Goal: Task Accomplishment & Management: Complete application form

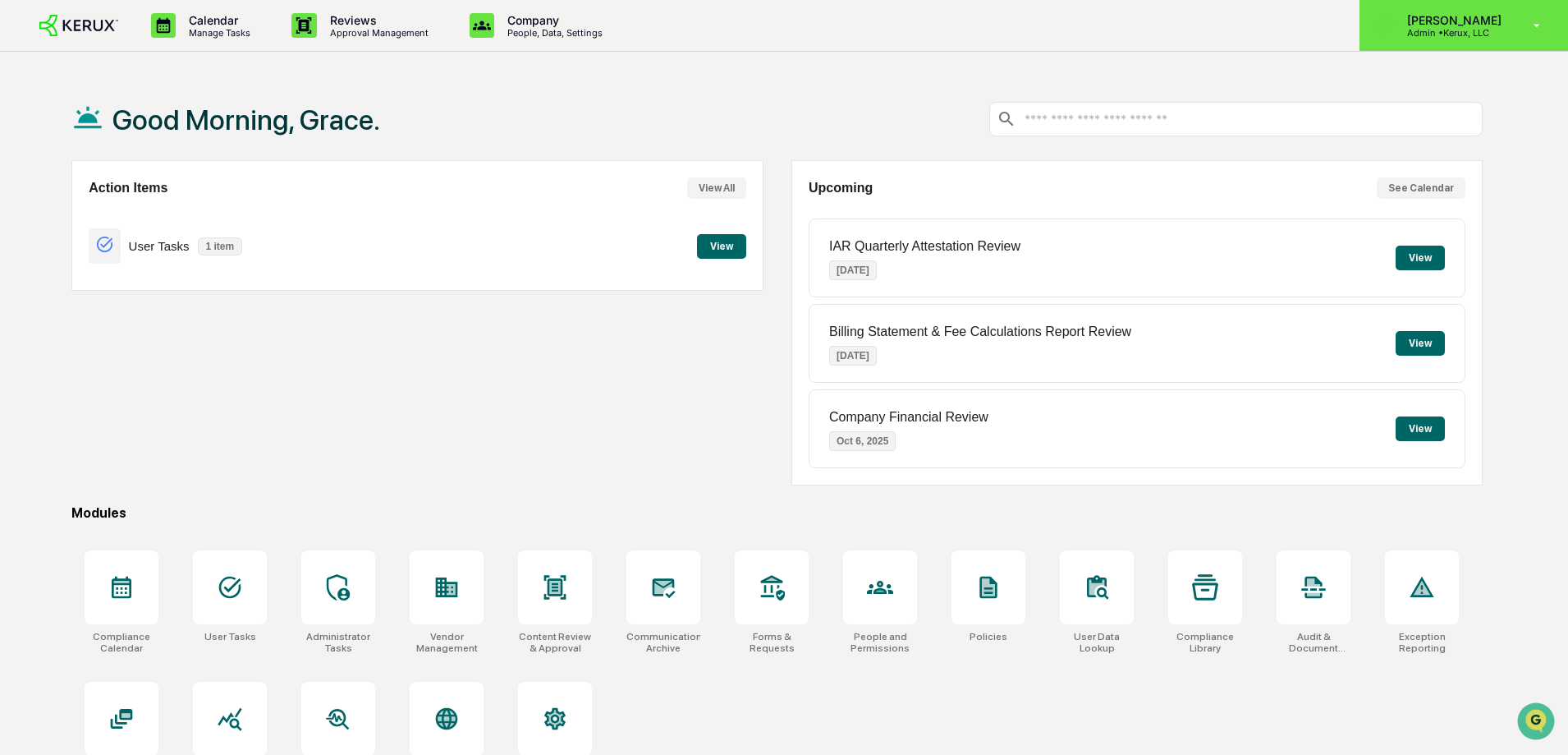
click at [1435, 30] on p "Admin • Kerux, LLC" at bounding box center [1451, 33] width 116 height 11
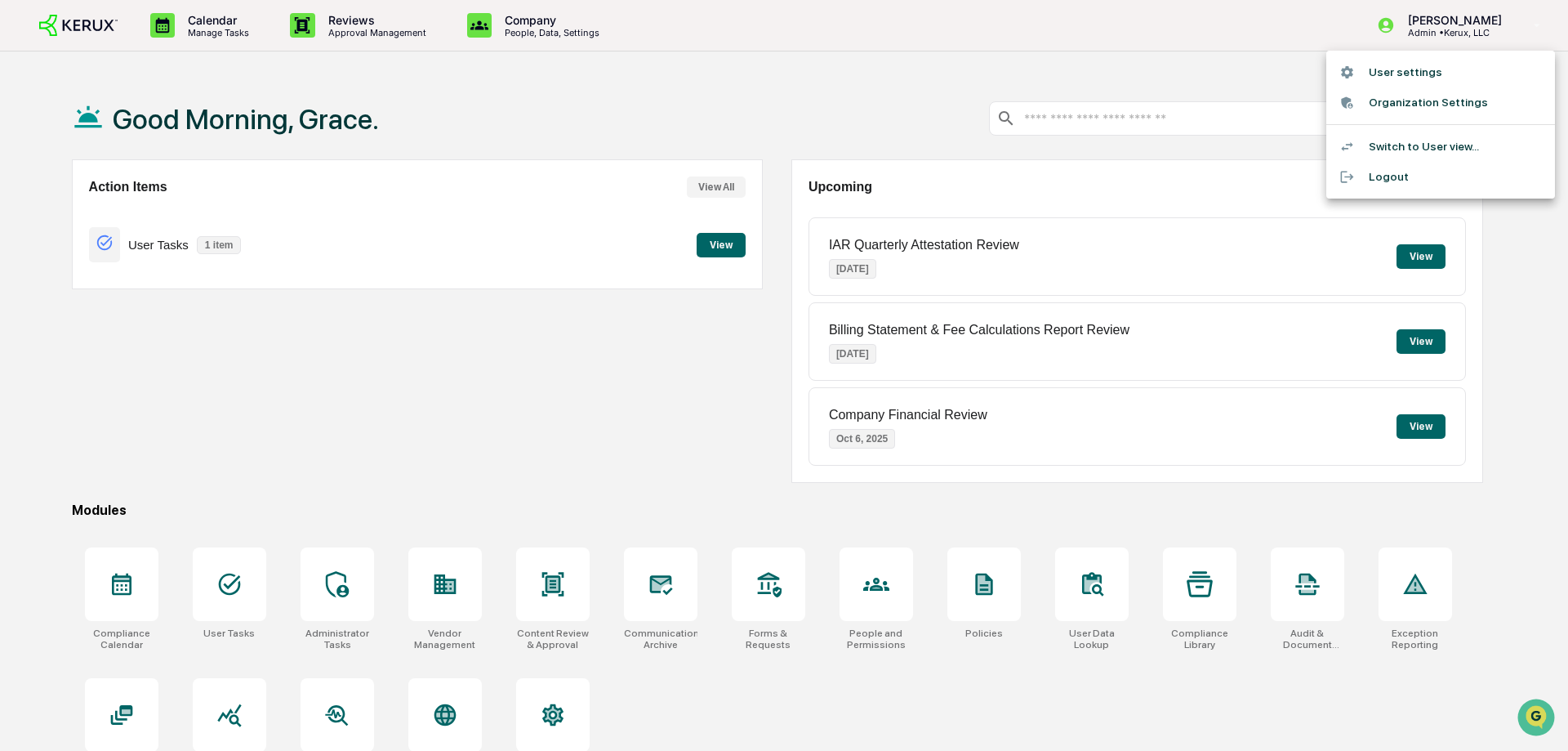
click at [1414, 68] on li "User settings" at bounding box center [1440, 72] width 228 height 31
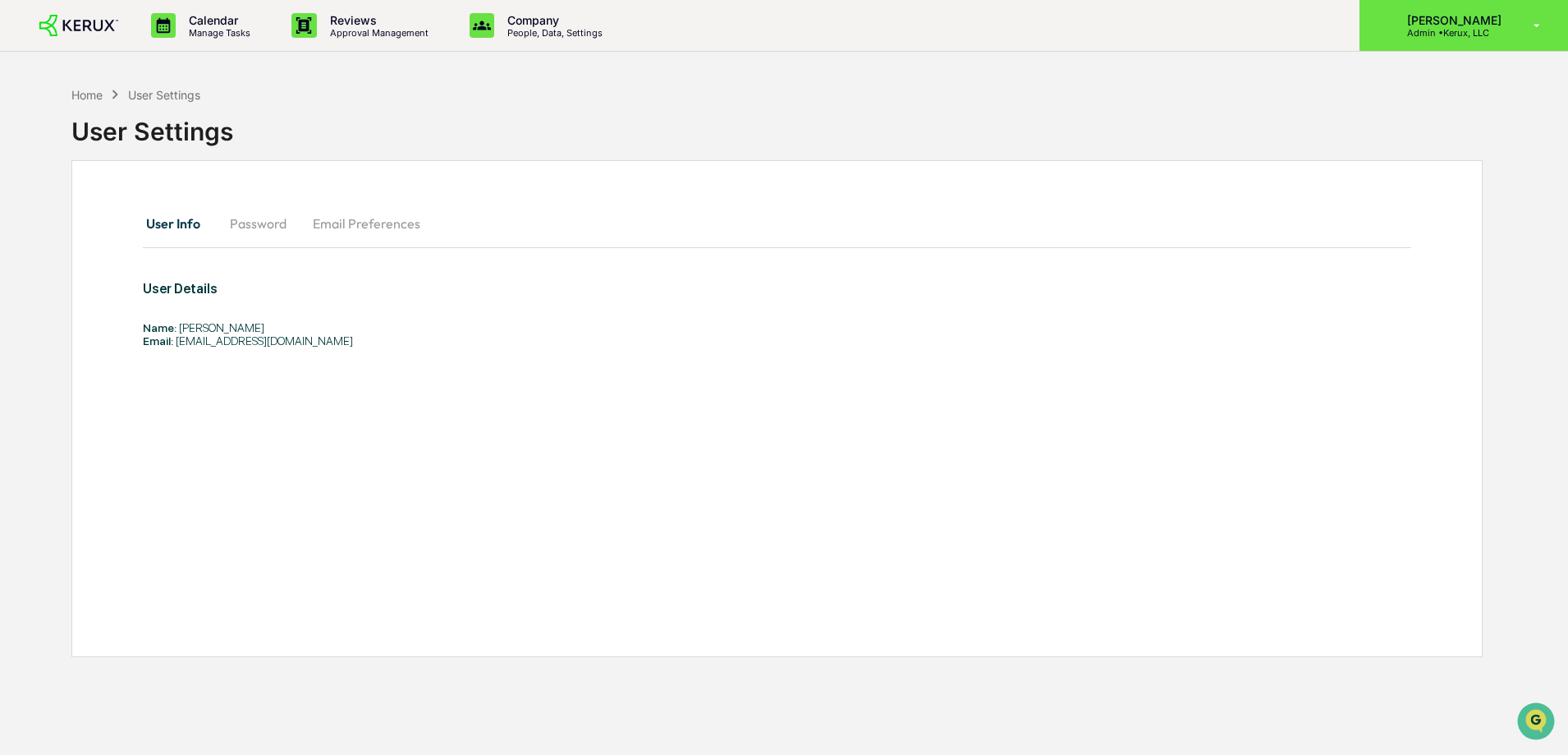
click at [1464, 13] on p "[PERSON_NAME]" at bounding box center [1451, 20] width 116 height 14
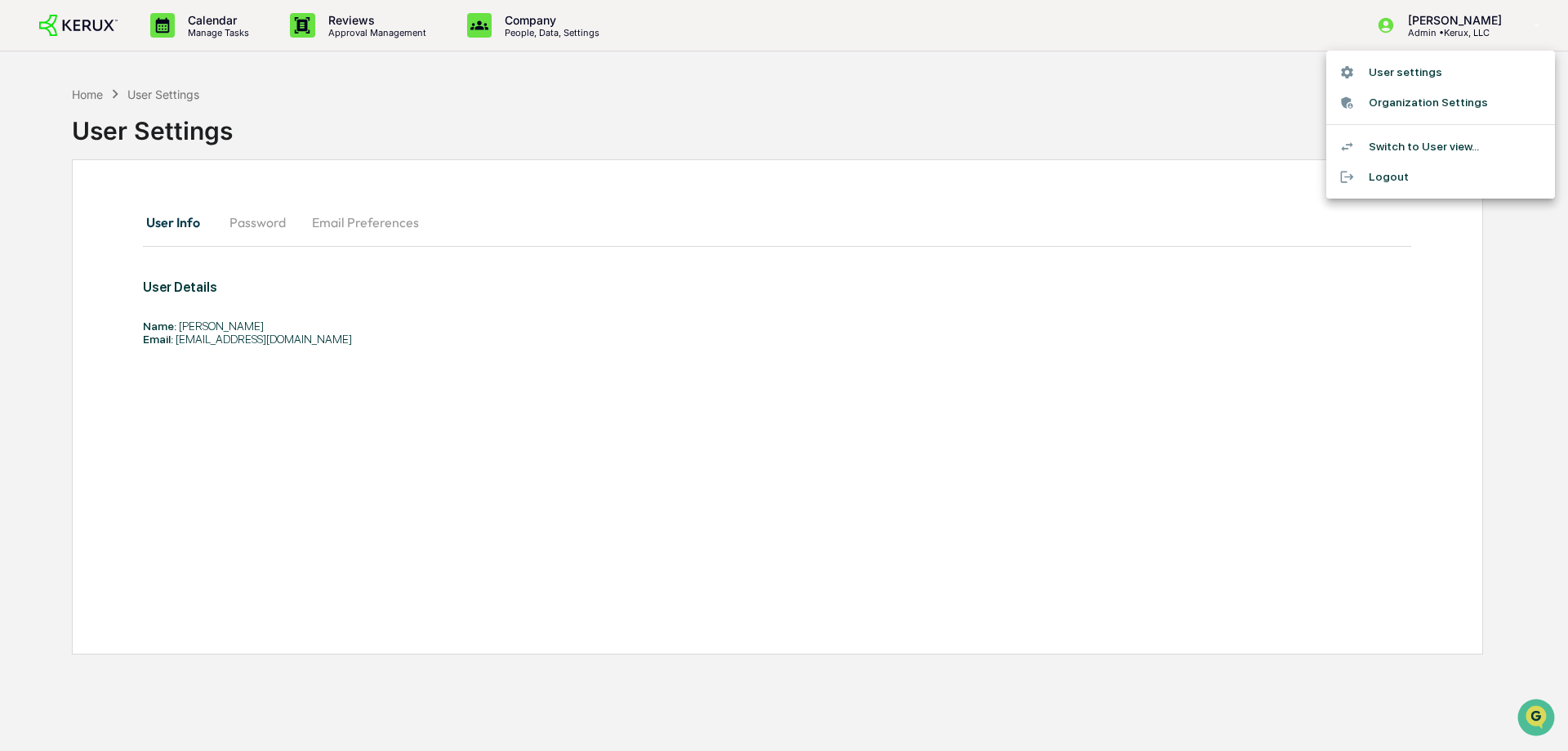
click at [1417, 136] on li "Switch to User view..." at bounding box center [1440, 146] width 228 height 31
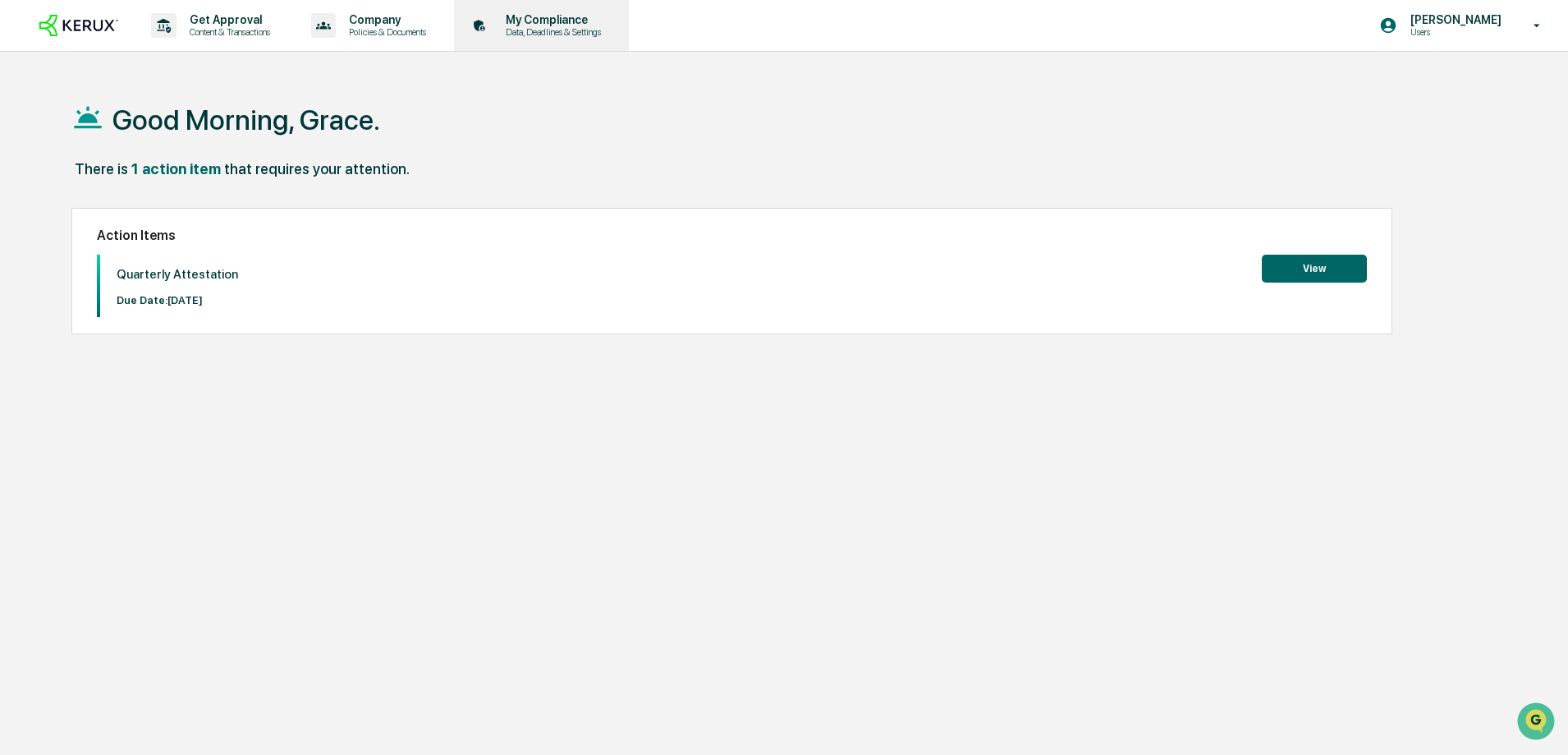
click at [523, 20] on p "My Compliance" at bounding box center [550, 20] width 116 height 13
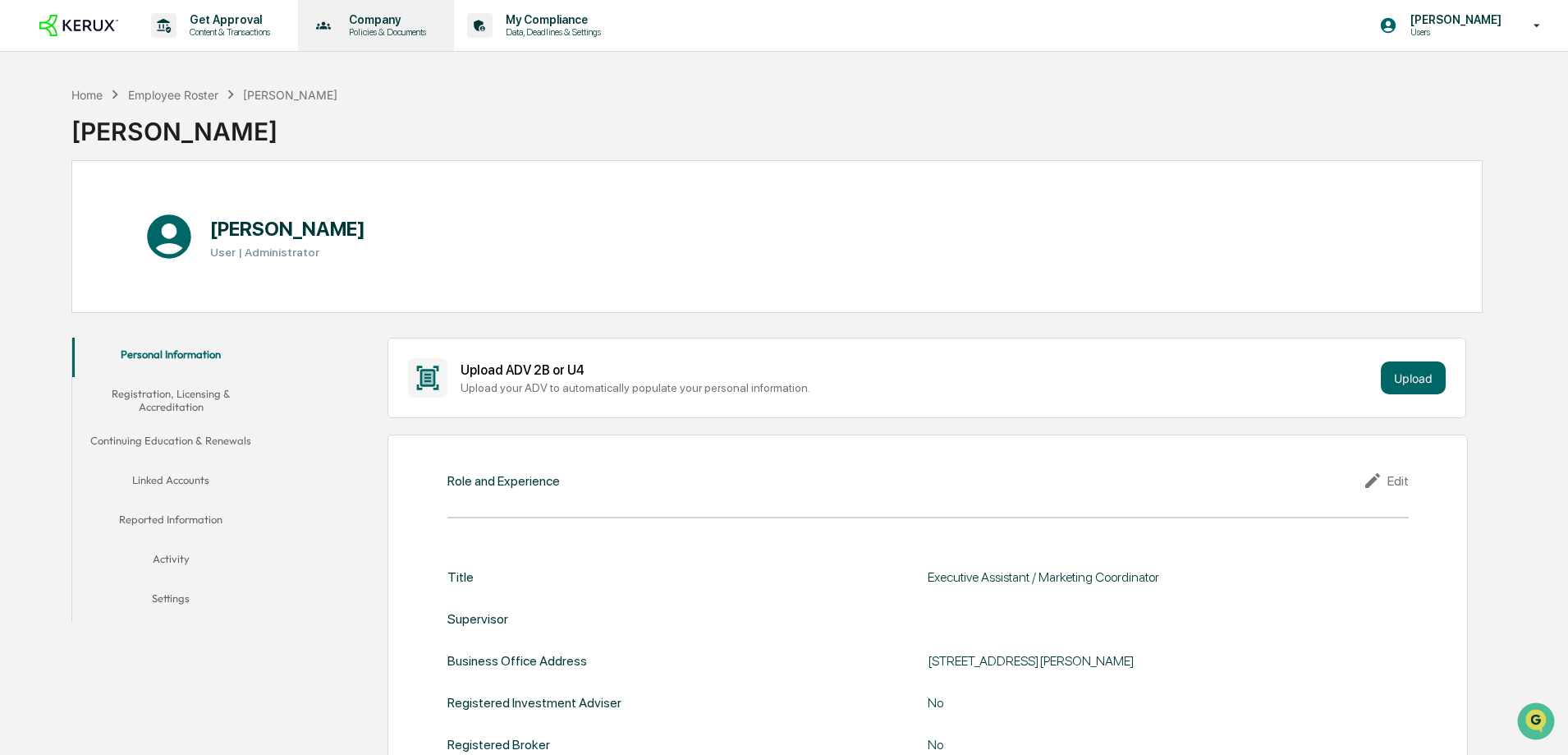
click at [409, 26] on p "Policies & Documents" at bounding box center [385, 32] width 99 height 11
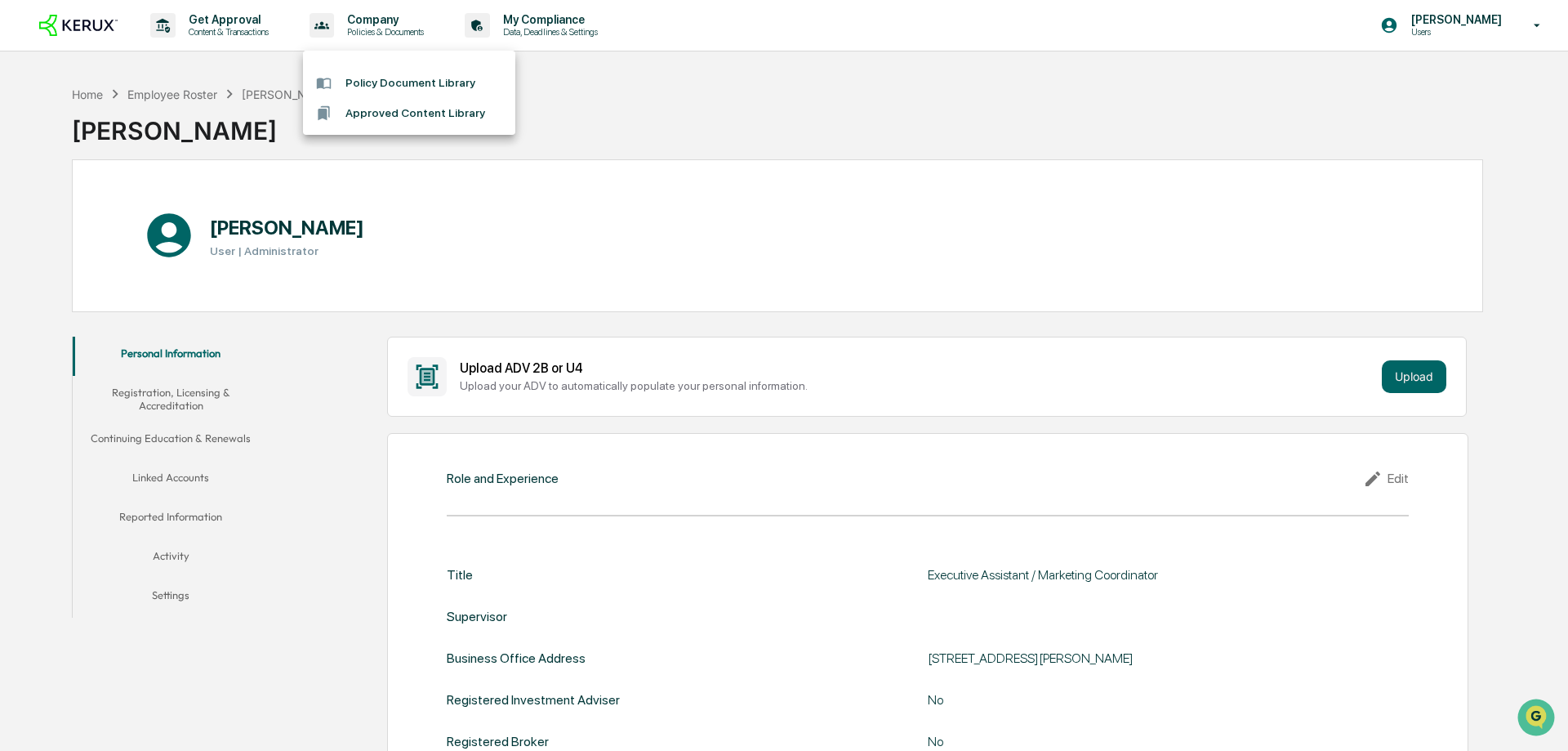
click at [386, 6] on div at bounding box center [784, 376] width 1568 height 751
click at [74, 97] on div "Home" at bounding box center [87, 93] width 31 height 14
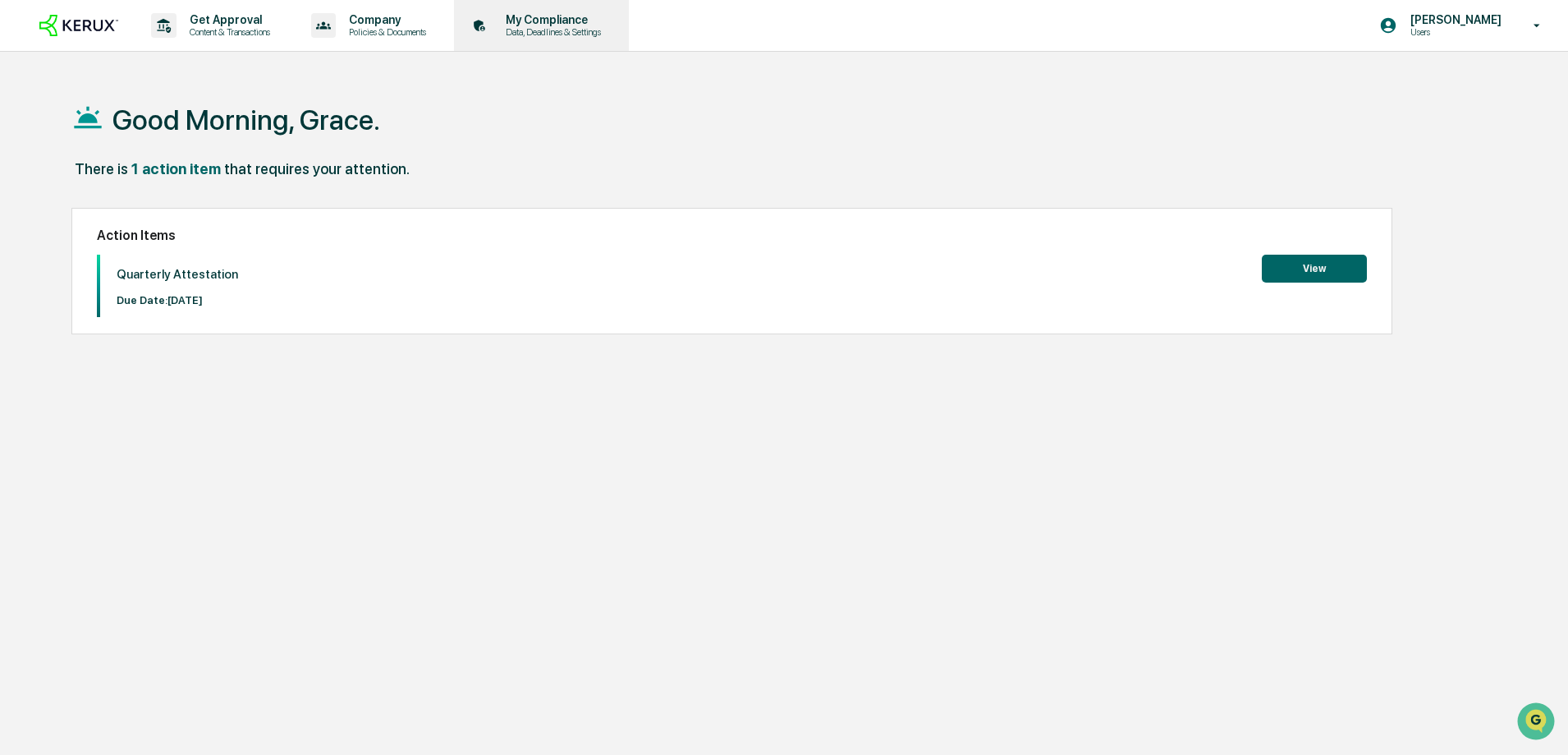
click at [528, 40] on div "My Compliance Data, Deadlines & Settings" at bounding box center [539, 25] width 158 height 51
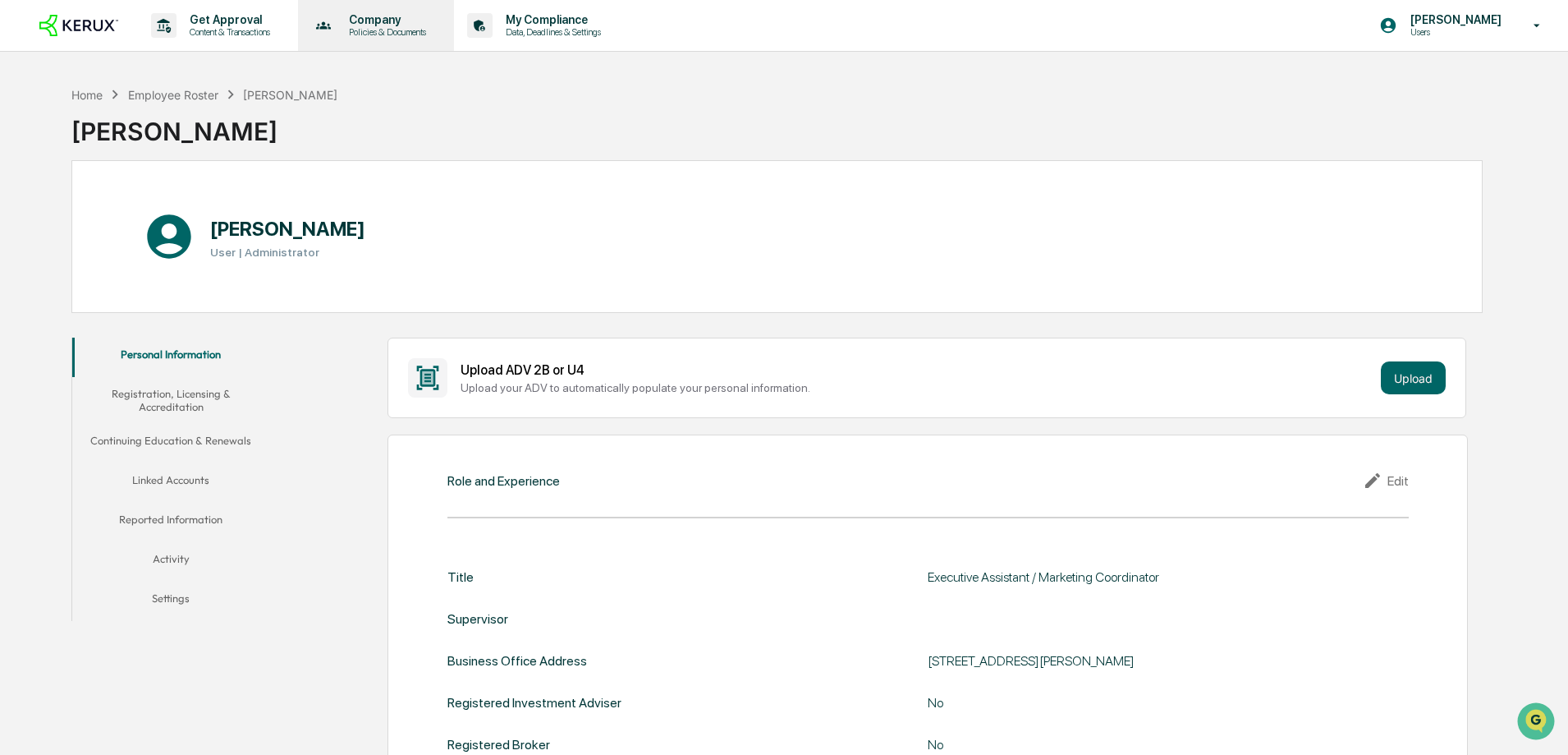
click at [360, 35] on p "Policies & Documents" at bounding box center [385, 32] width 99 height 11
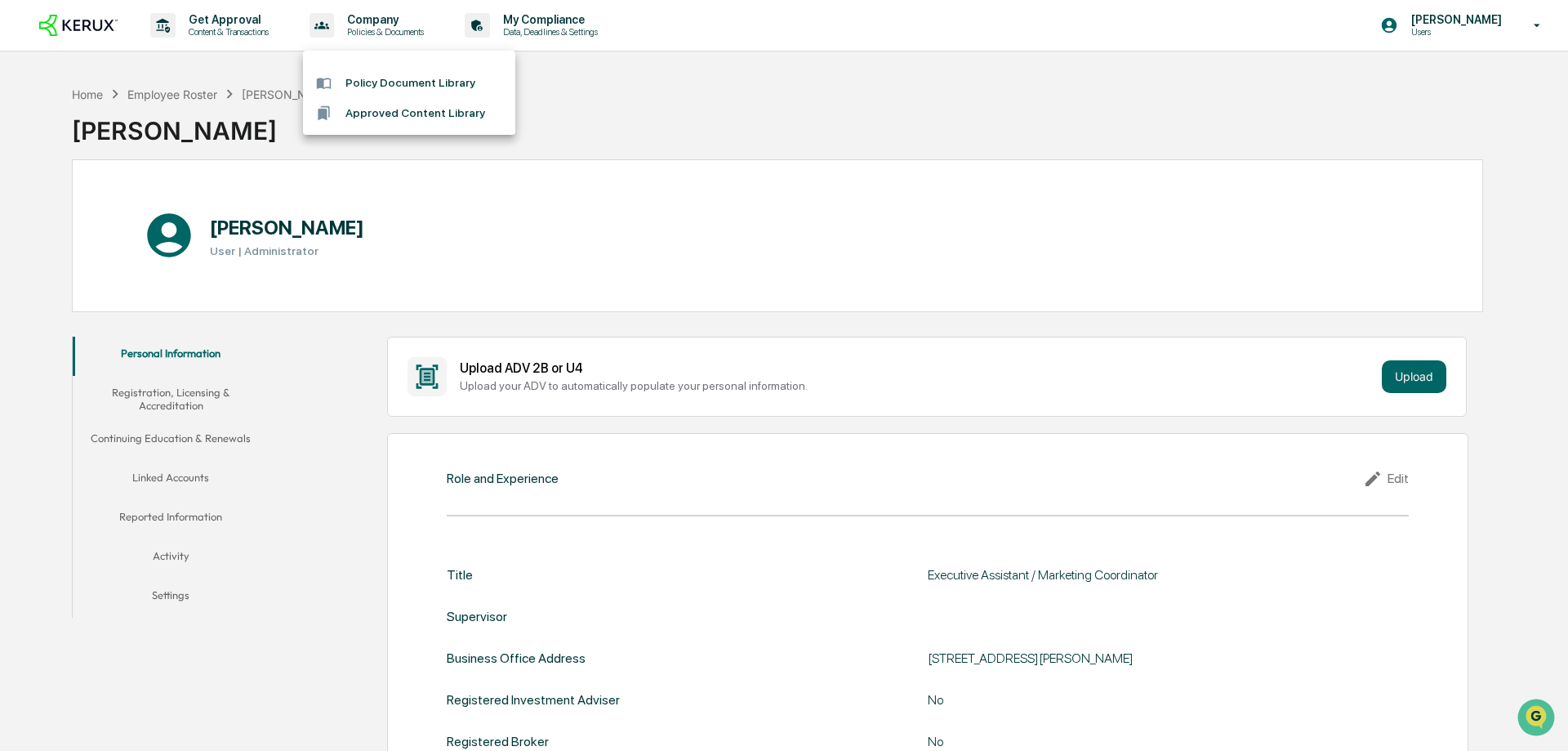
click at [255, 24] on div at bounding box center [784, 376] width 1568 height 751
click at [115, 29] on img at bounding box center [78, 26] width 79 height 22
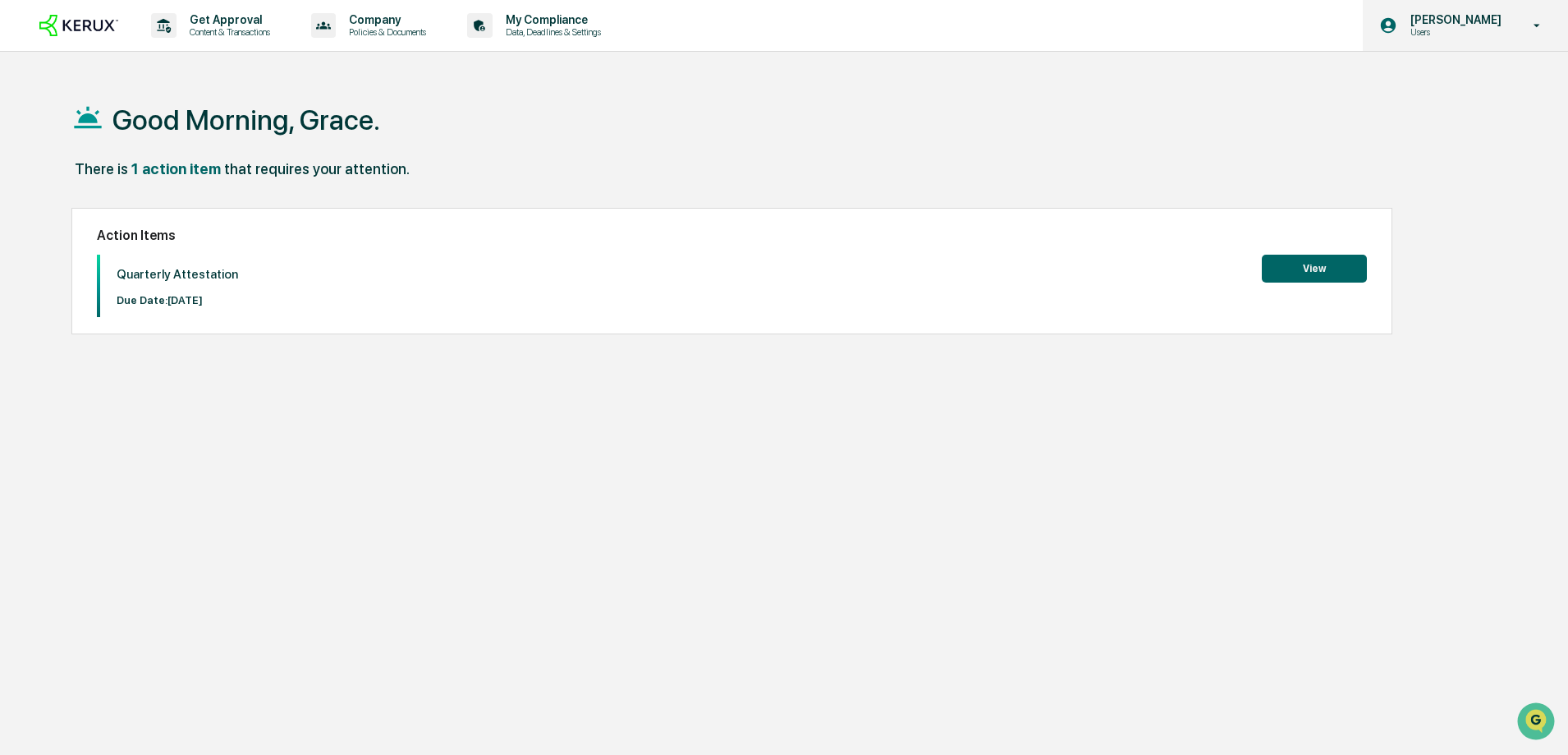
click at [1462, 47] on div "Grace Martinelli Users" at bounding box center [1465, 25] width 205 height 51
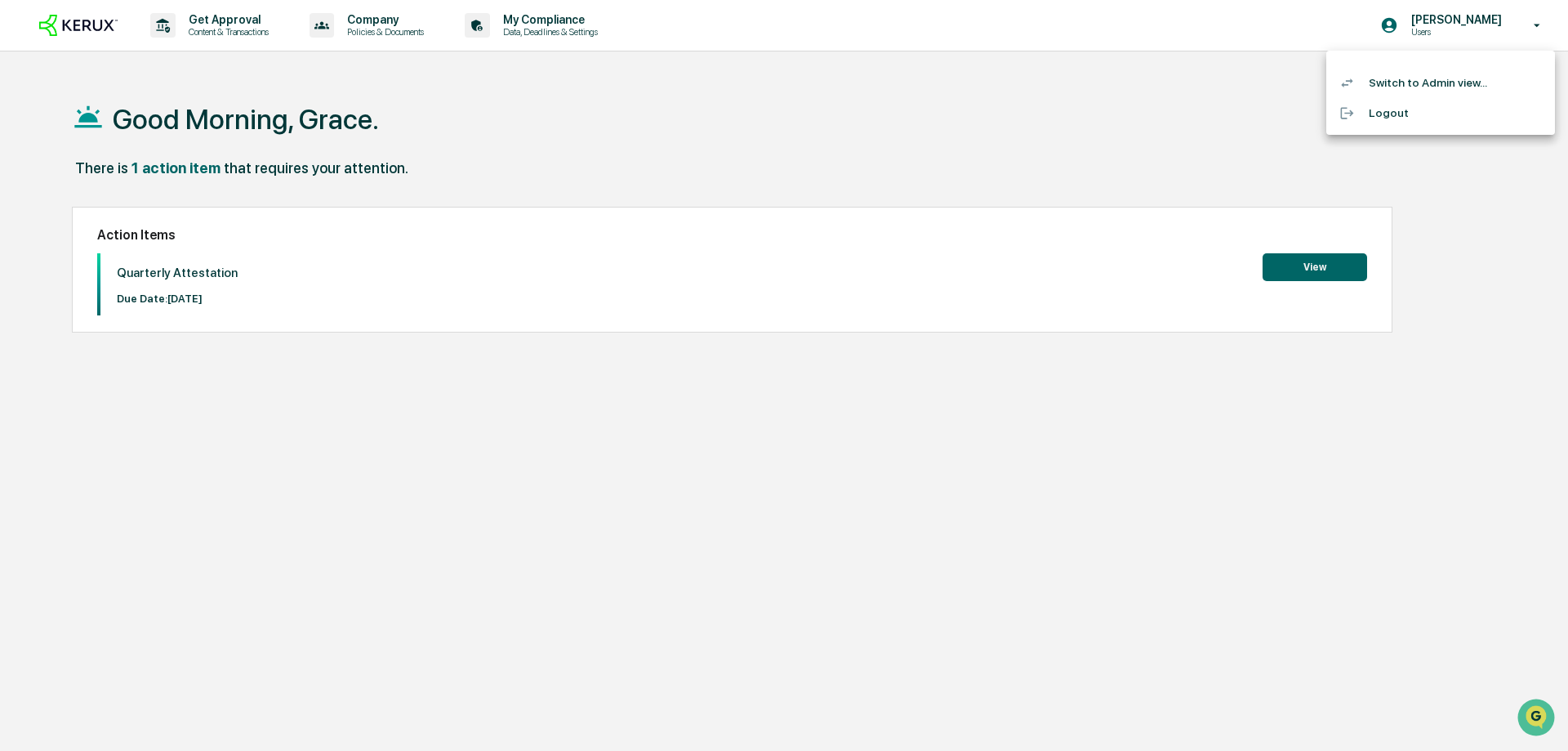
click at [857, 181] on div at bounding box center [784, 376] width 1568 height 751
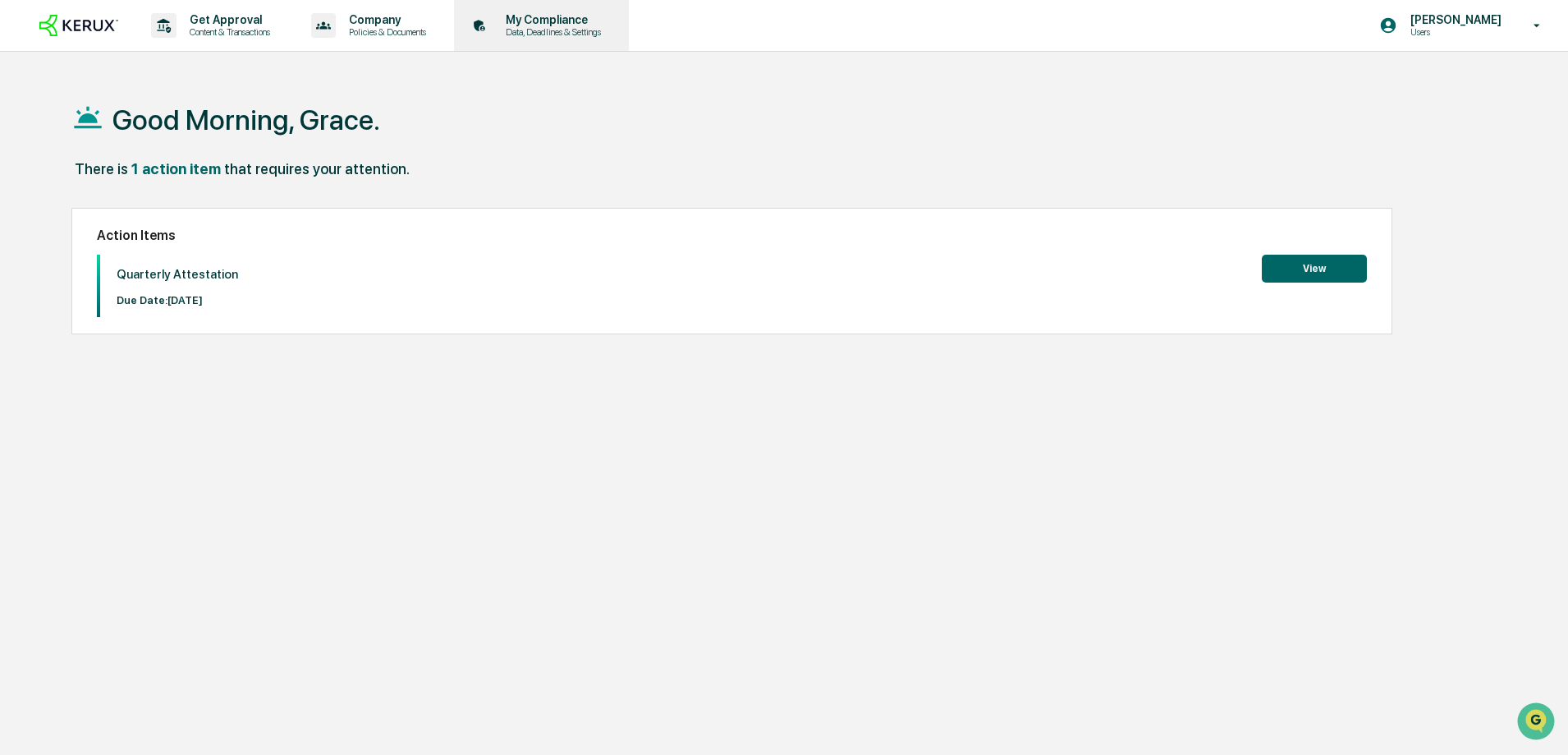
click at [539, 44] on div "My Compliance Data, Deadlines & Settings" at bounding box center [539, 25] width 158 height 51
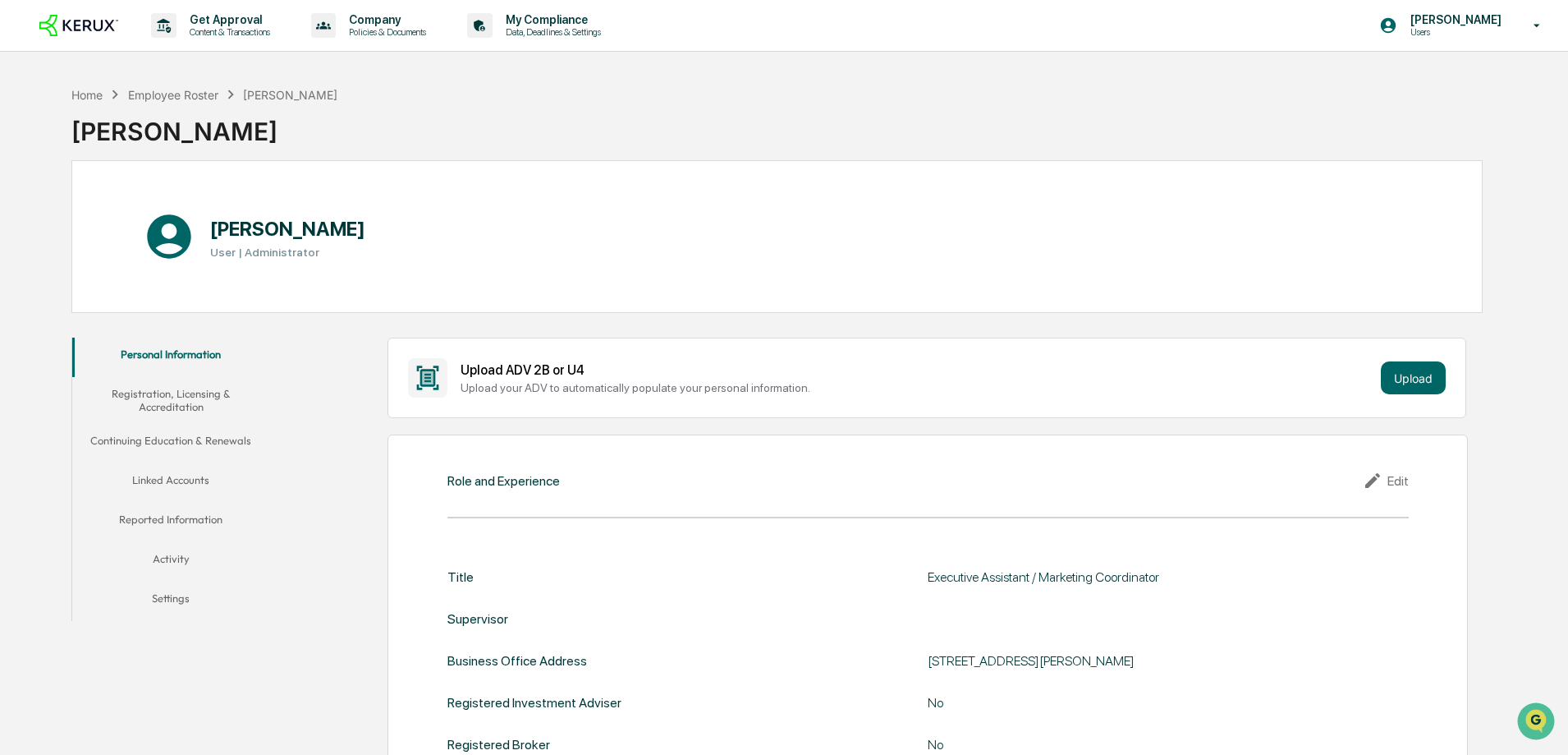
click at [169, 552] on button "Activity" at bounding box center [171, 562] width 197 height 39
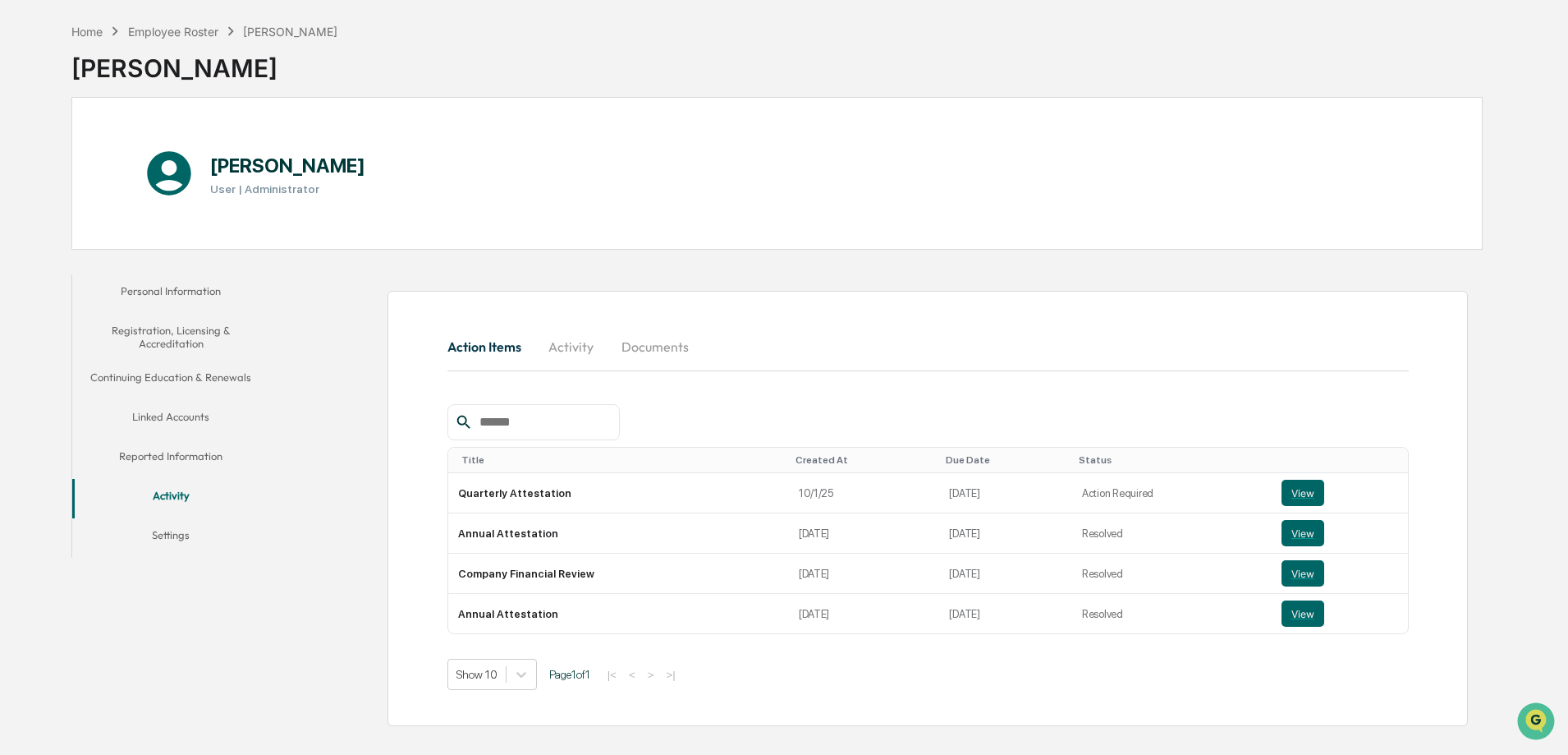
scroll to position [78, 0]
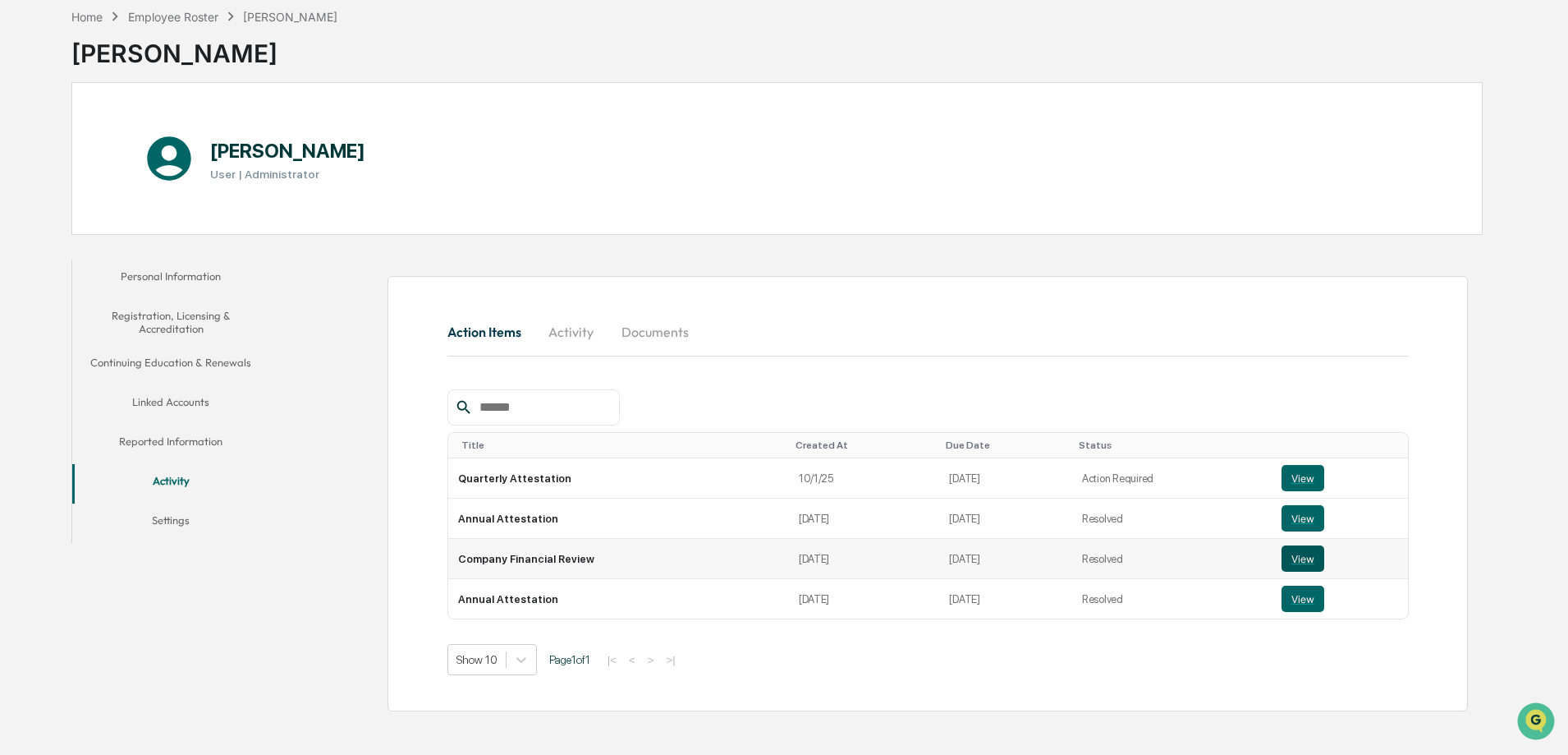
click at [1284, 554] on button "View" at bounding box center [1302, 558] width 43 height 26
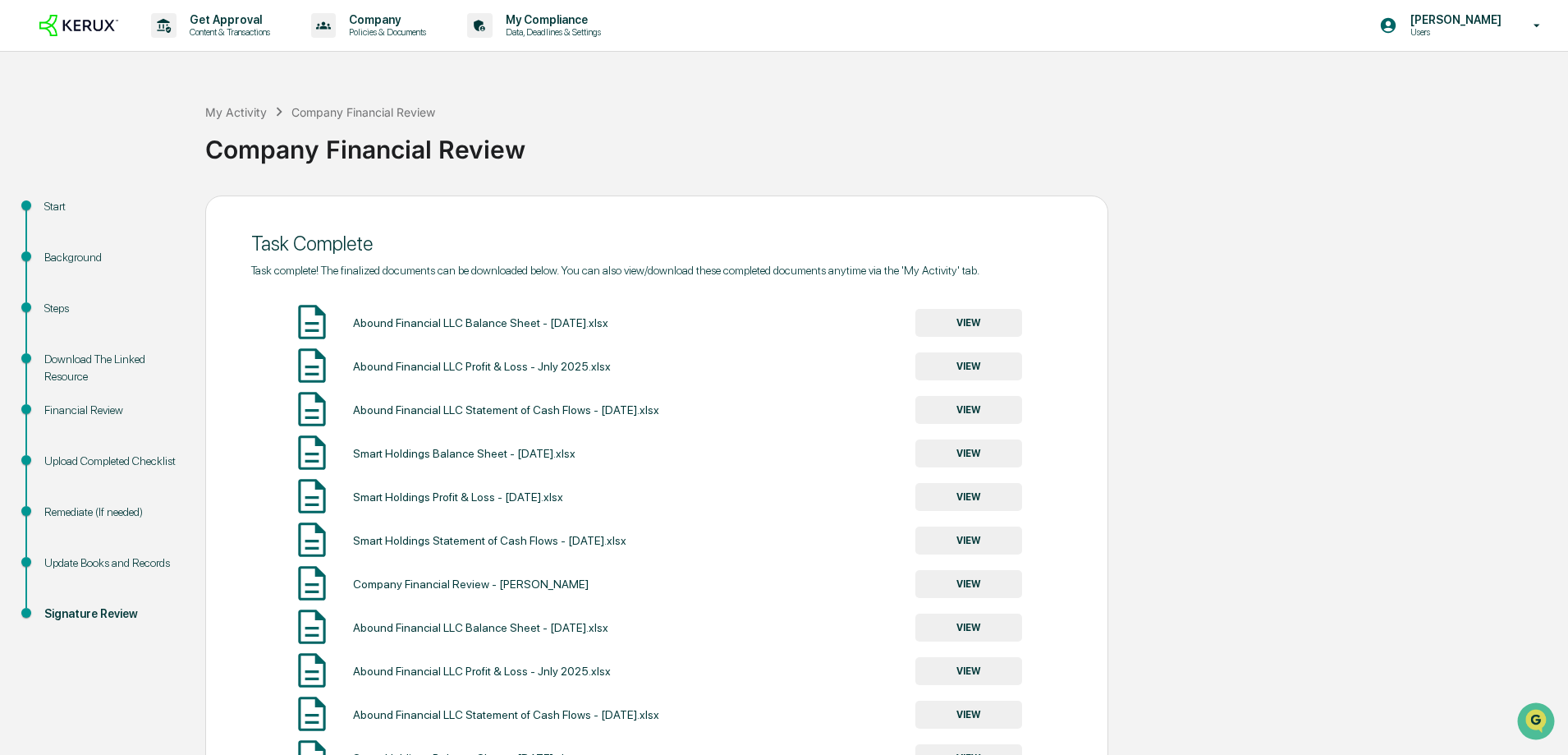
click at [53, 205] on div "Start" at bounding box center [112, 206] width 135 height 18
click at [72, 198] on div "Start" at bounding box center [112, 206] width 135 height 18
click at [33, 195] on ul "Start Background Steps Download The Linked Resource Financial Review Upload Com…" at bounding box center [107, 429] width 197 height 468
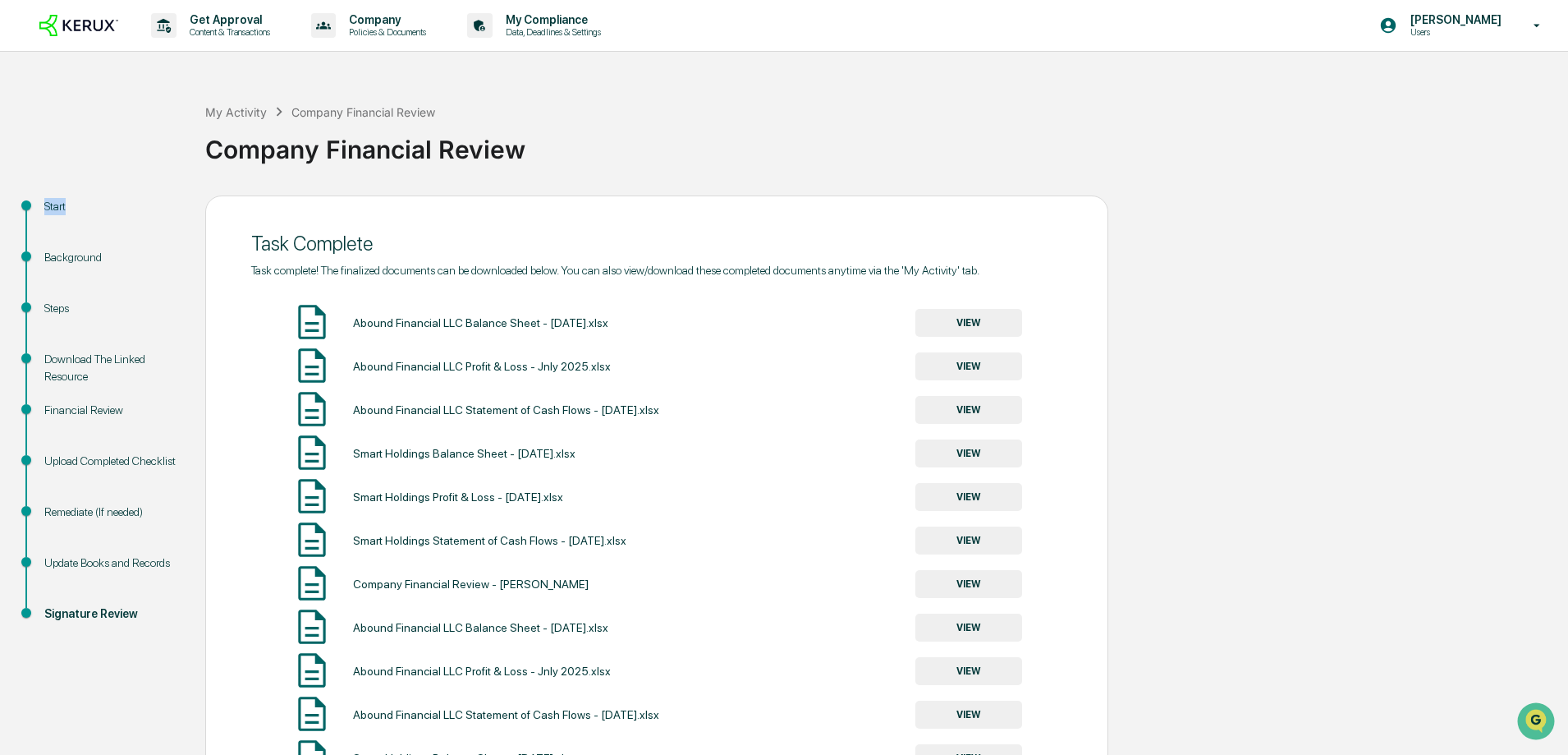
click at [33, 195] on ul "Start Background Steps Download The Linked Resource Financial Review Upload Com…" at bounding box center [107, 429] width 197 height 468
click at [45, 199] on div "Start" at bounding box center [112, 206] width 135 height 18
click at [242, 115] on div "My Activity" at bounding box center [236, 112] width 61 height 14
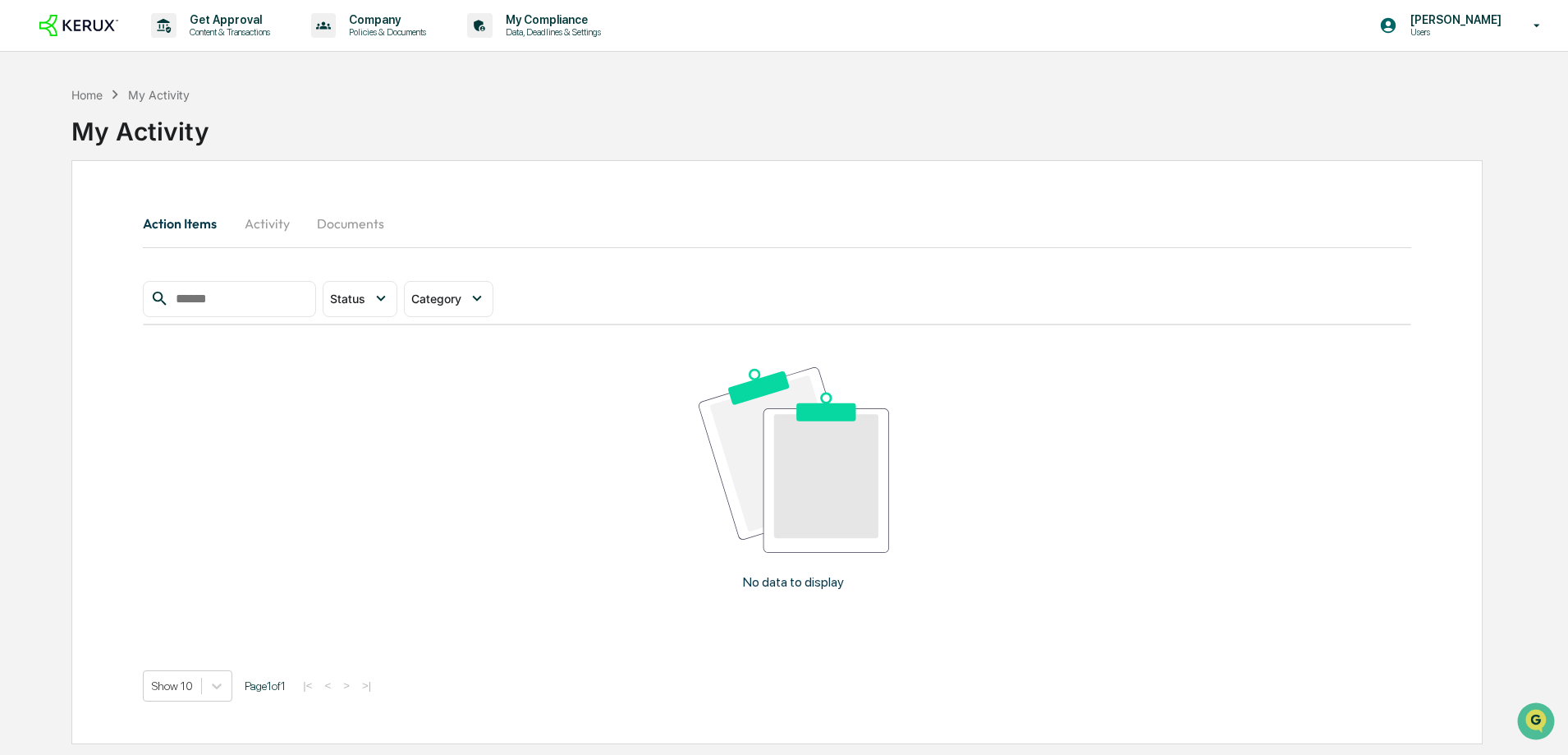
click at [253, 215] on button "Activity" at bounding box center [266, 223] width 73 height 39
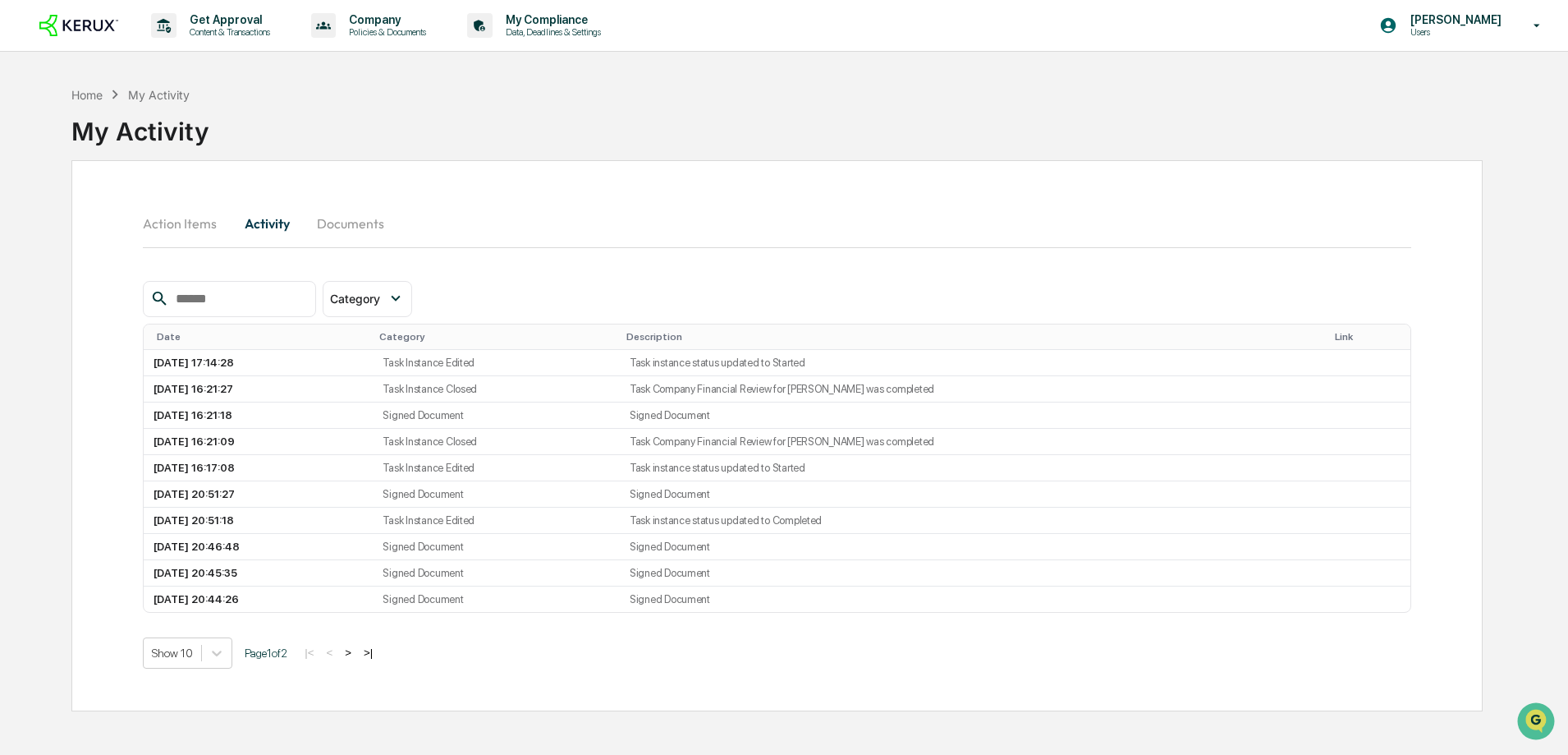
click at [340, 221] on button "Documents" at bounding box center [350, 223] width 94 height 39
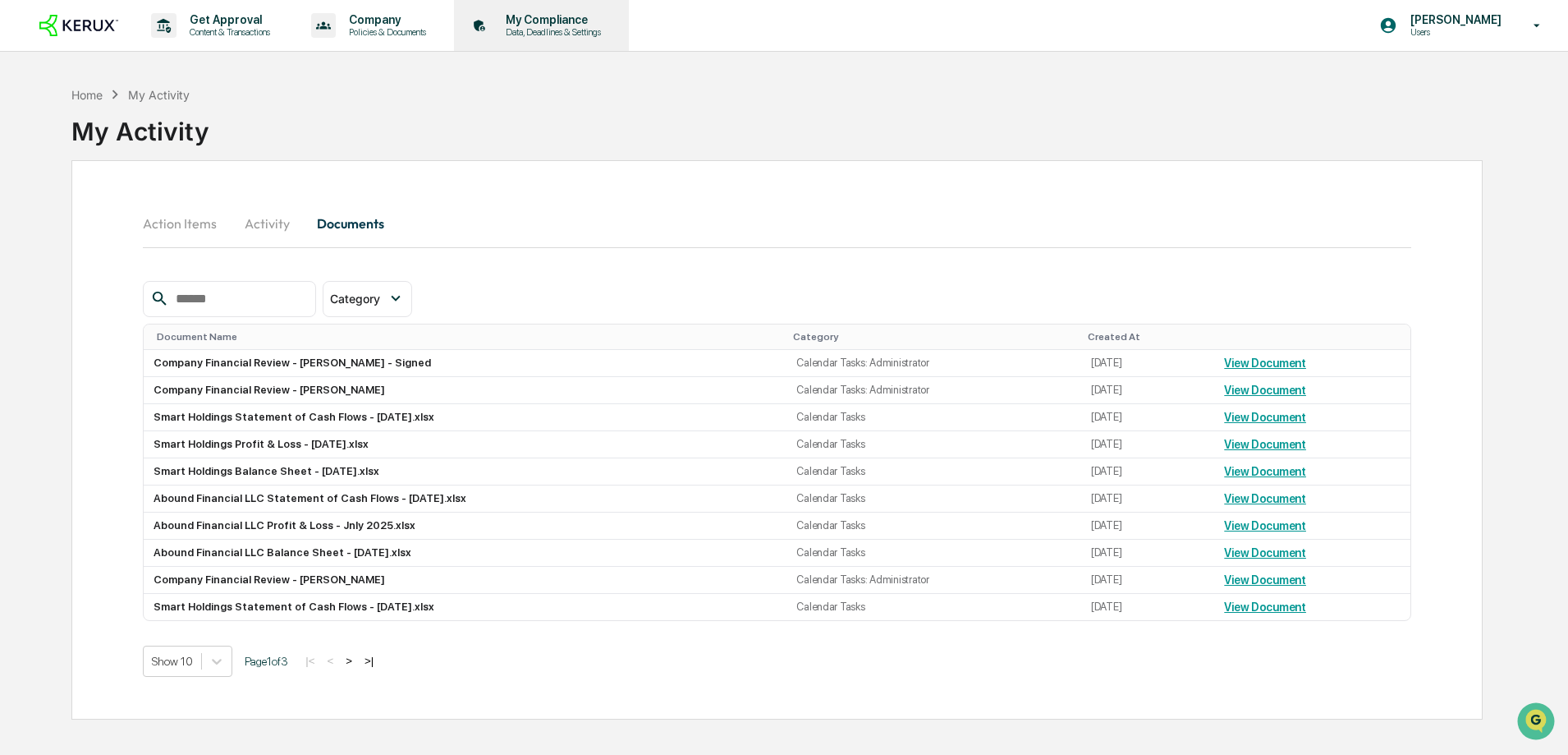
click at [529, 17] on p "My Compliance" at bounding box center [550, 20] width 116 height 13
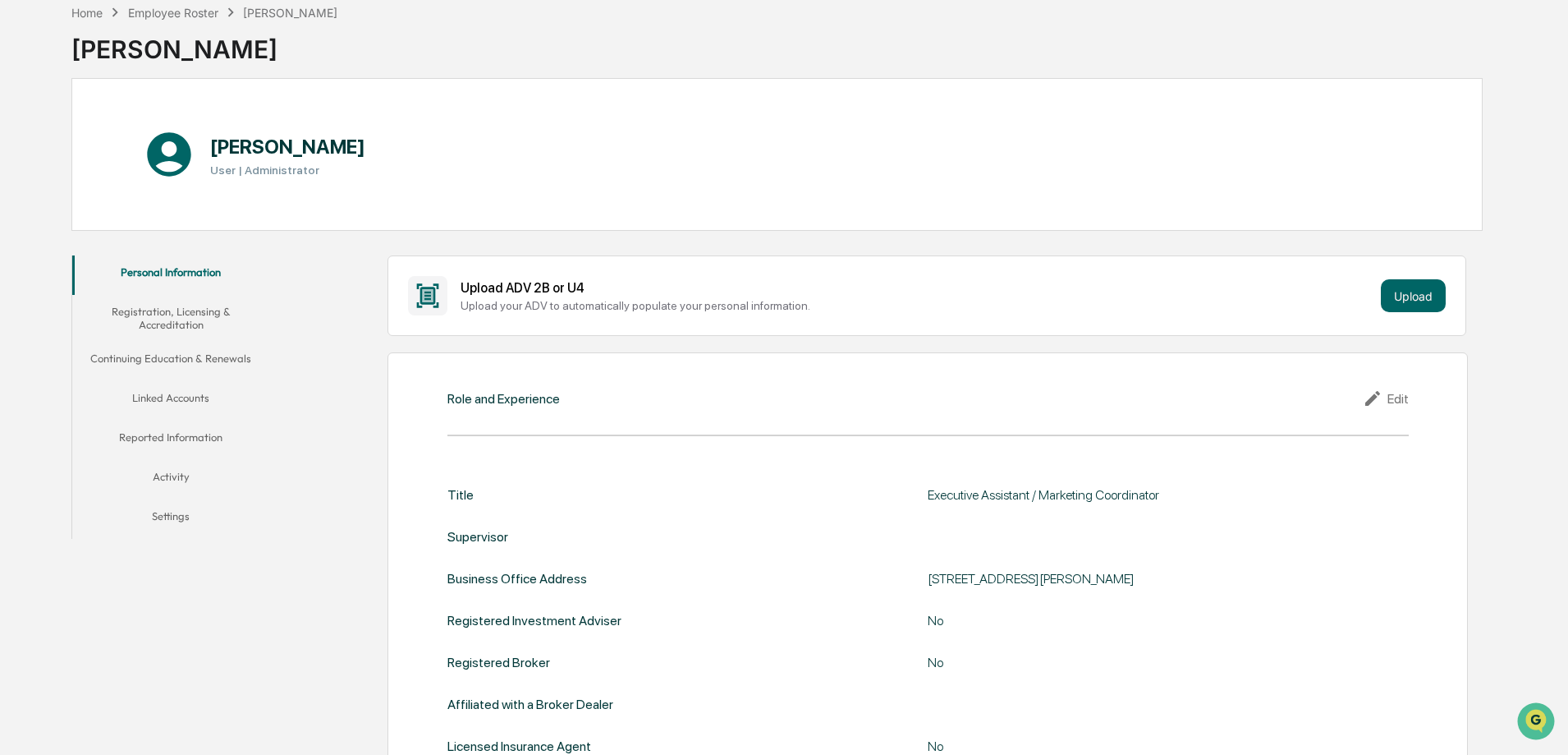
click at [173, 476] on button "Activity" at bounding box center [171, 479] width 197 height 39
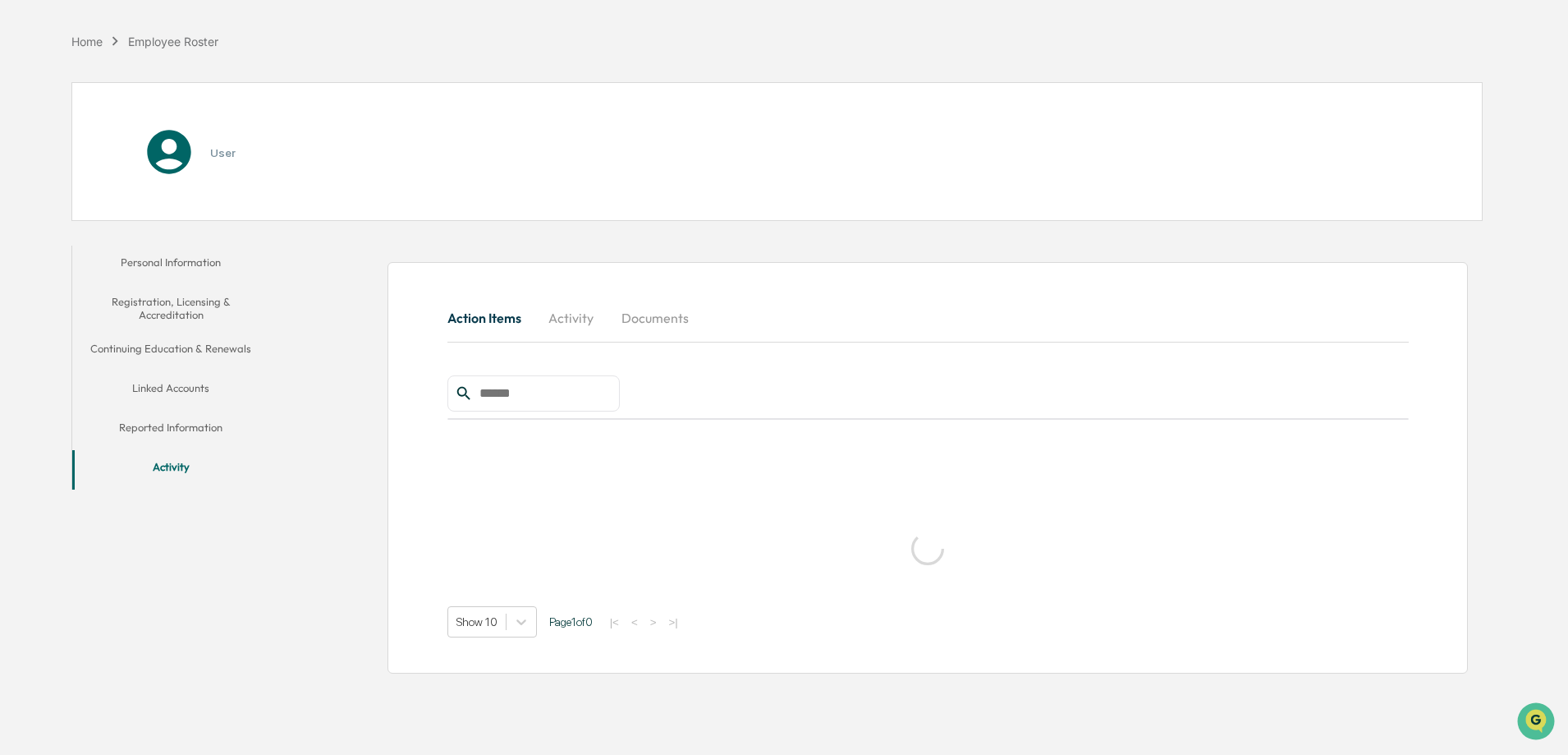
scroll to position [78, 0]
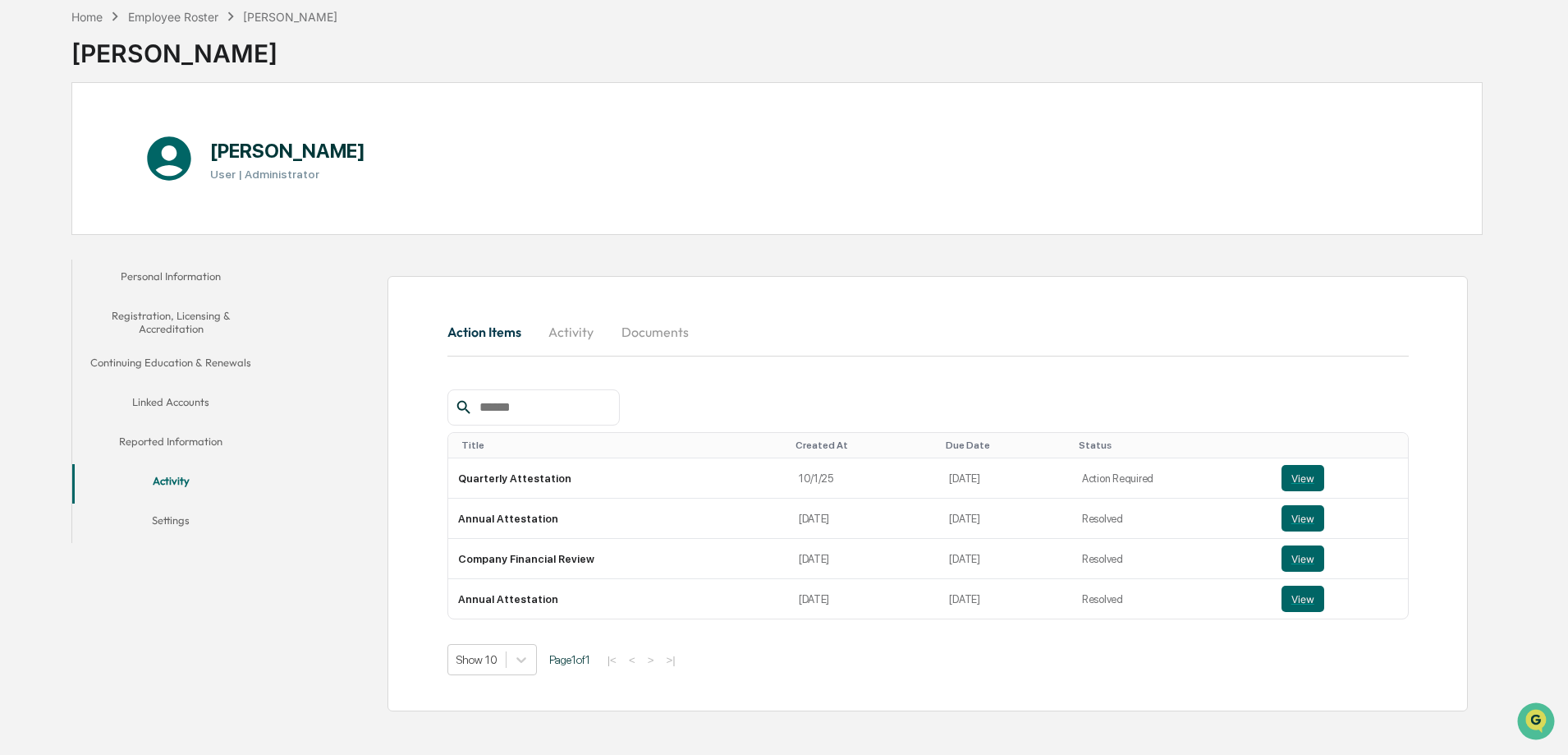
click at [564, 335] on button "Activity" at bounding box center [571, 332] width 73 height 39
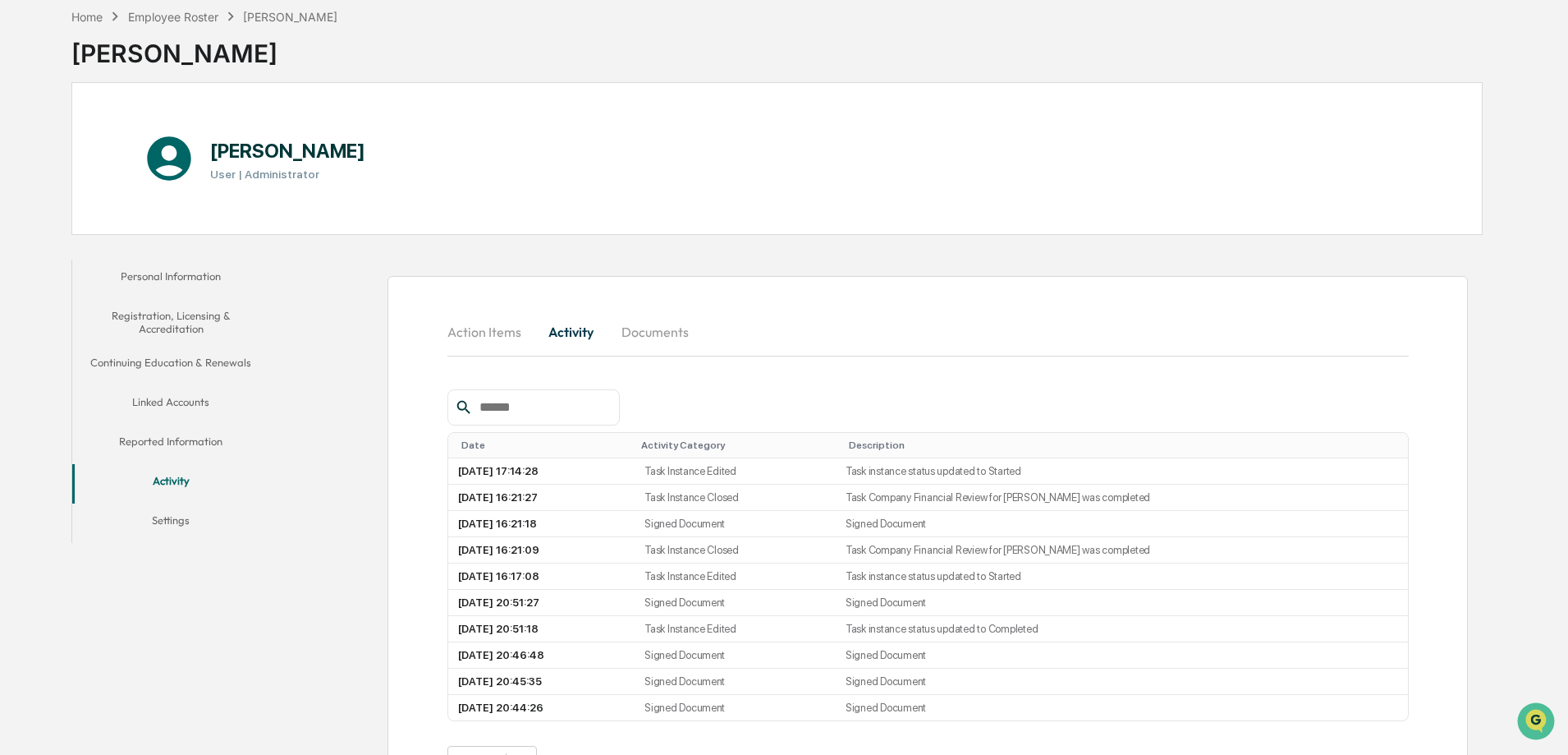
click at [453, 333] on button "Action Items" at bounding box center [491, 332] width 87 height 39
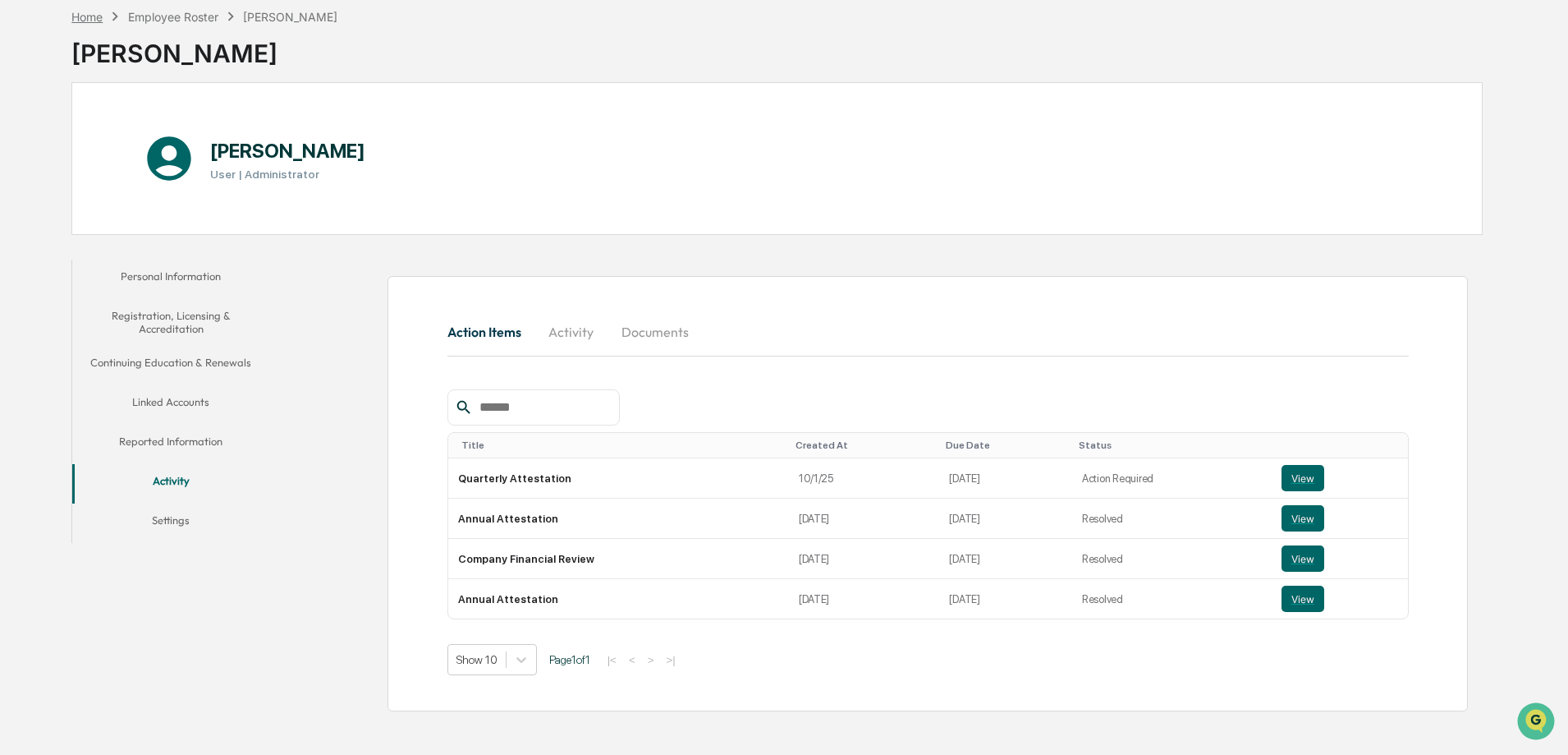
click at [95, 18] on div "Home" at bounding box center [87, 17] width 32 height 14
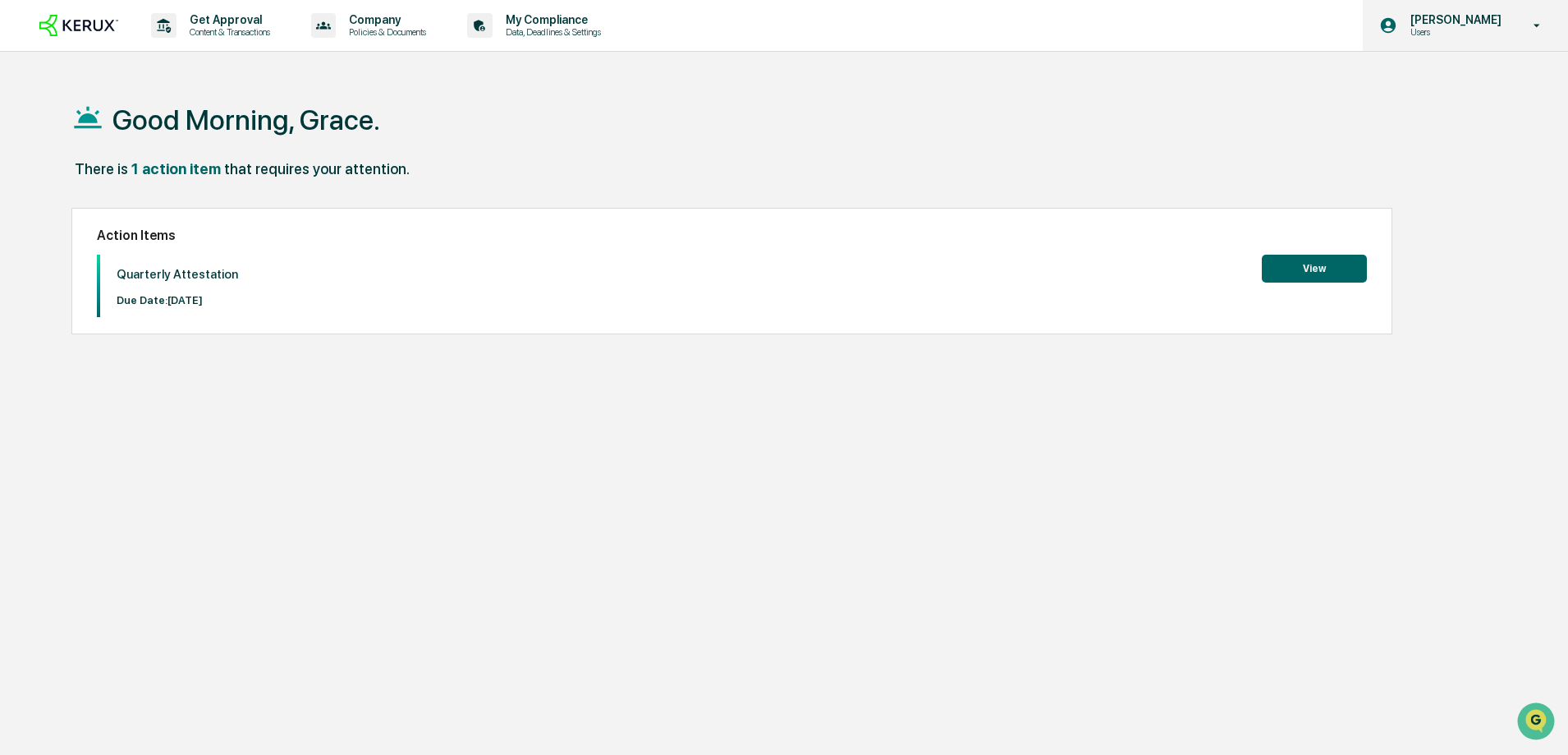
click at [1507, 17] on p "[PERSON_NAME]" at bounding box center [1453, 20] width 112 height 13
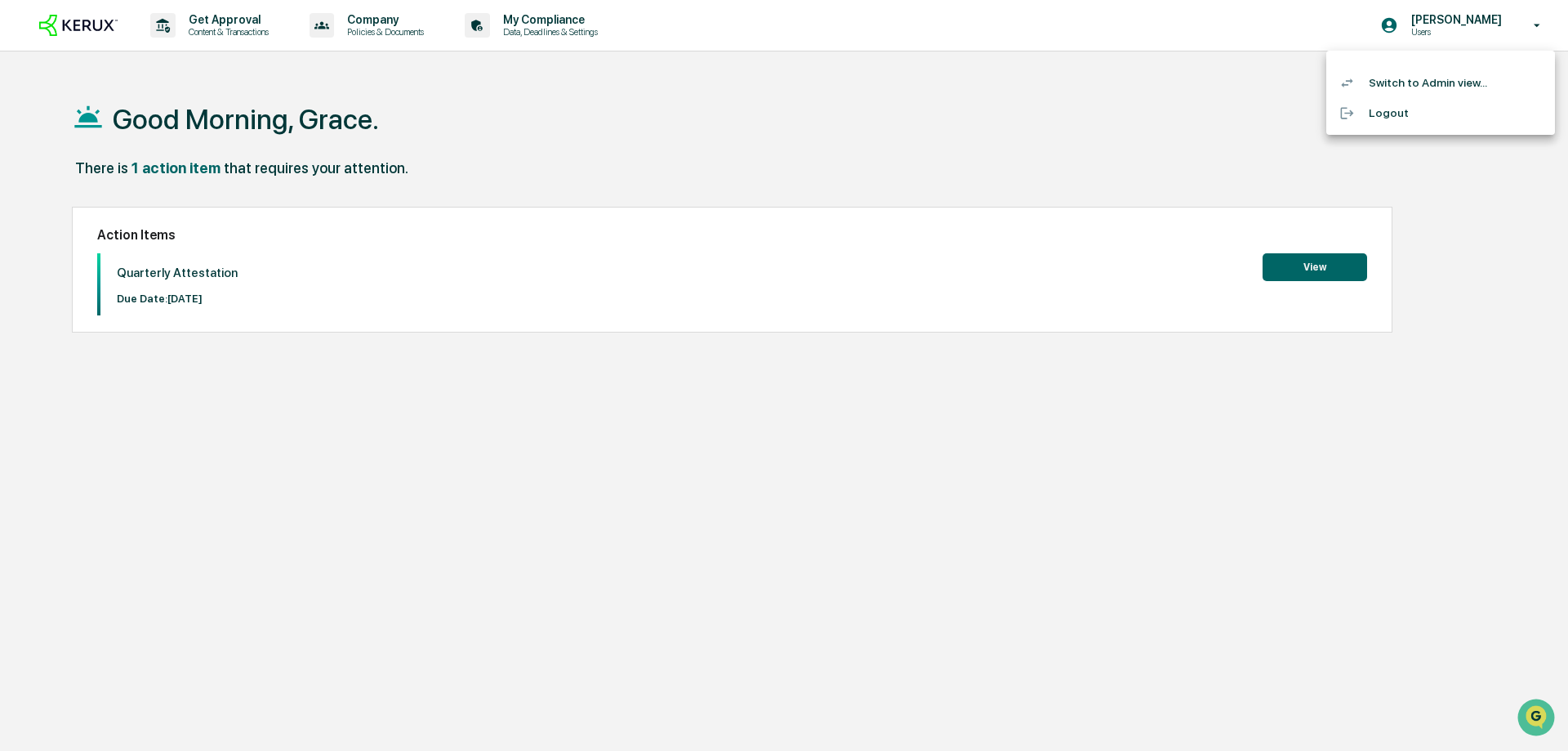
click at [1451, 68] on li "Switch to Admin view..." at bounding box center [1440, 82] width 228 height 31
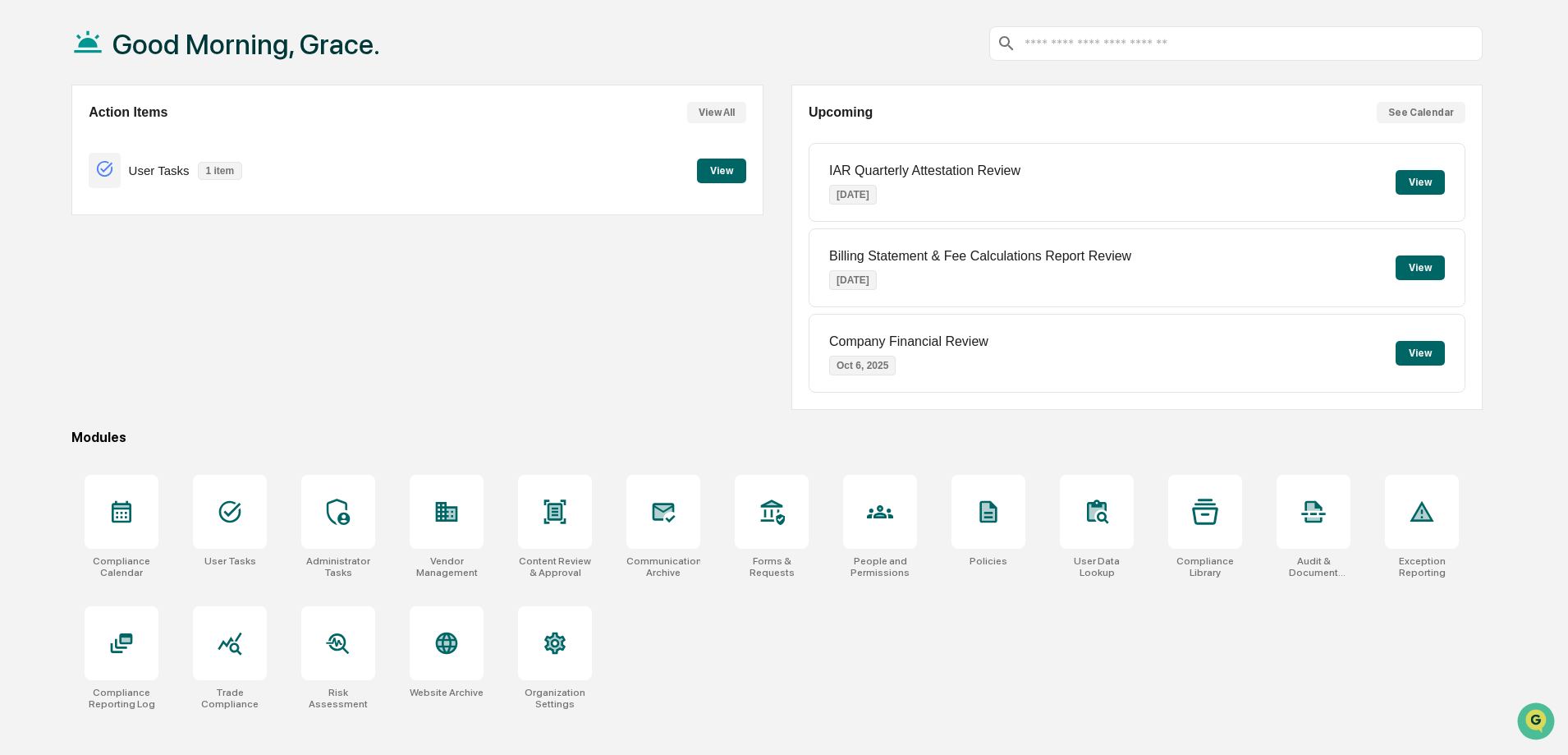
scroll to position [78, 0]
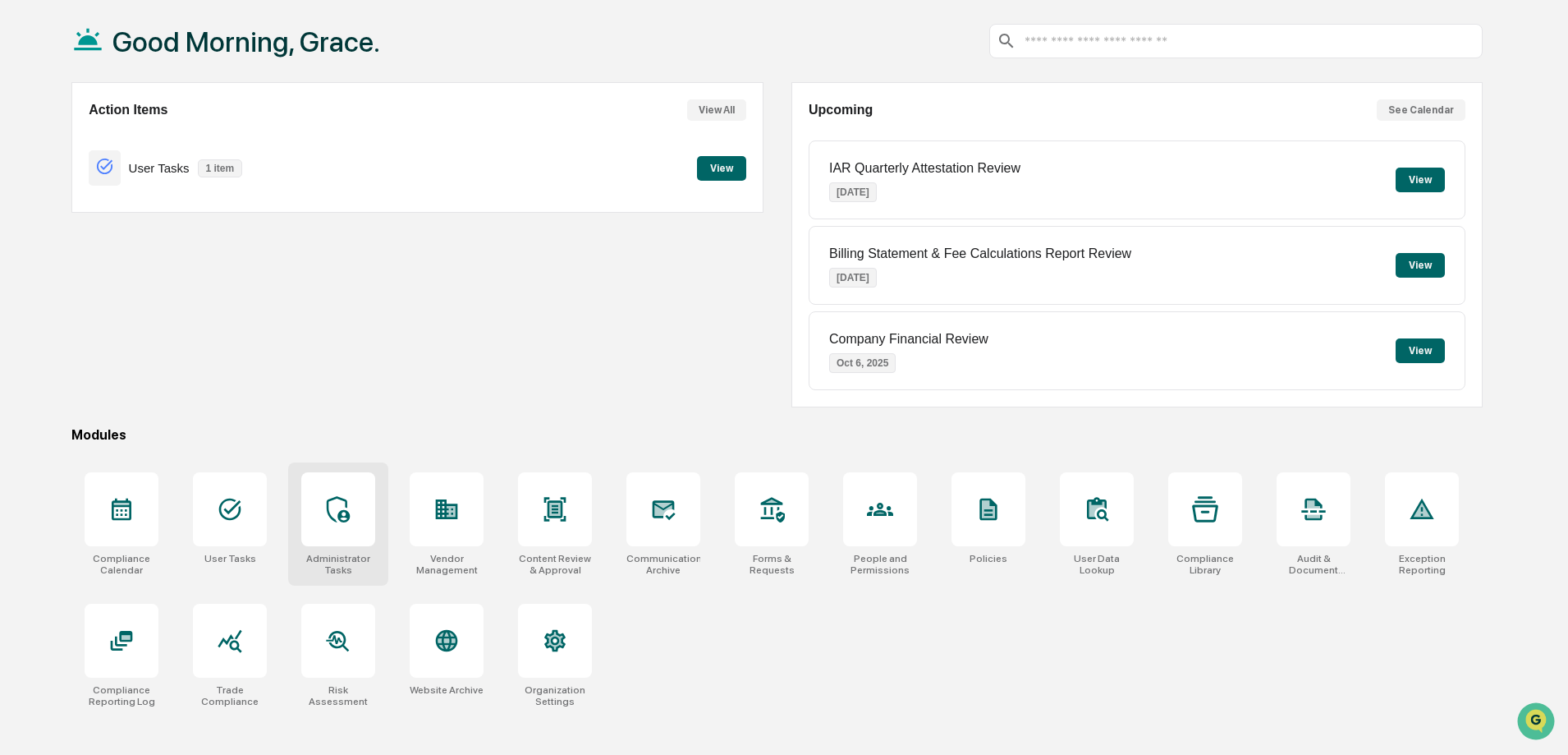
click at [364, 510] on div at bounding box center [337, 509] width 73 height 73
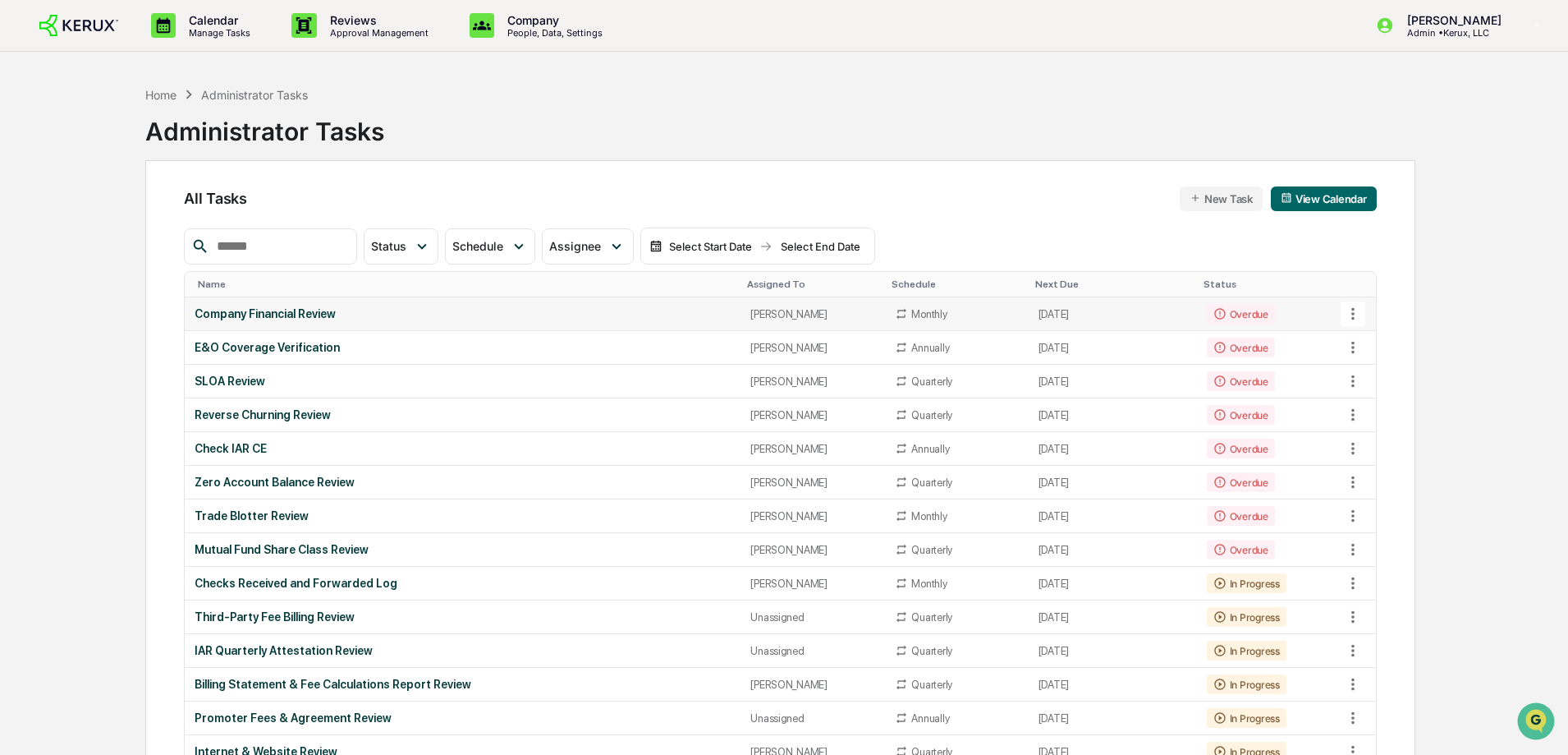
click at [362, 309] on div "Company Financial Review" at bounding box center [462, 313] width 536 height 13
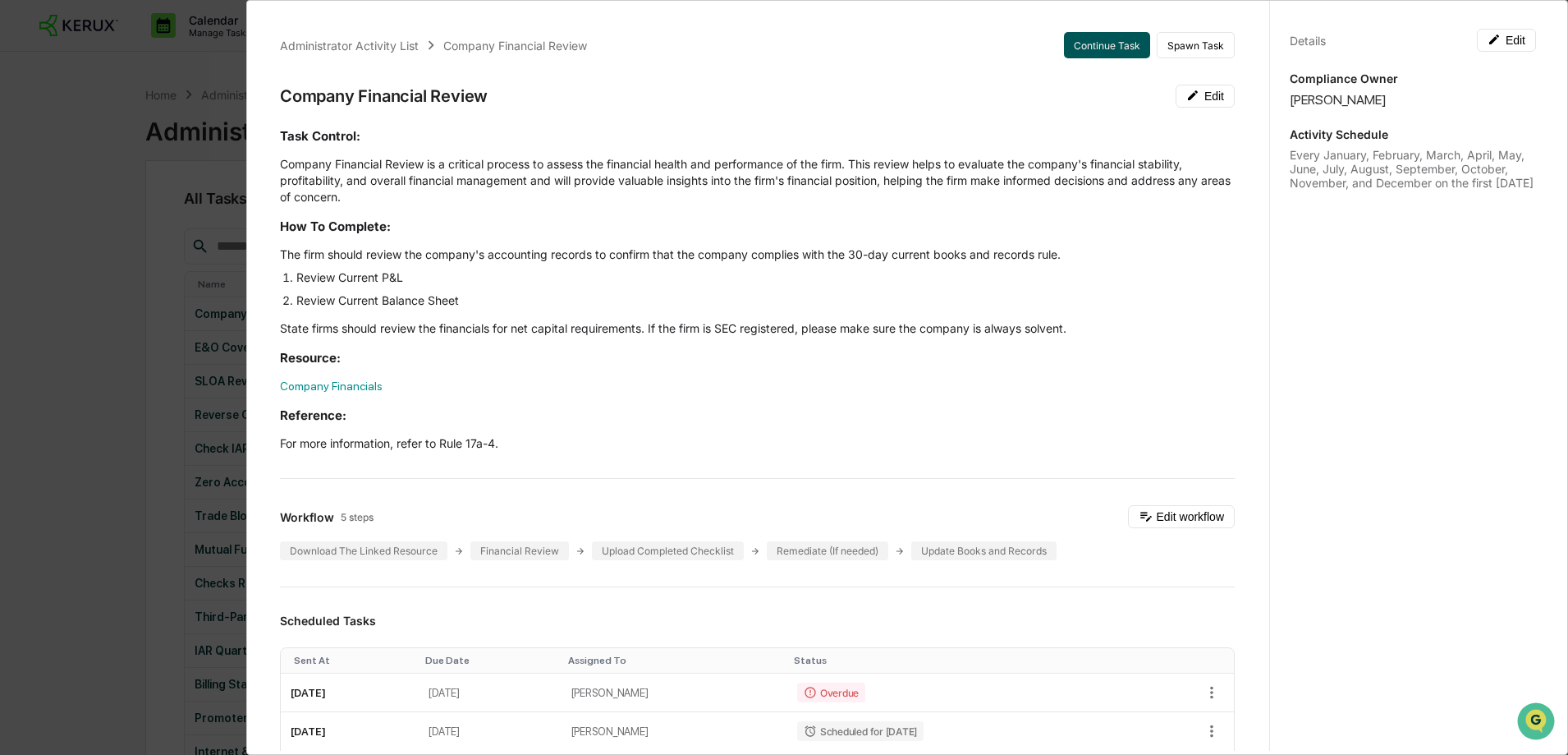
click at [1078, 39] on button "Continue Task" at bounding box center [1106, 45] width 86 height 26
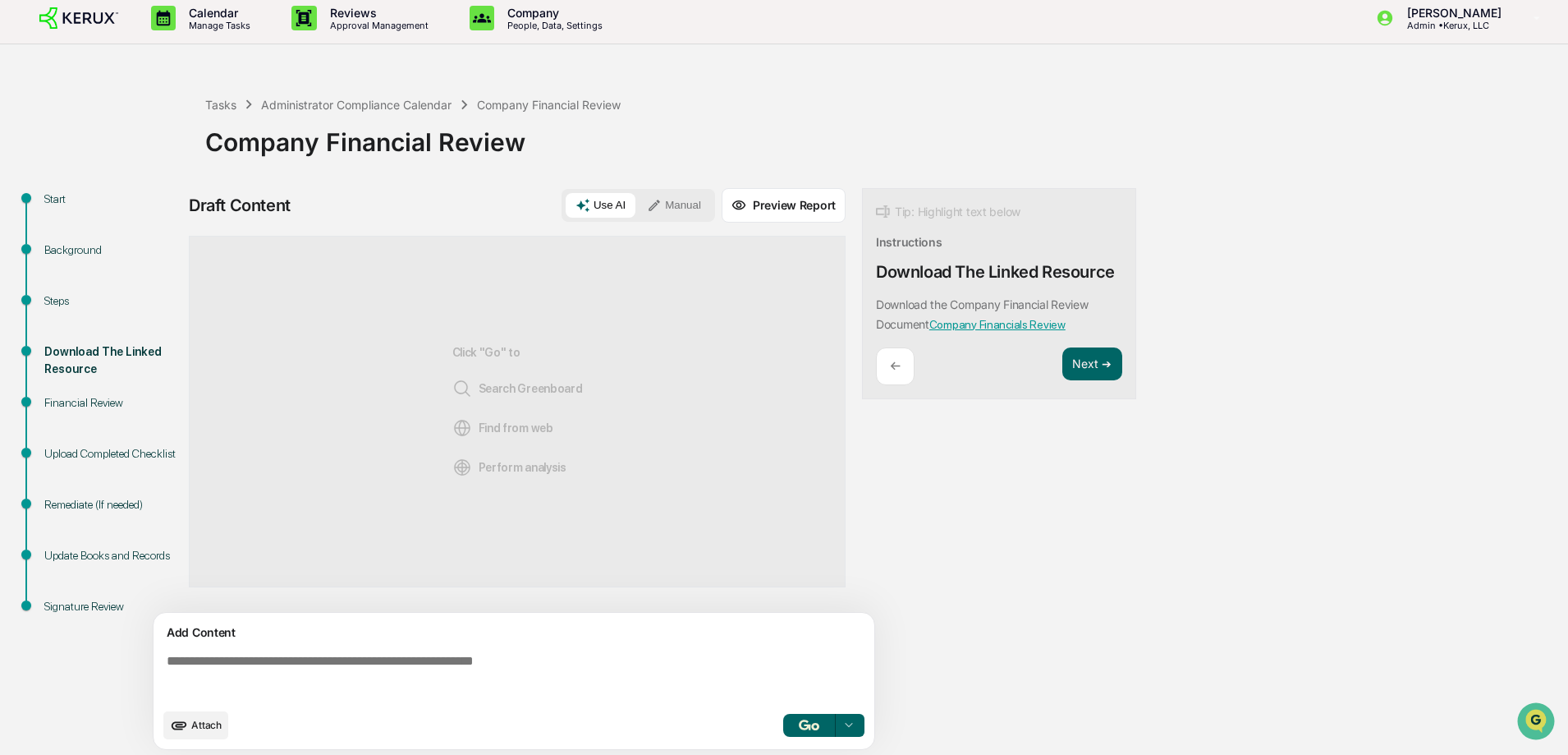
scroll to position [12, 0]
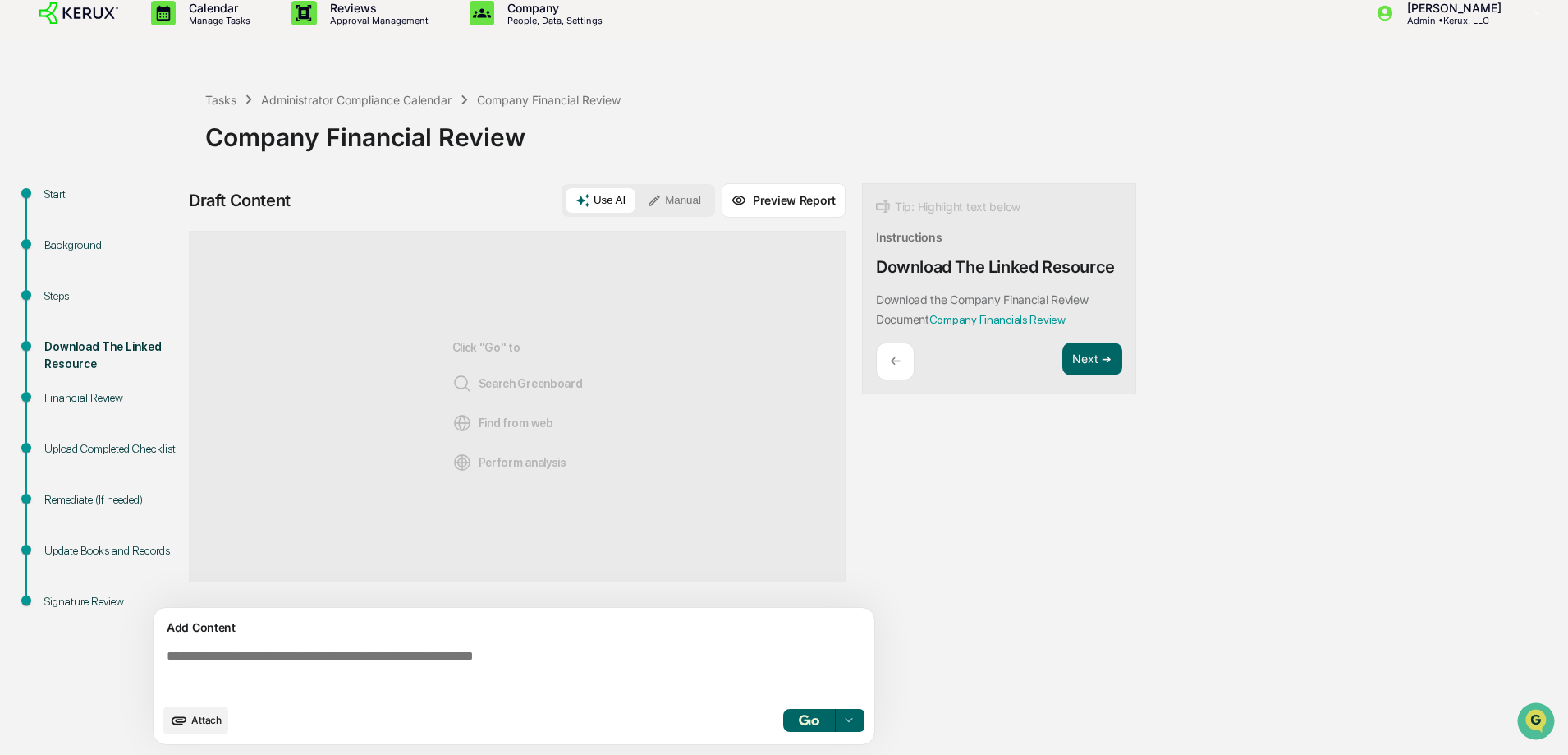
click at [257, 654] on textarea at bounding box center [517, 672] width 714 height 60
click at [1086, 362] on button "Next ➔" at bounding box center [1092, 359] width 59 height 33
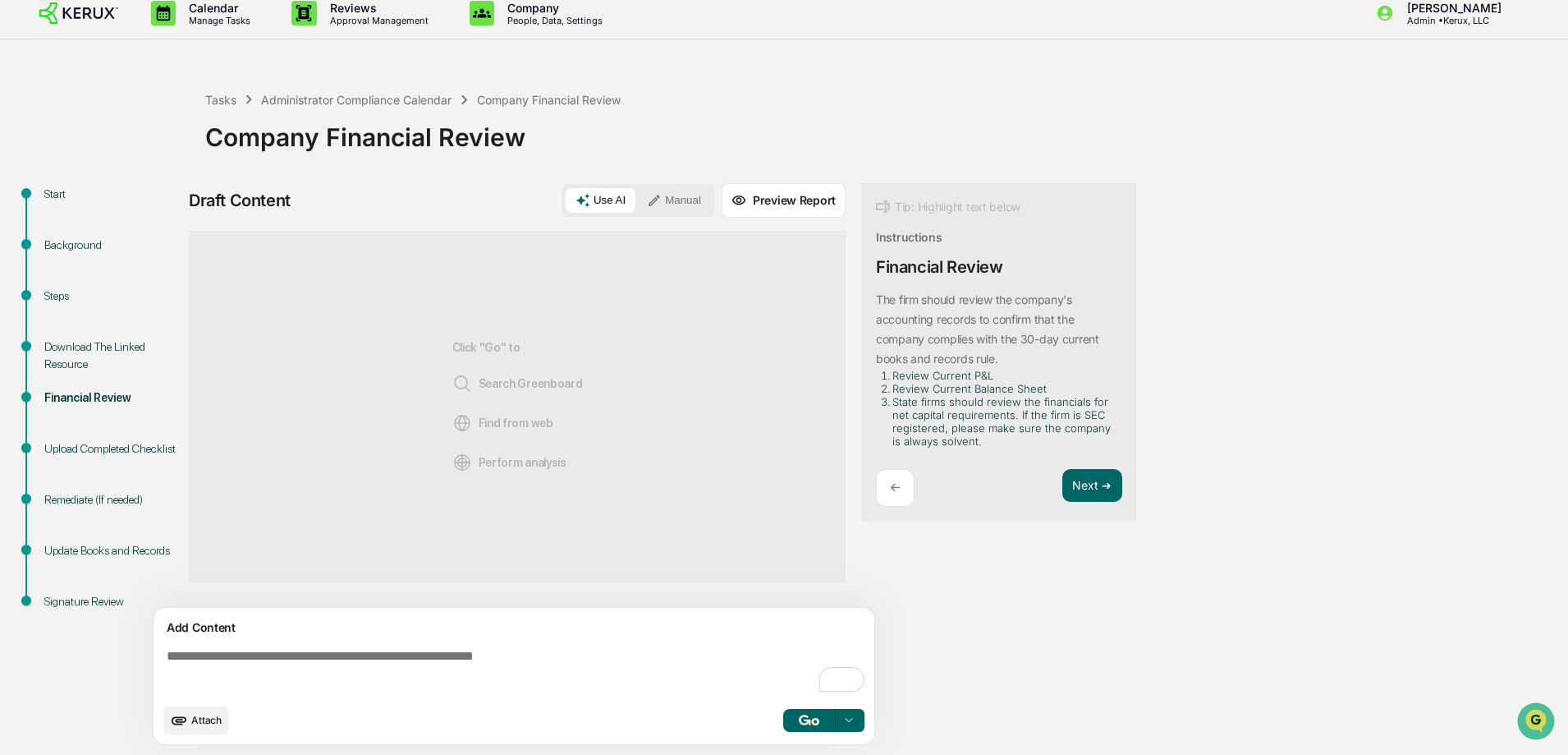
click at [231, 653] on textarea "To enrich screen reader interactions, please activate Accessibility in Grammarl…" at bounding box center [517, 672] width 714 height 60
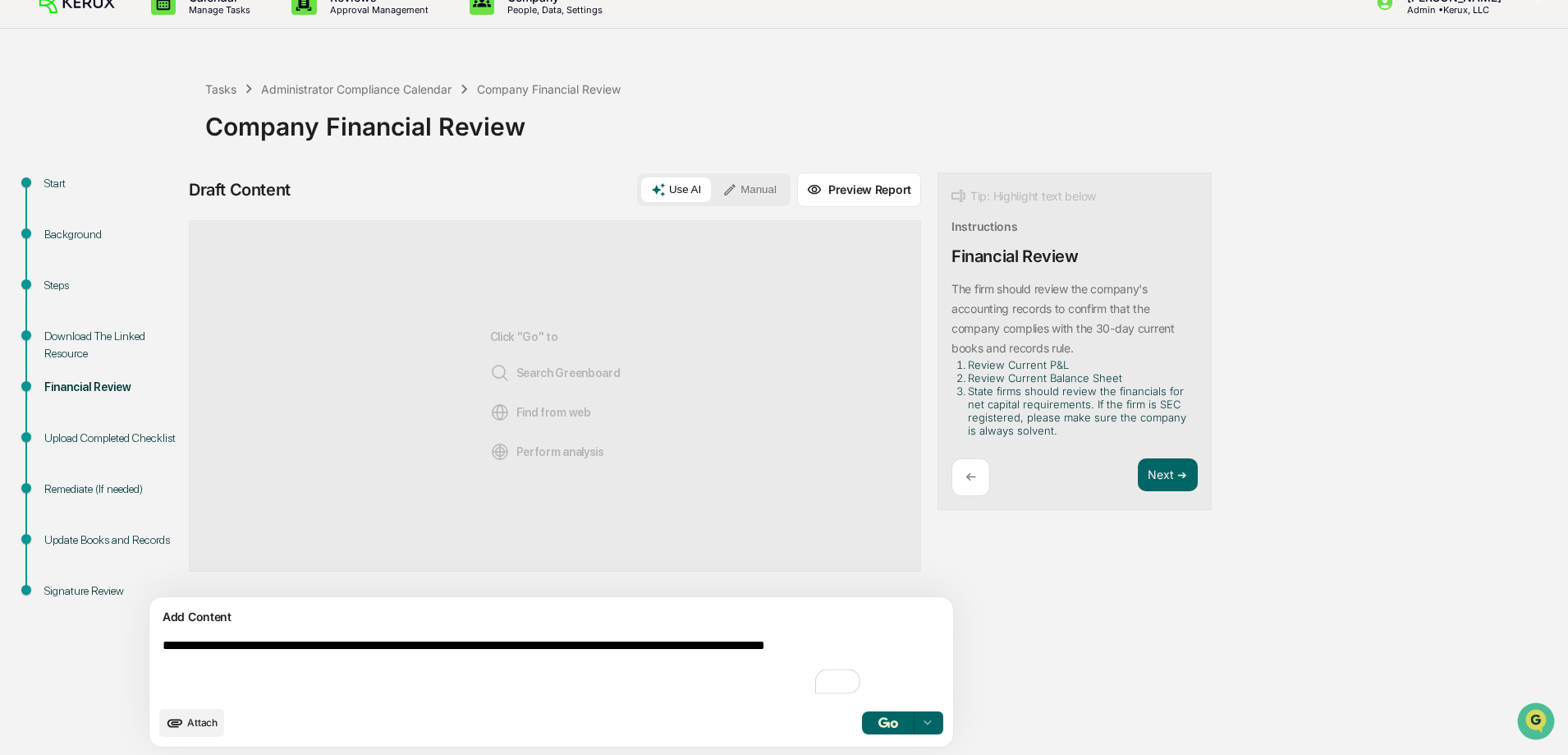
scroll to position [25, 0]
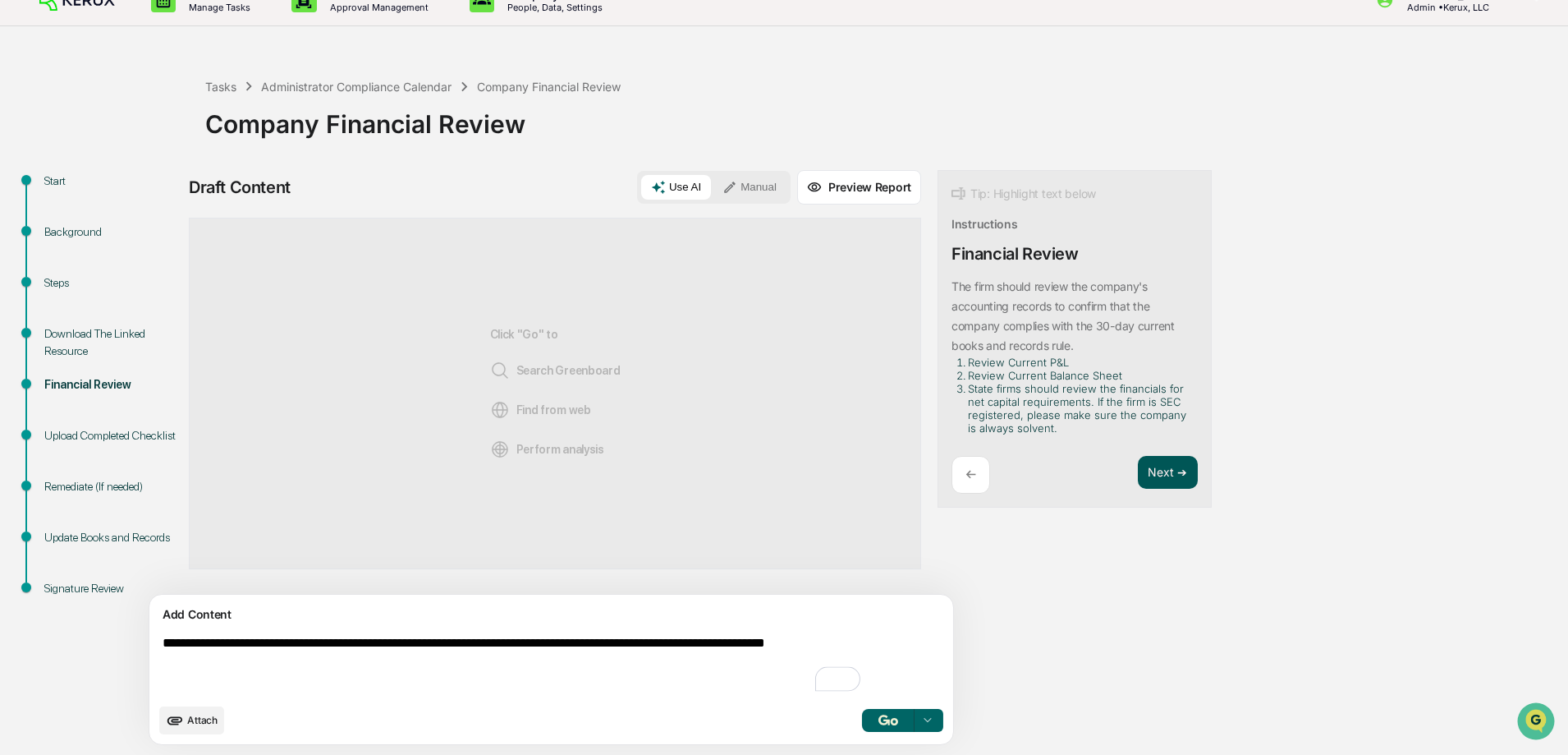
type textarea "**********"
click at [1138, 471] on button "Next ➔" at bounding box center [1167, 472] width 59 height 33
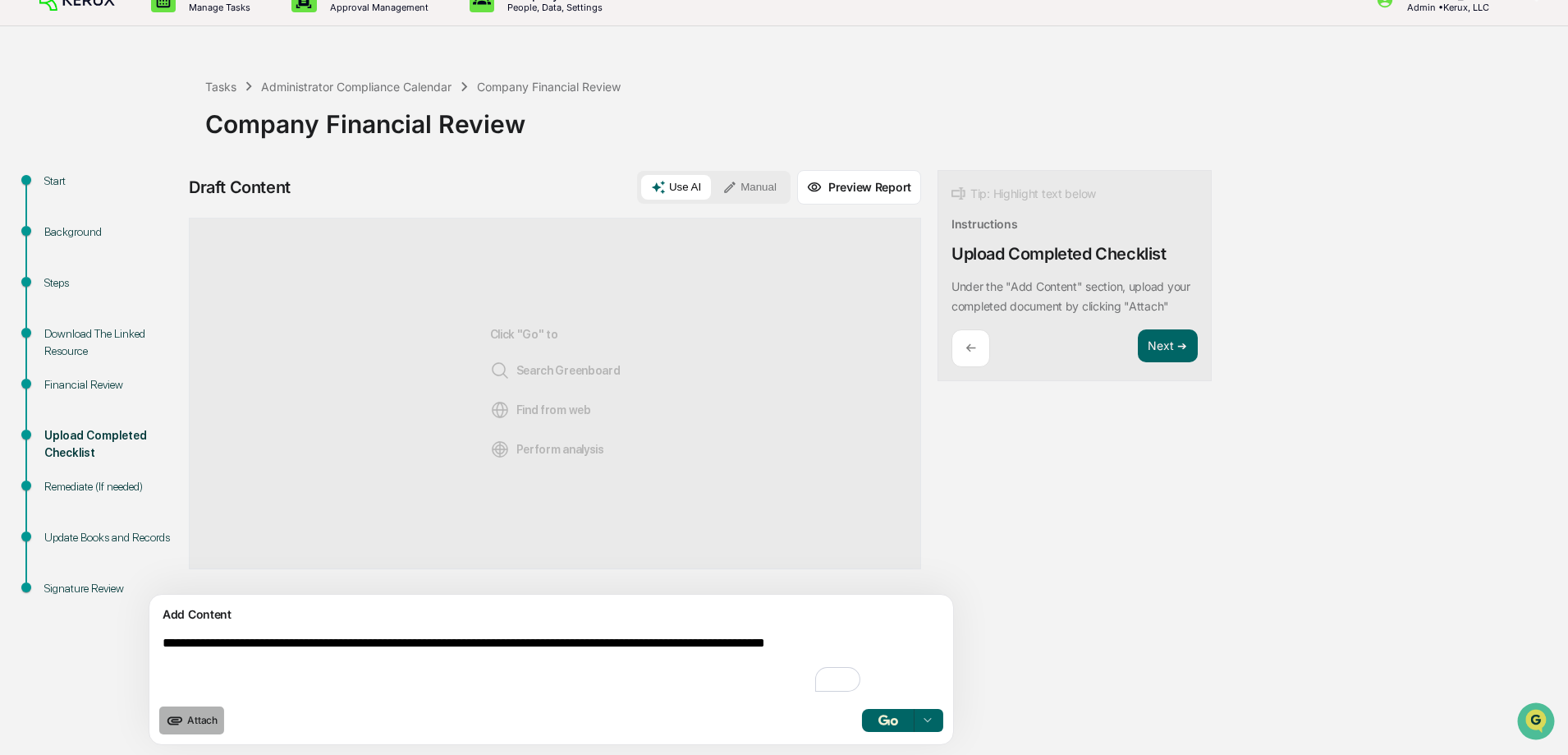
click at [200, 710] on button "Attach" at bounding box center [191, 720] width 65 height 28
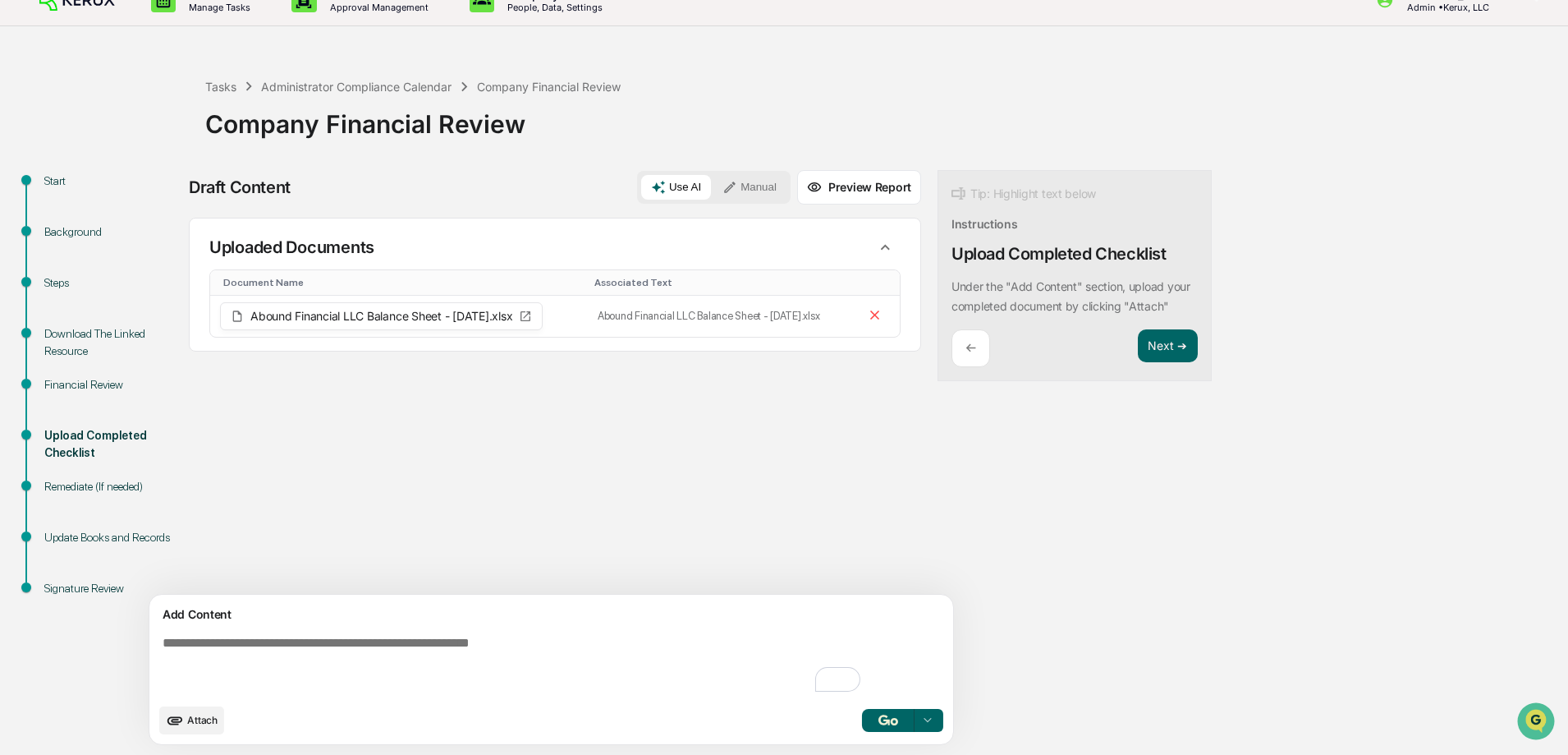
click at [196, 714] on span "Attach" at bounding box center [202, 719] width 31 height 12
click at [200, 724] on span "Attach" at bounding box center [202, 719] width 31 height 12
click at [197, 718] on span "Attach" at bounding box center [202, 719] width 31 height 12
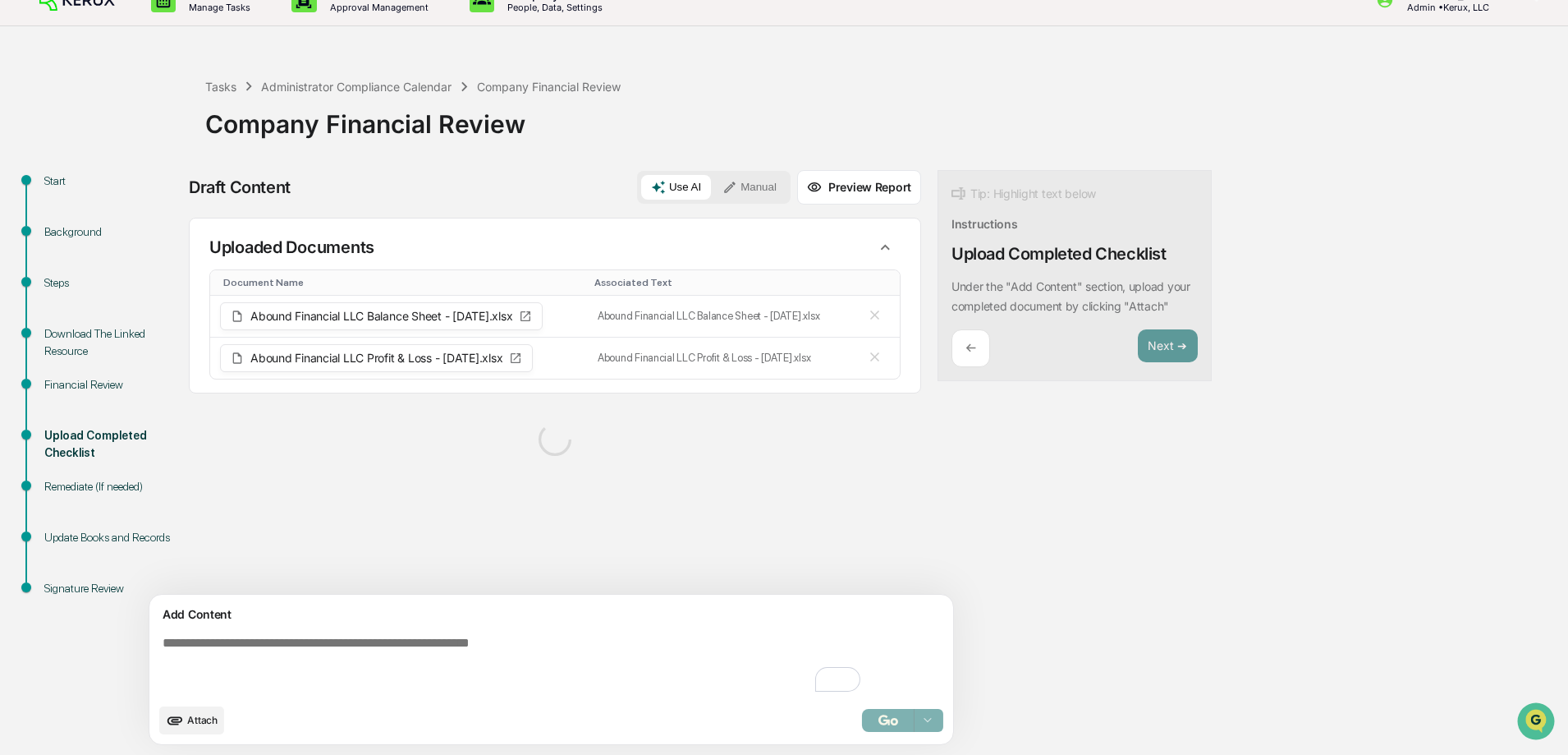
click at [205, 719] on span "Attach" at bounding box center [202, 719] width 31 height 12
click at [200, 717] on span "Attach" at bounding box center [202, 719] width 31 height 12
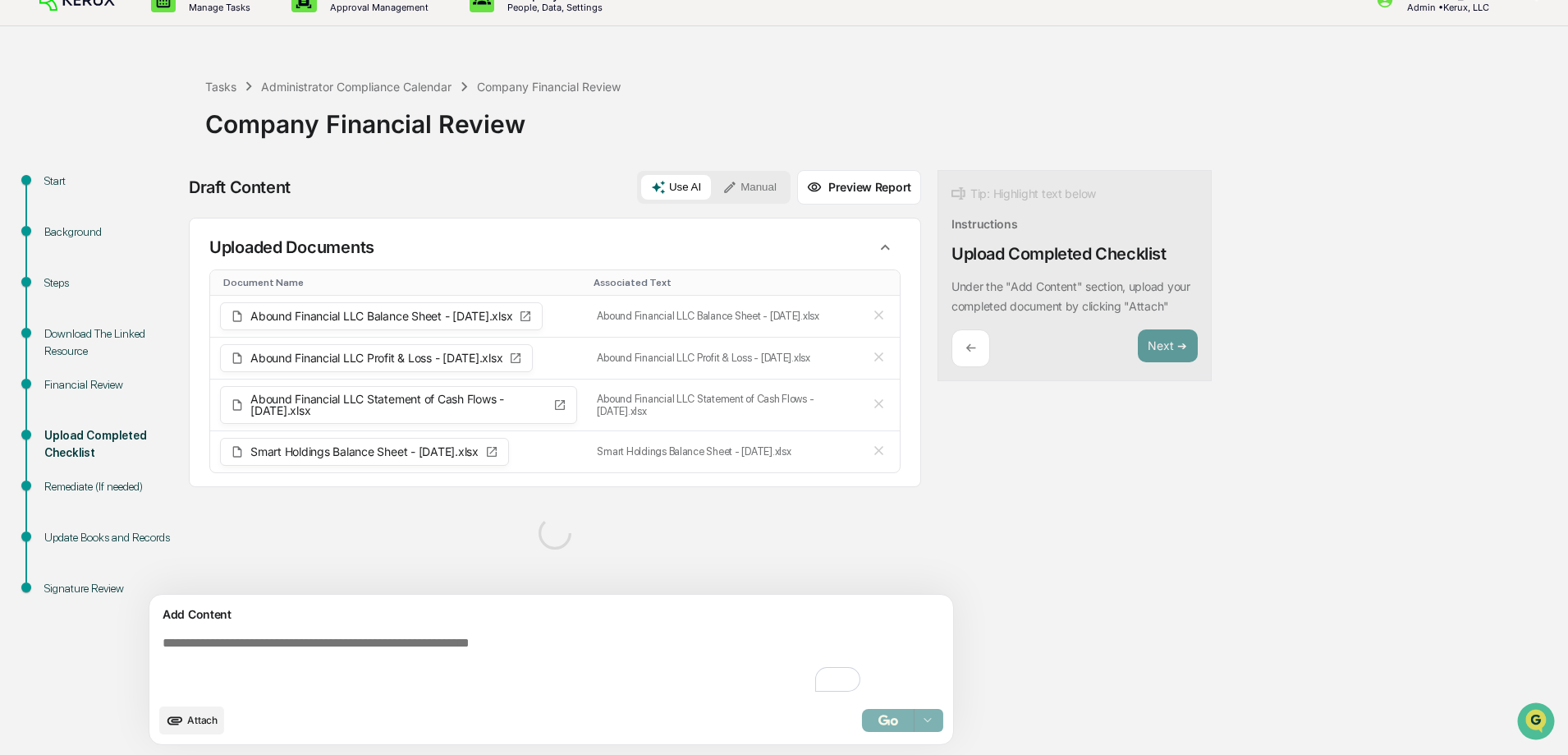
scroll to position [14, 0]
click at [279, 642] on textarea "To enrich screen reader interactions, please activate Accessibility in Grammarl…" at bounding box center [513, 665] width 714 height 73
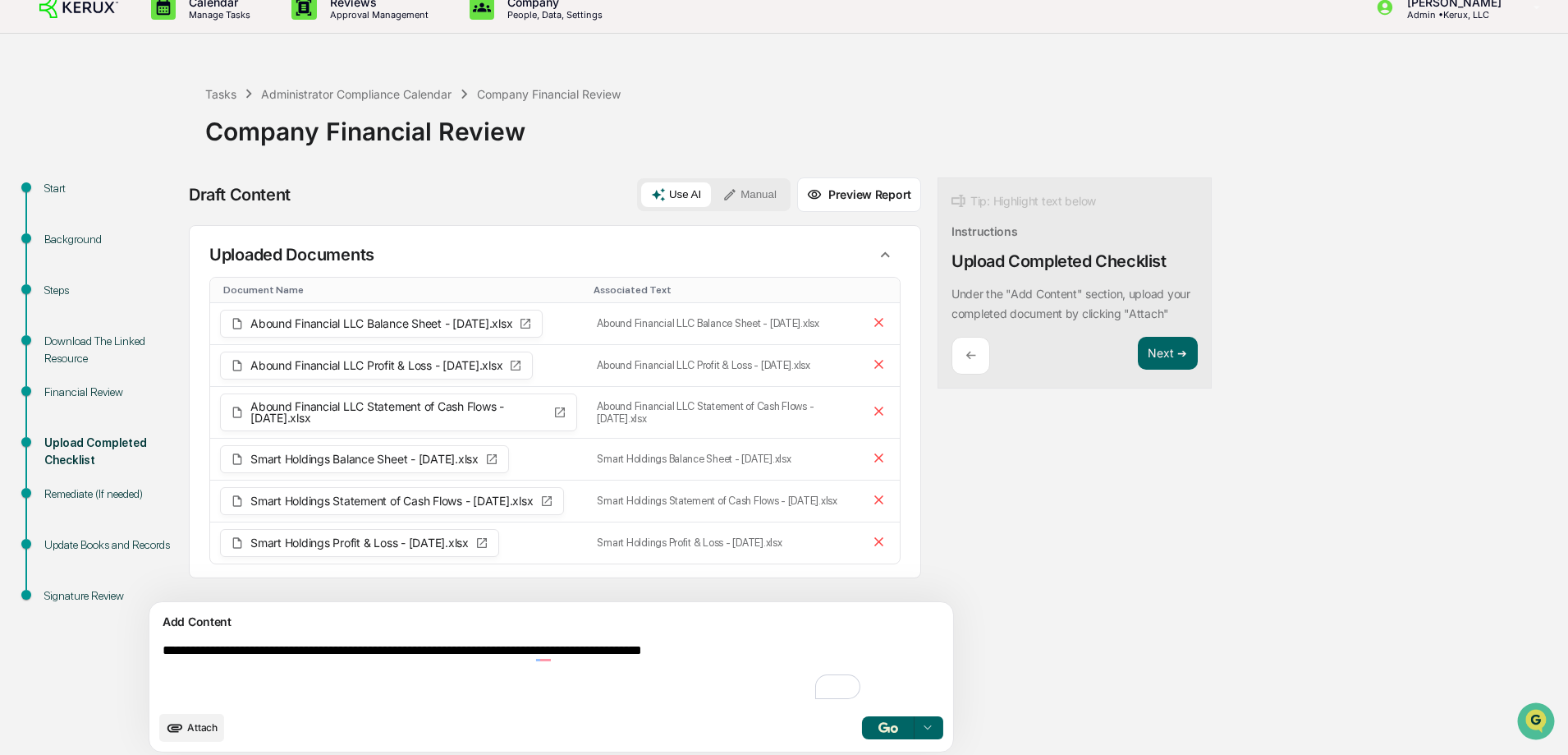
scroll to position [25, 0]
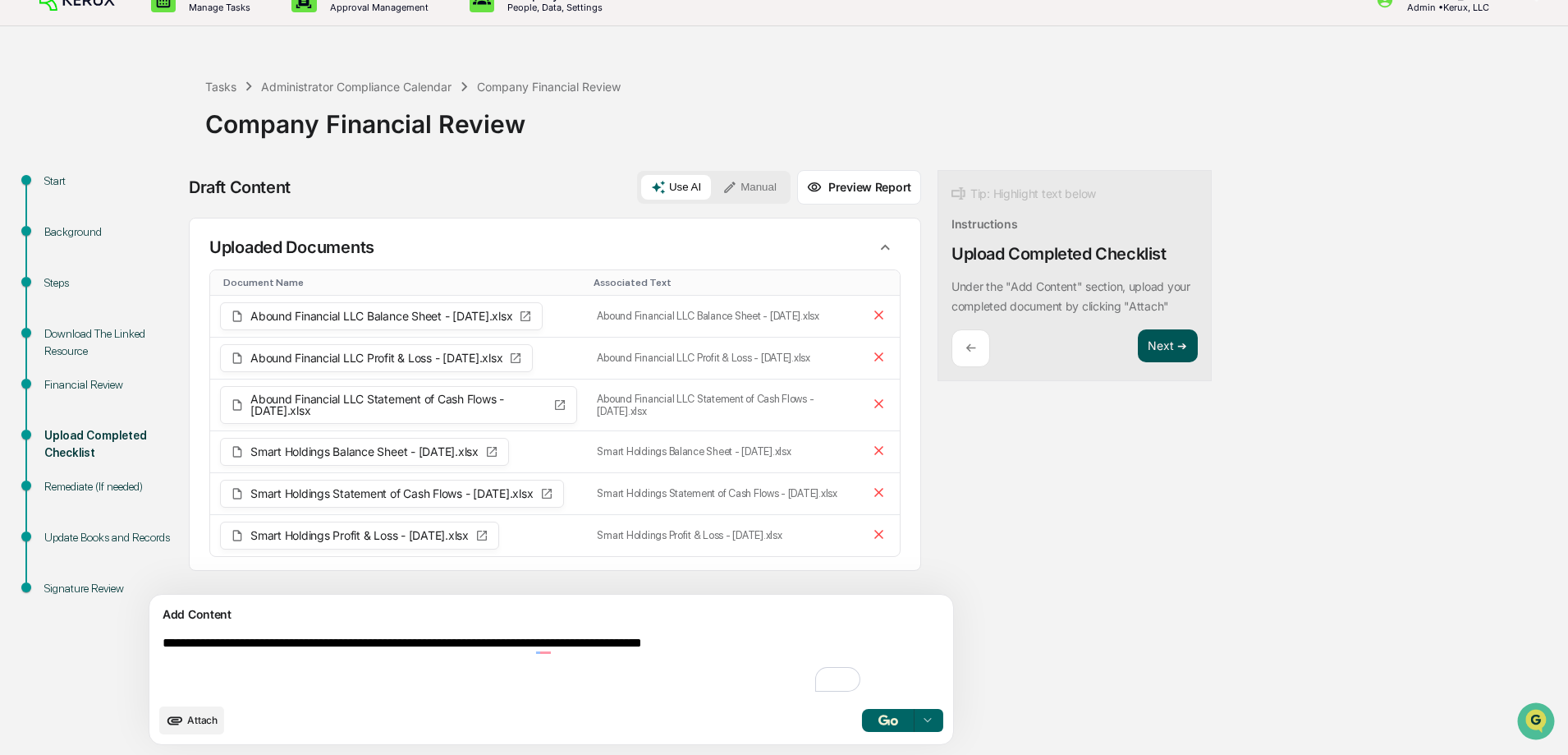
type textarea "**********"
click at [1138, 357] on button "Next ➔" at bounding box center [1167, 346] width 59 height 33
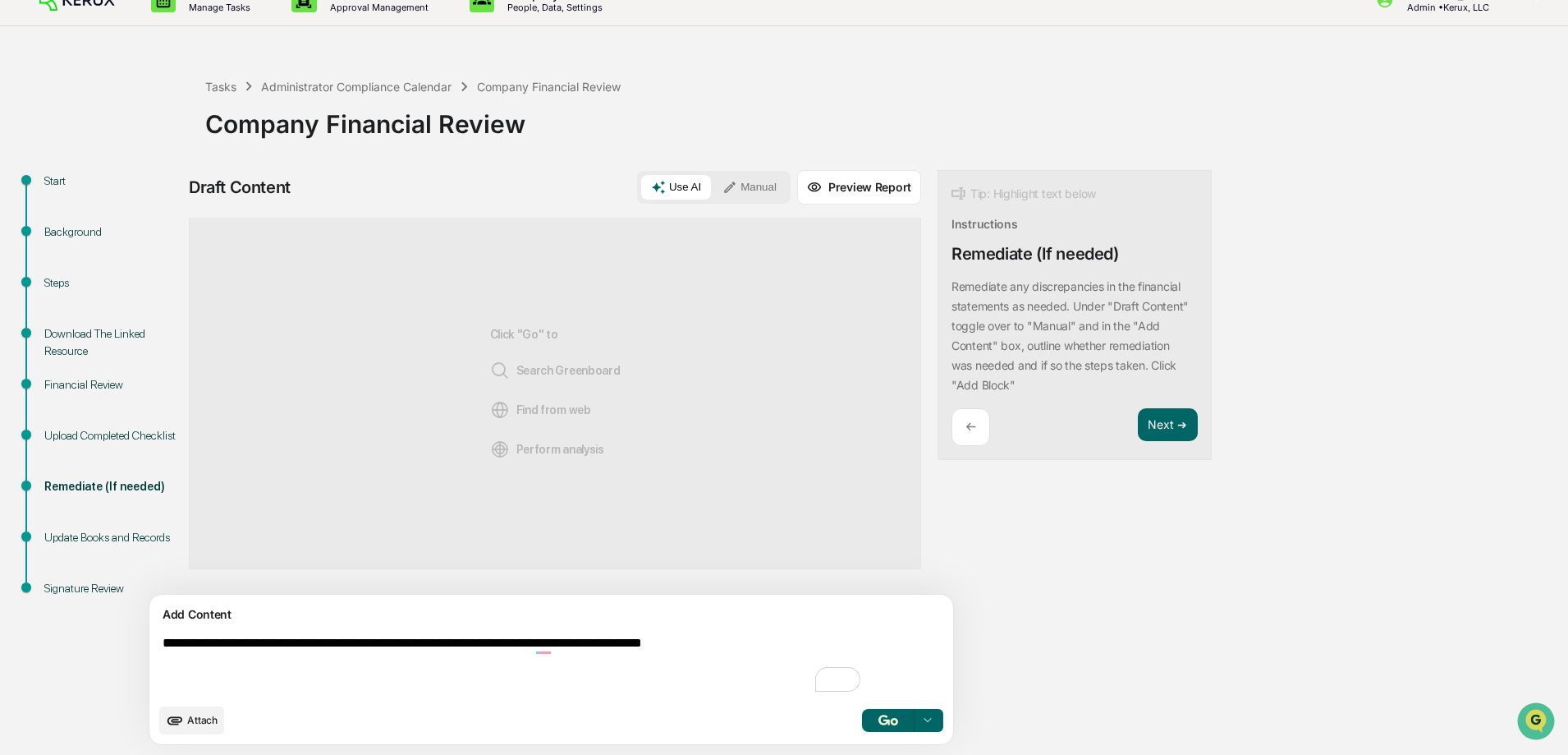
scroll to position [0, 0]
click at [1138, 426] on button "Next ➔" at bounding box center [1167, 425] width 59 height 33
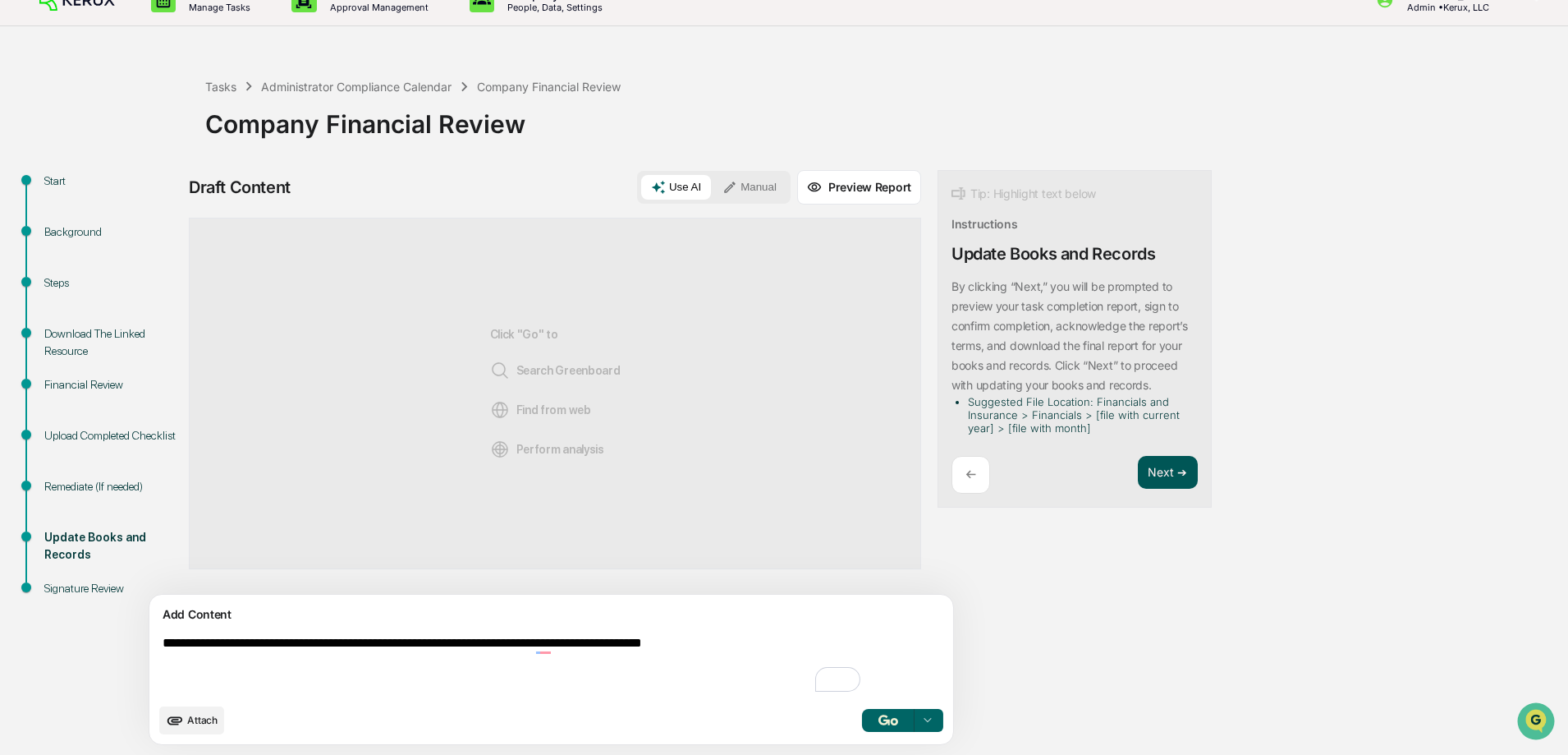
click at [1138, 471] on button "Next ➔" at bounding box center [1167, 472] width 59 height 33
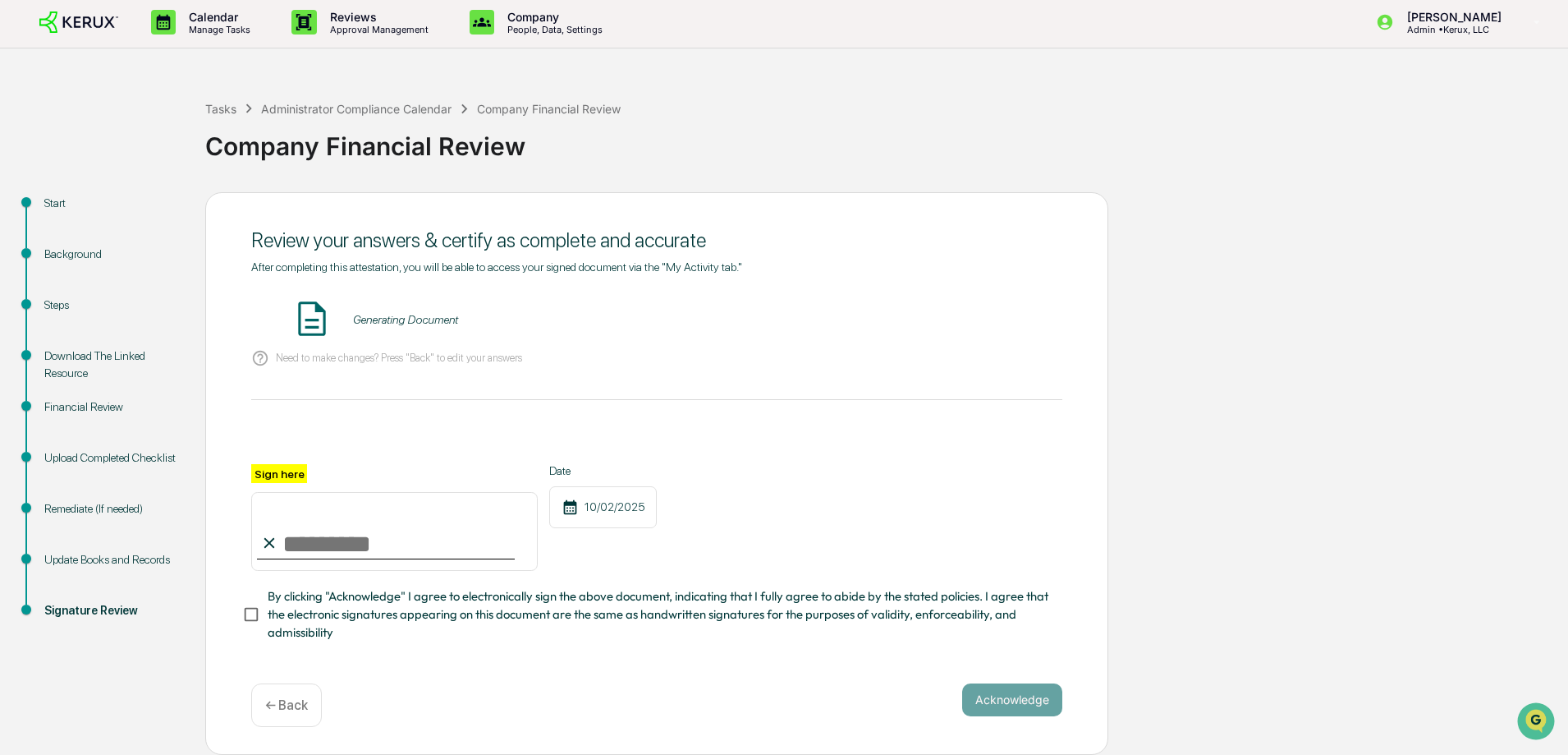
scroll to position [8, 0]
click at [284, 549] on input "Sign here" at bounding box center [394, 531] width 286 height 79
type input "**********"
click at [1004, 692] on button "Acknowledge" at bounding box center [1012, 699] width 100 height 33
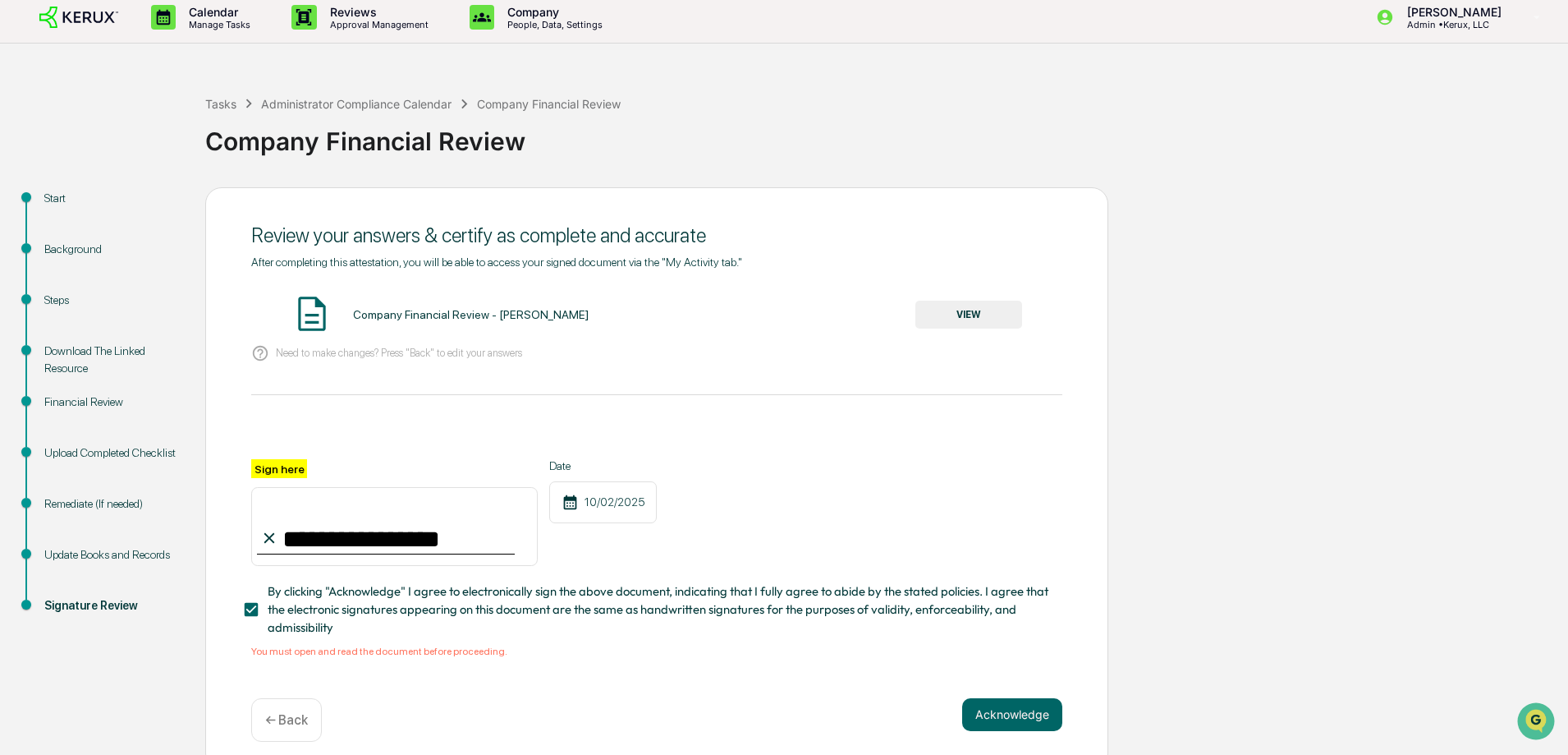
click at [957, 317] on button "VIEW" at bounding box center [968, 314] width 107 height 28
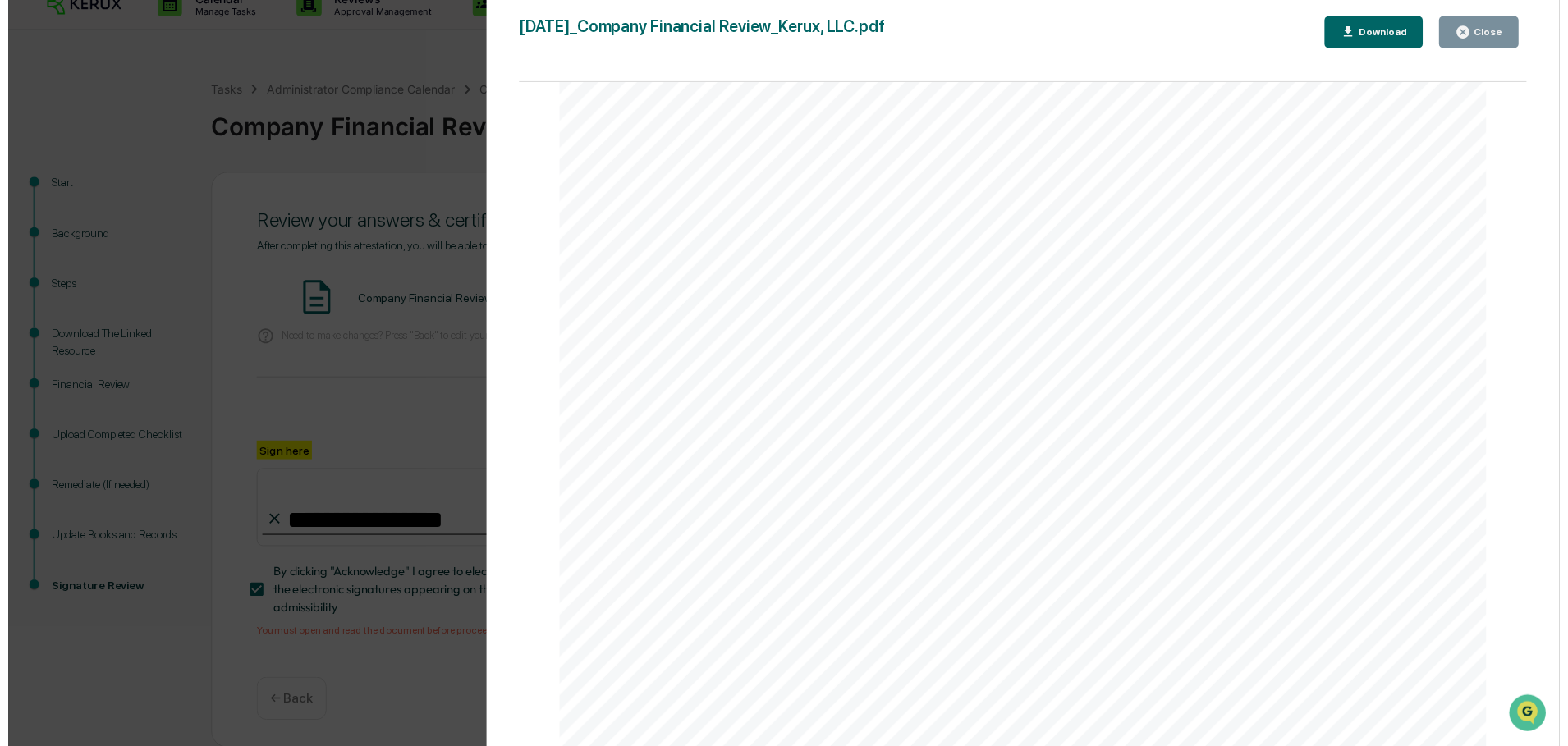
scroll to position [28, 0]
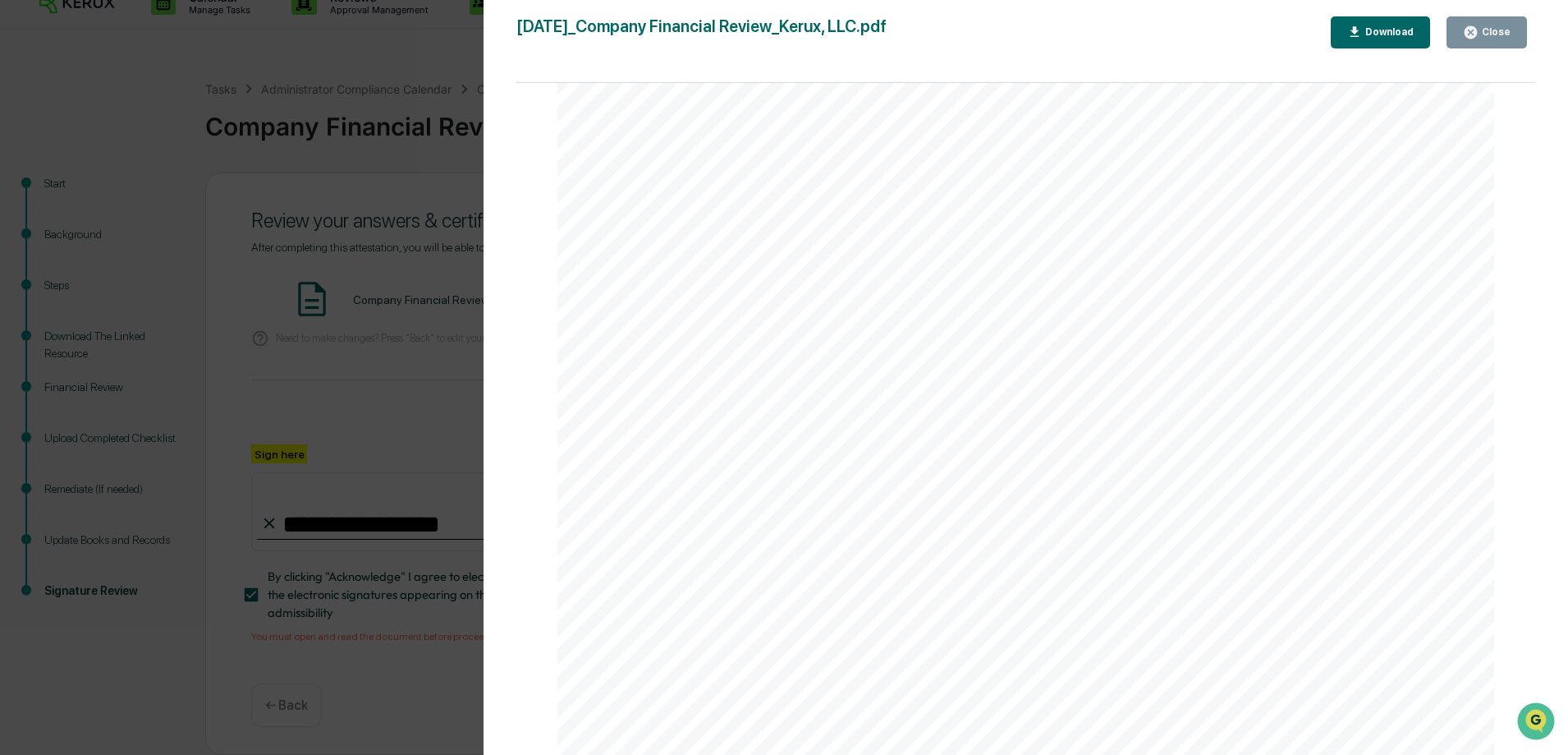
click at [362, 422] on div "Version History [DATE] 05:36 PM [PERSON_NAME] [DATE]_Company Financial Review_K…" at bounding box center [784, 378] width 1568 height 755
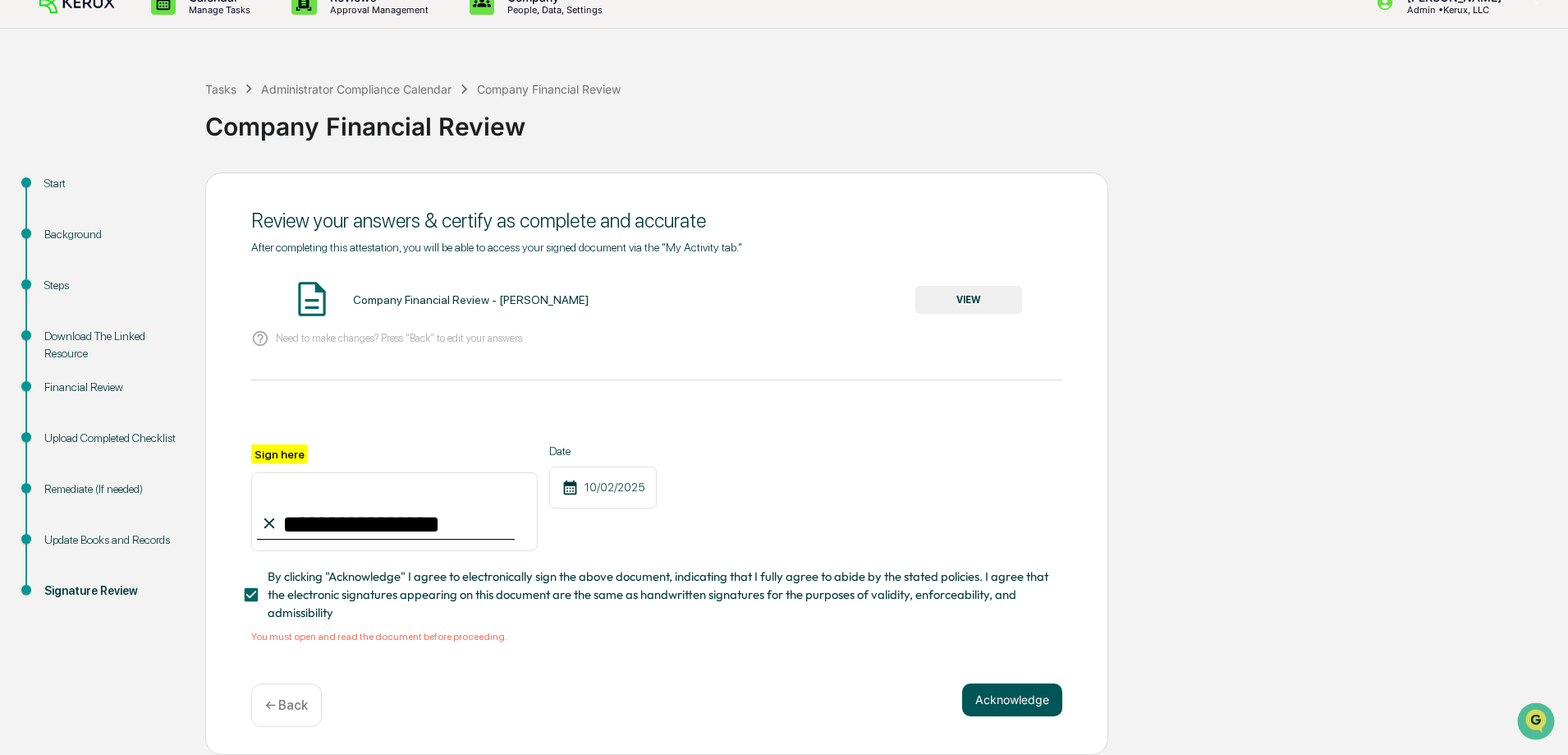
click at [984, 692] on button "Acknowledge" at bounding box center [1012, 699] width 100 height 33
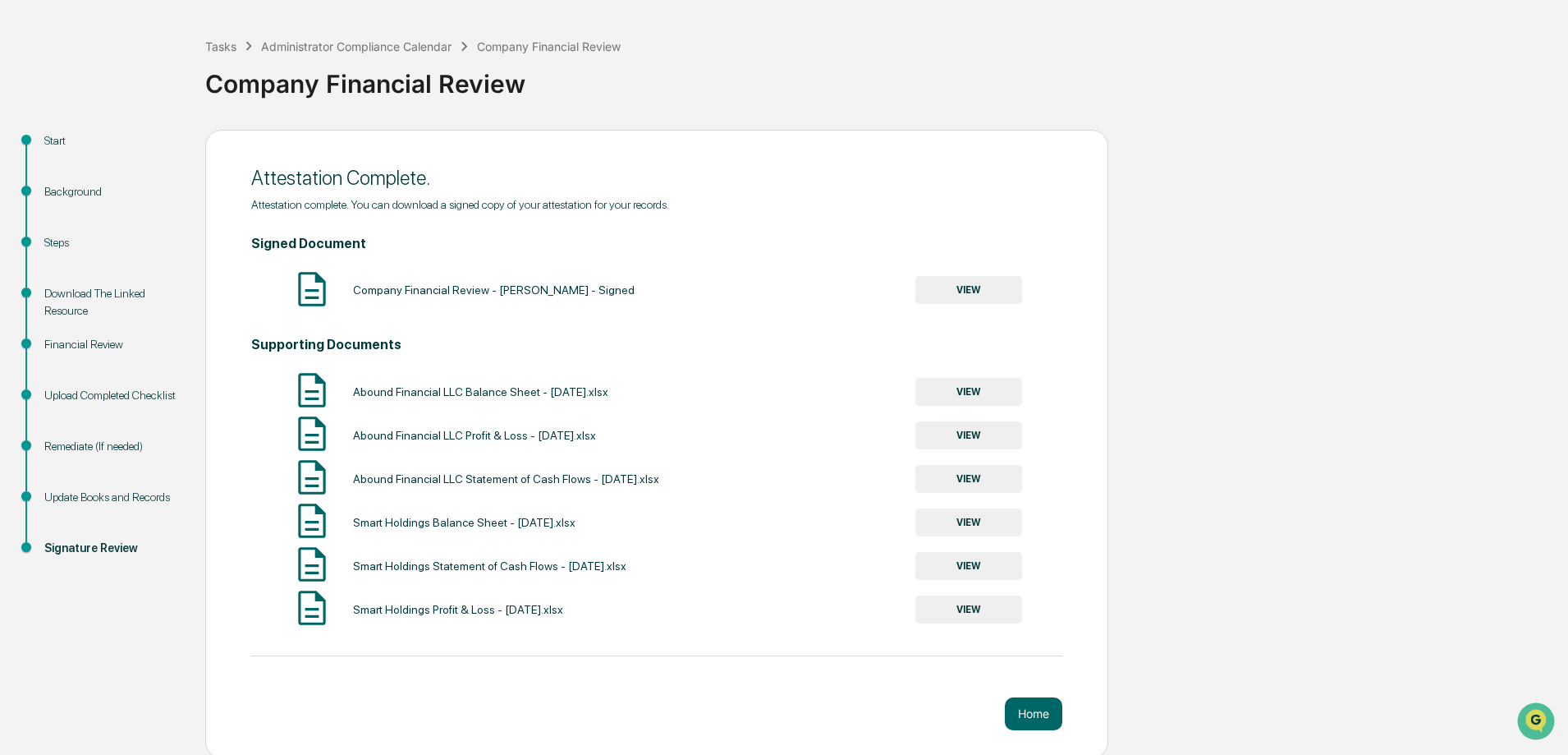
scroll to position [69, 0]
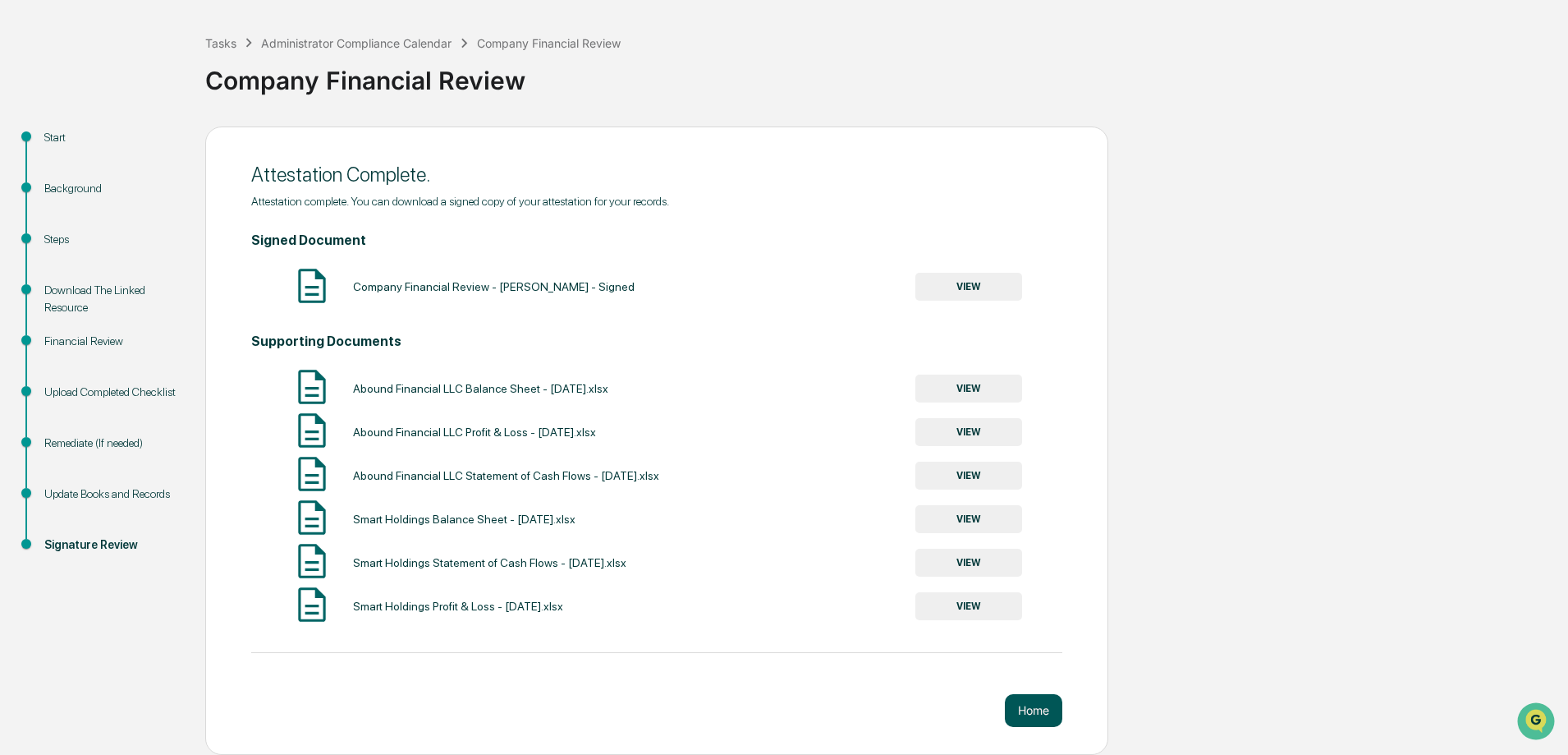
click at [1027, 709] on button "Home" at bounding box center [1034, 709] width 58 height 33
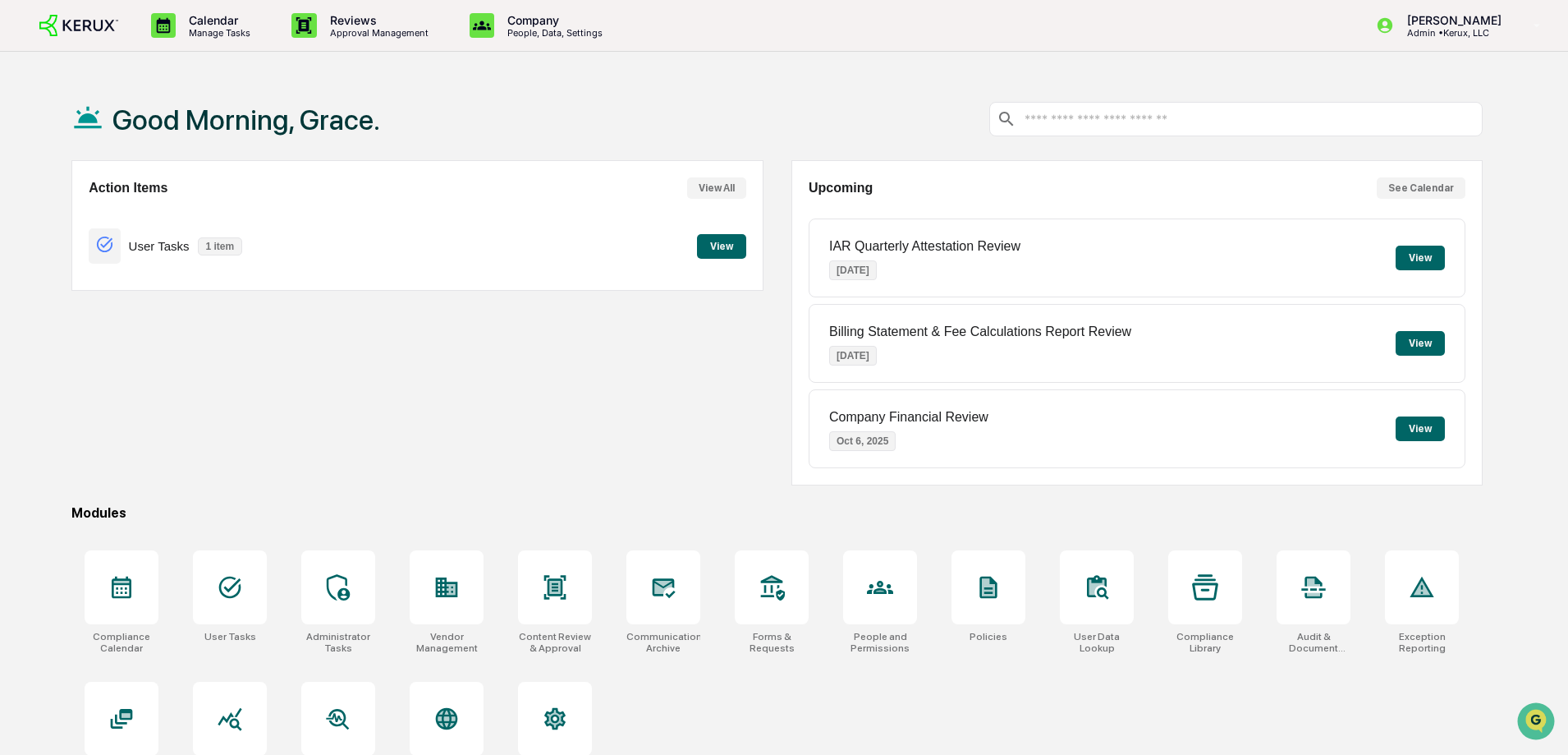
click at [710, 251] on button "View" at bounding box center [721, 246] width 49 height 24
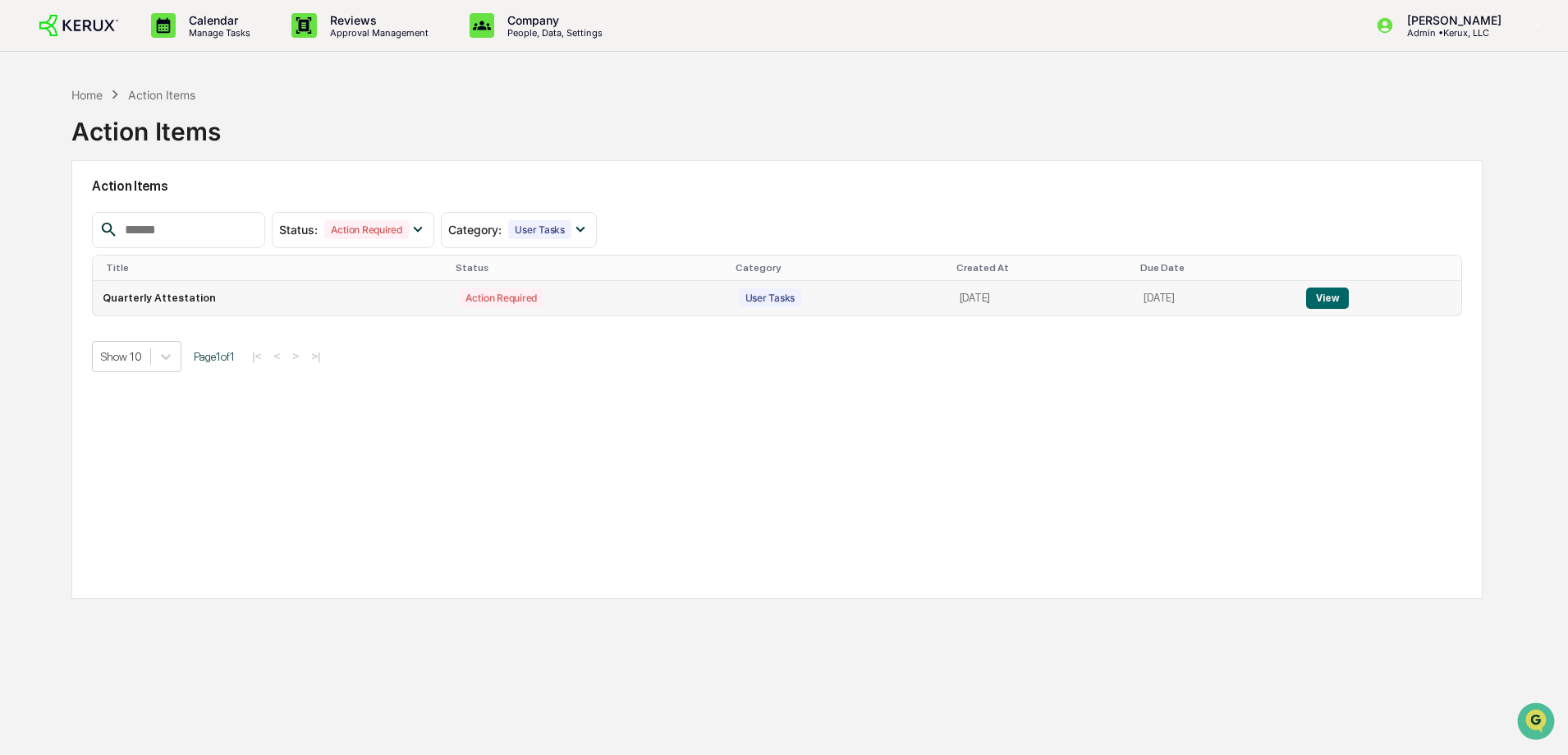
click at [319, 293] on td "Quarterly Attestation" at bounding box center [270, 298] width 355 height 34
click at [1330, 306] on button "View" at bounding box center [1326, 298] width 42 height 21
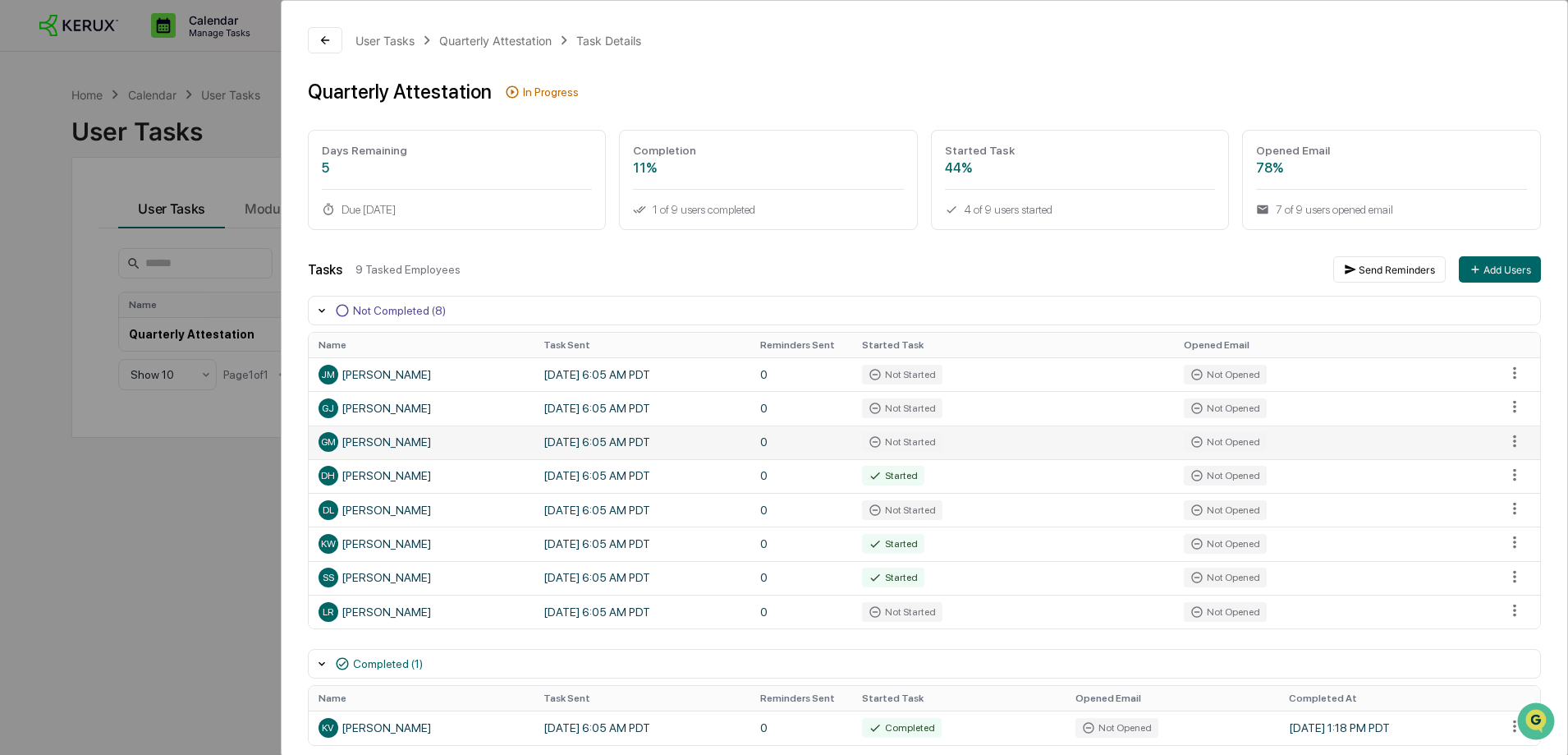
click at [441, 445] on div "GM [PERSON_NAME]" at bounding box center [421, 441] width 205 height 20
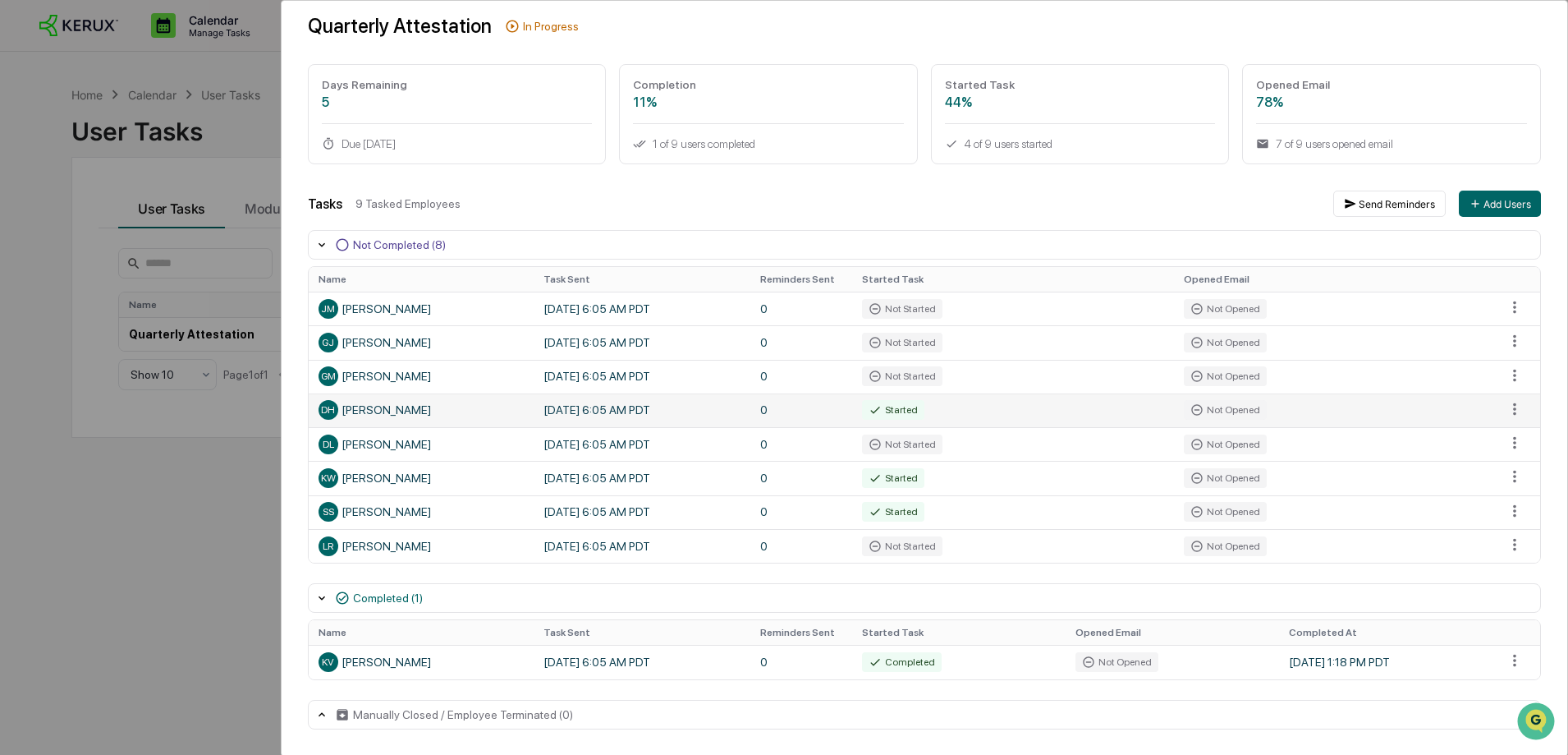
scroll to position [1, 0]
click at [389, 368] on div "GM [PERSON_NAME]" at bounding box center [421, 376] width 205 height 20
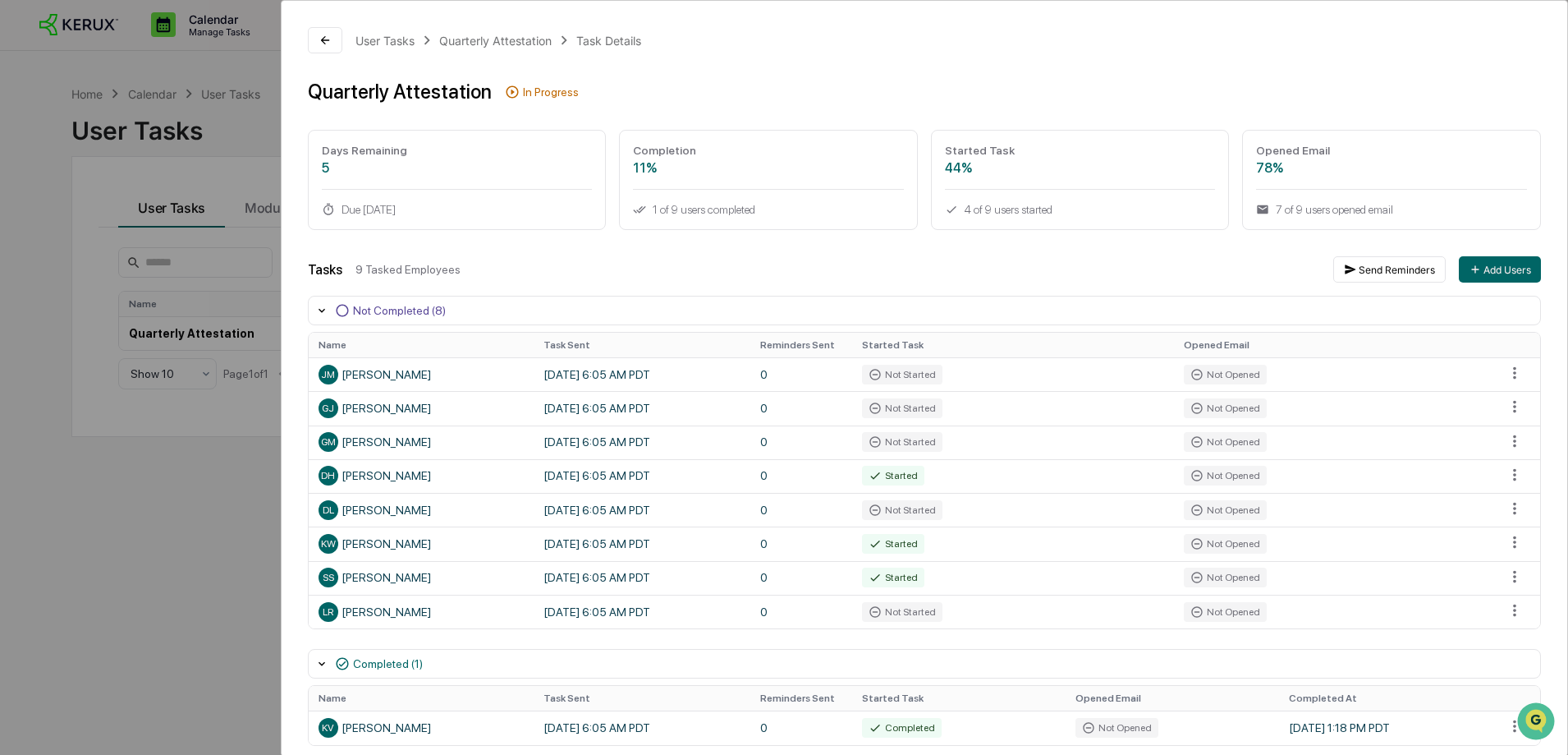
scroll to position [0, 0]
click at [216, 478] on div "User Tasks Quarterly Attestation Task Details Quarterly Attestation In Progress…" at bounding box center [784, 378] width 1568 height 755
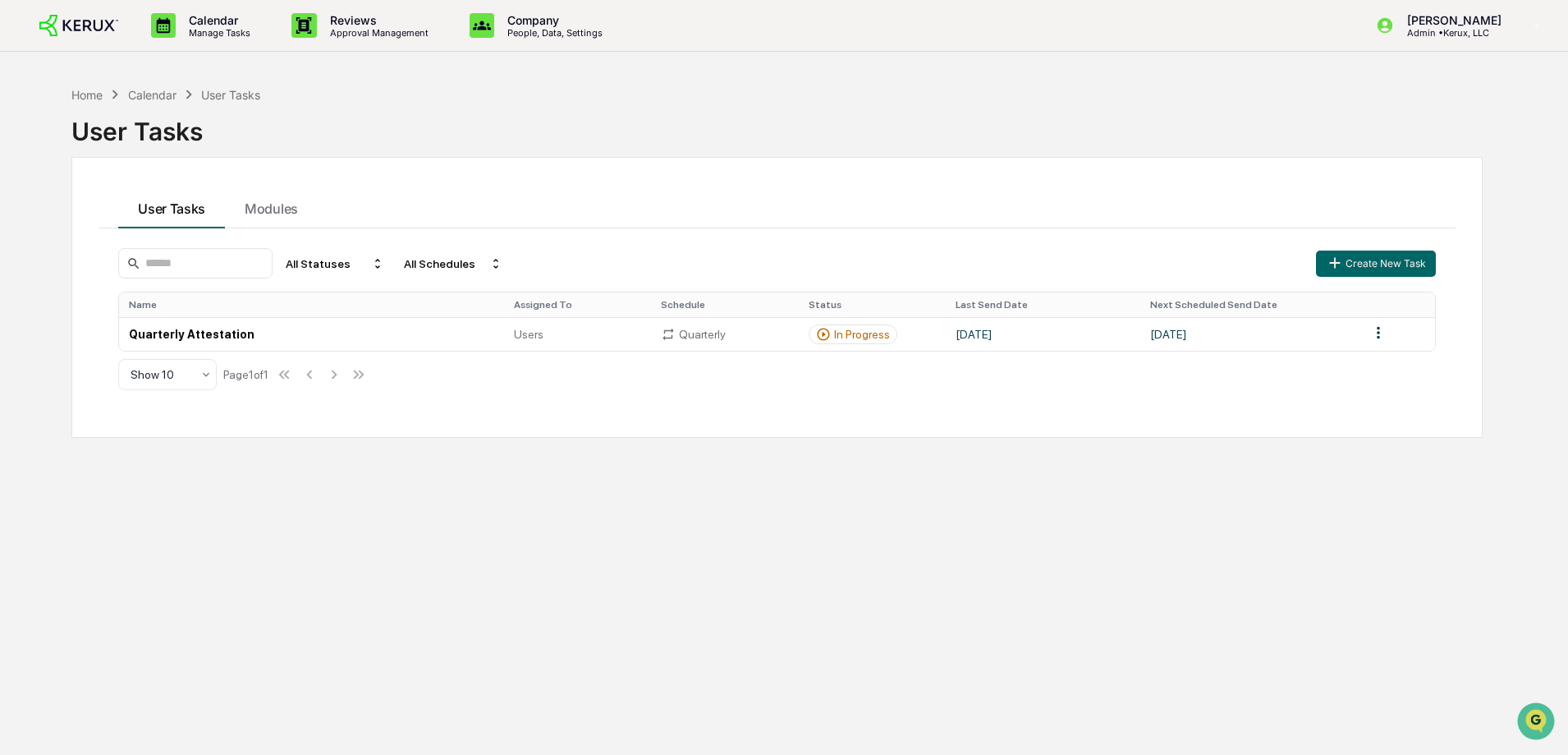
click at [86, 25] on img at bounding box center [78, 26] width 79 height 22
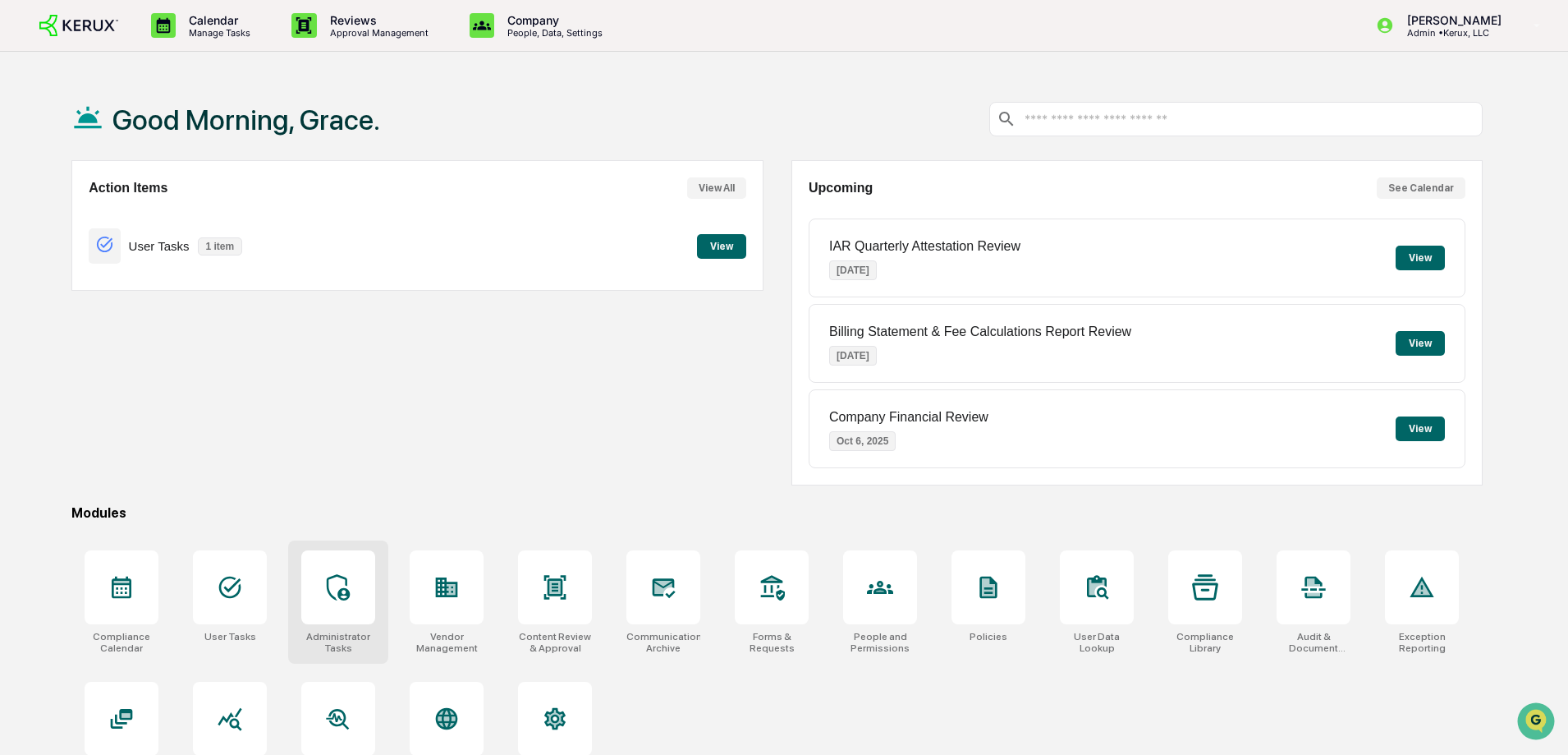
click at [324, 591] on div at bounding box center [337, 587] width 73 height 73
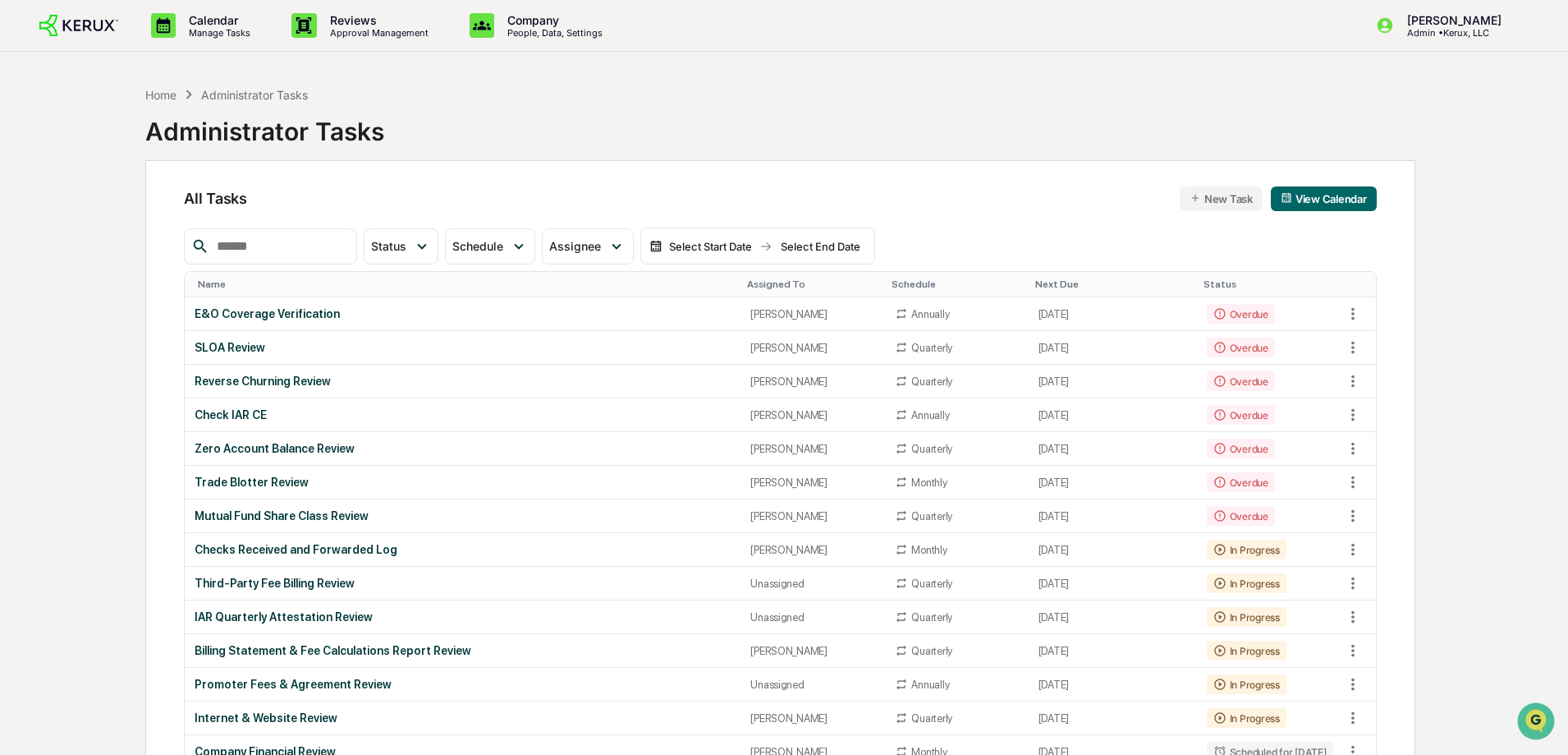
click at [91, 18] on img at bounding box center [78, 26] width 79 height 22
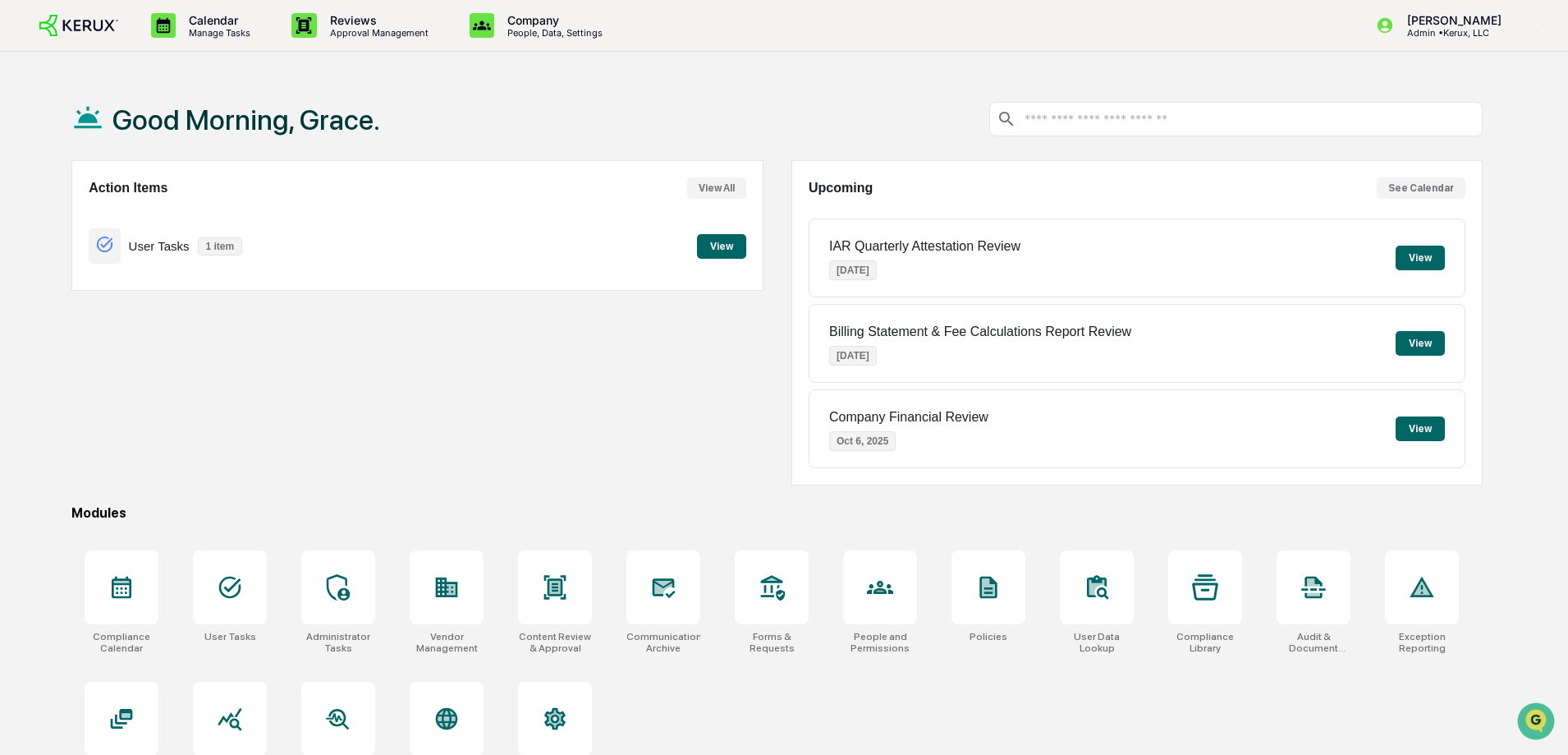
click at [716, 242] on button "View" at bounding box center [721, 246] width 49 height 24
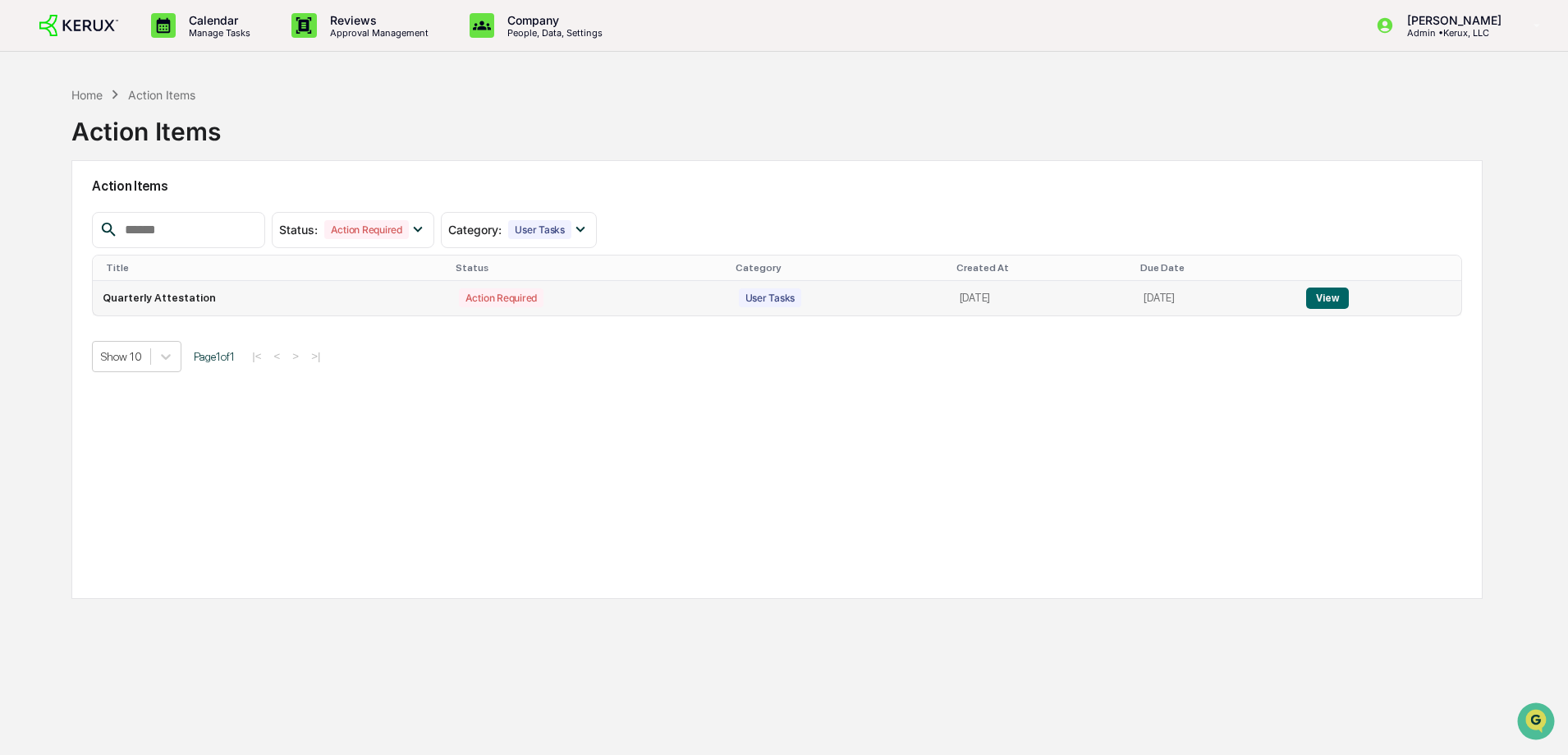
click at [1331, 289] on button "View" at bounding box center [1326, 298] width 42 height 21
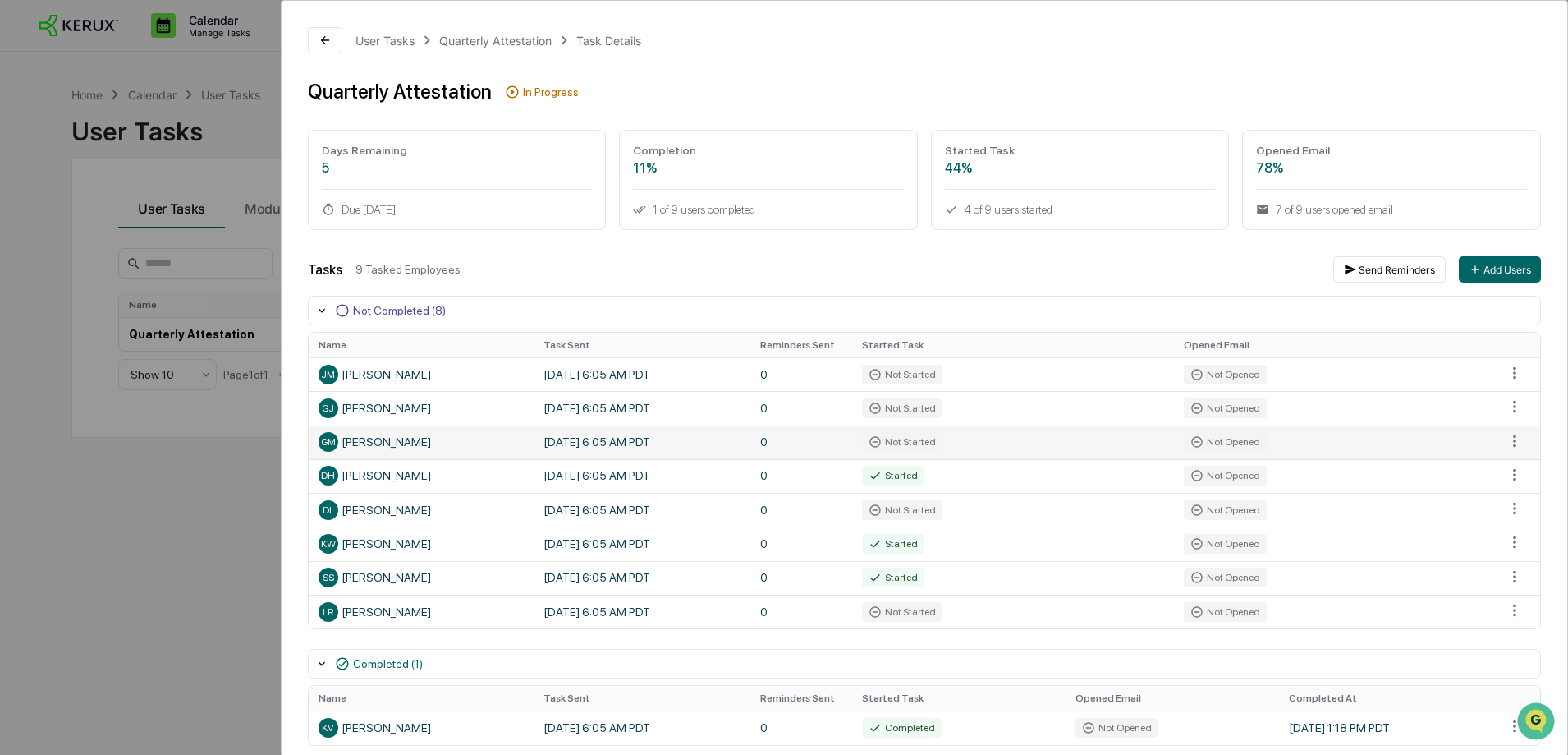
click at [399, 446] on div "GM [PERSON_NAME]" at bounding box center [421, 441] width 205 height 20
click at [887, 445] on div "Not Started" at bounding box center [902, 441] width 81 height 20
click at [1501, 438] on html "Calendar Manage Tasks Reviews Approval Management Company People, Data, Setting…" at bounding box center [784, 378] width 1568 height 755
click at [1287, 431] on html "Calendar Manage Tasks Reviews Approval Management Company People, Data, Setting…" at bounding box center [787, 378] width 1575 height 755
click at [328, 444] on span "GM" at bounding box center [328, 442] width 15 height 11
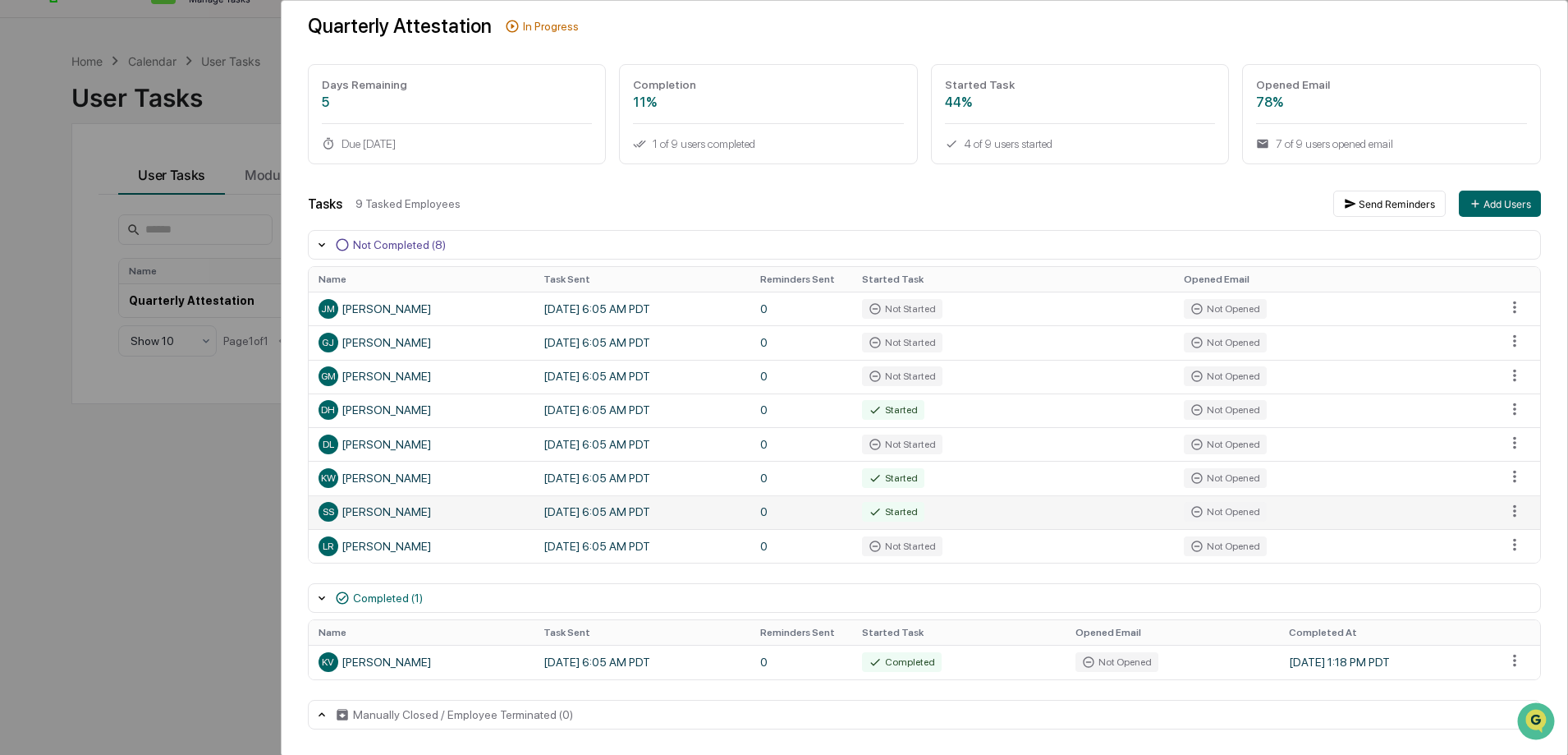
scroll to position [34, 0]
click at [178, 522] on div "User Tasks Quarterly Attestation Task Details Quarterly Attestation In Progress…" at bounding box center [784, 378] width 1568 height 755
